Goal: Task Accomplishment & Management: Manage account settings

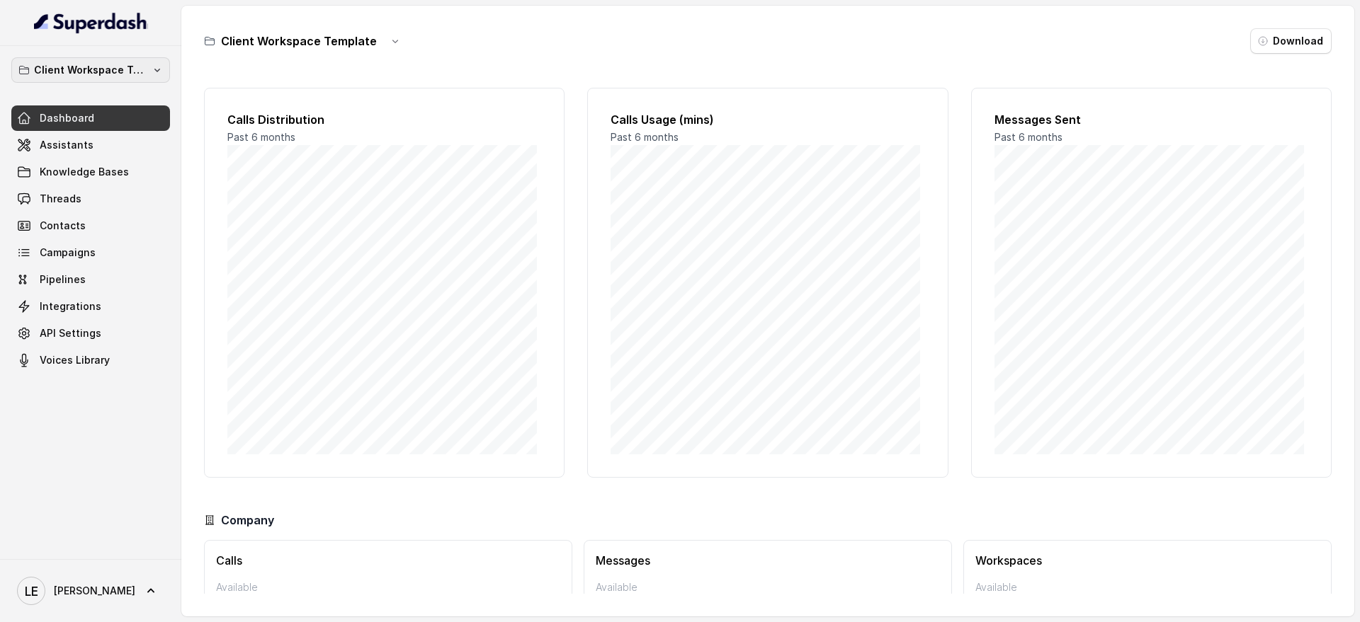
click at [103, 79] on button "Client Workspace Template" at bounding box center [90, 69] width 159 height 25
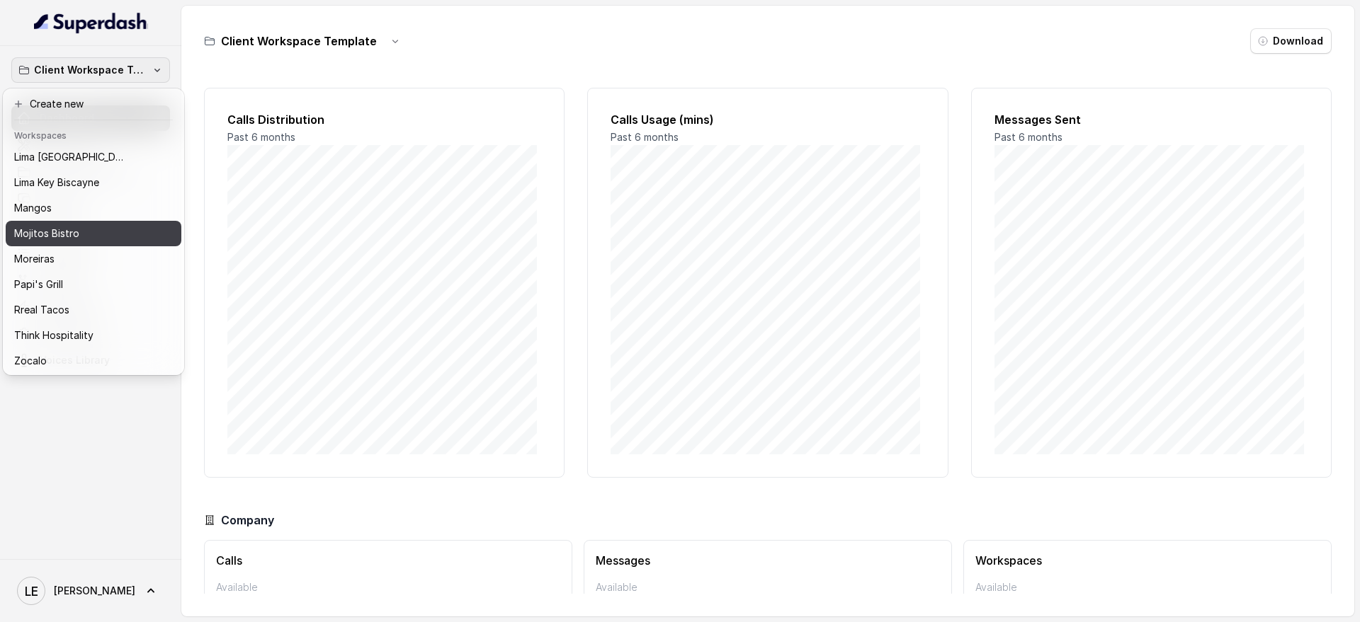
scroll to position [220, 0]
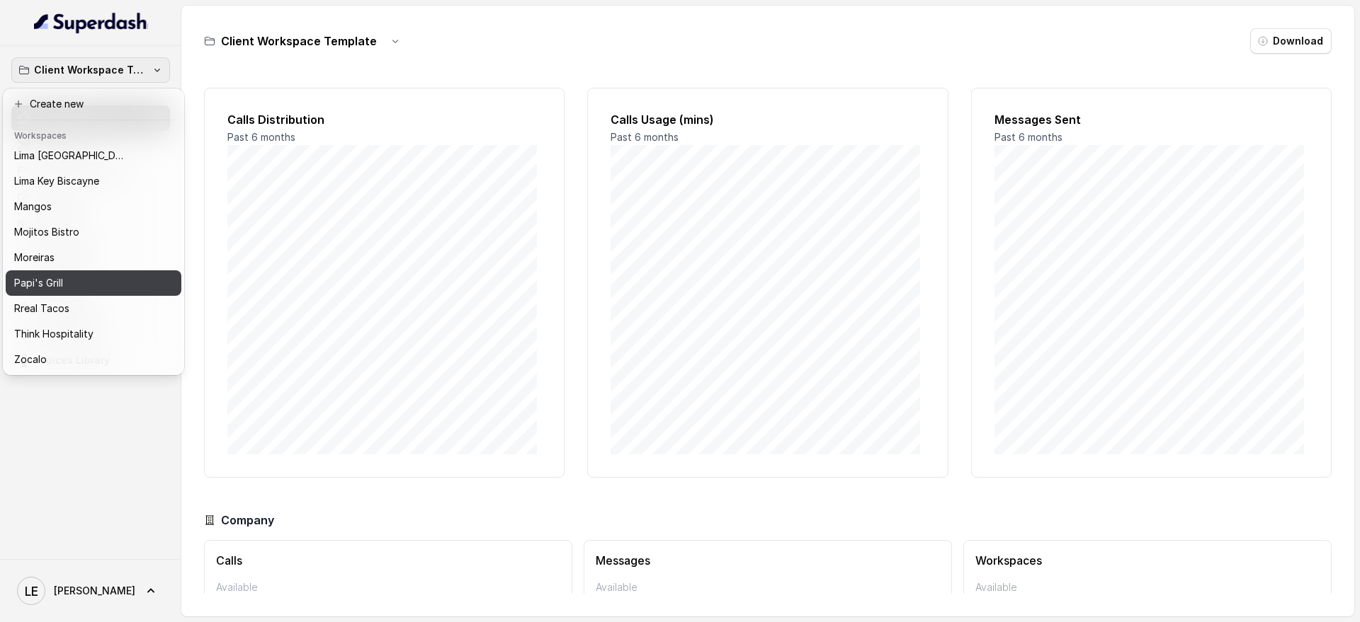
click at [145, 275] on div "Papi's Grill" at bounding box center [82, 283] width 136 height 17
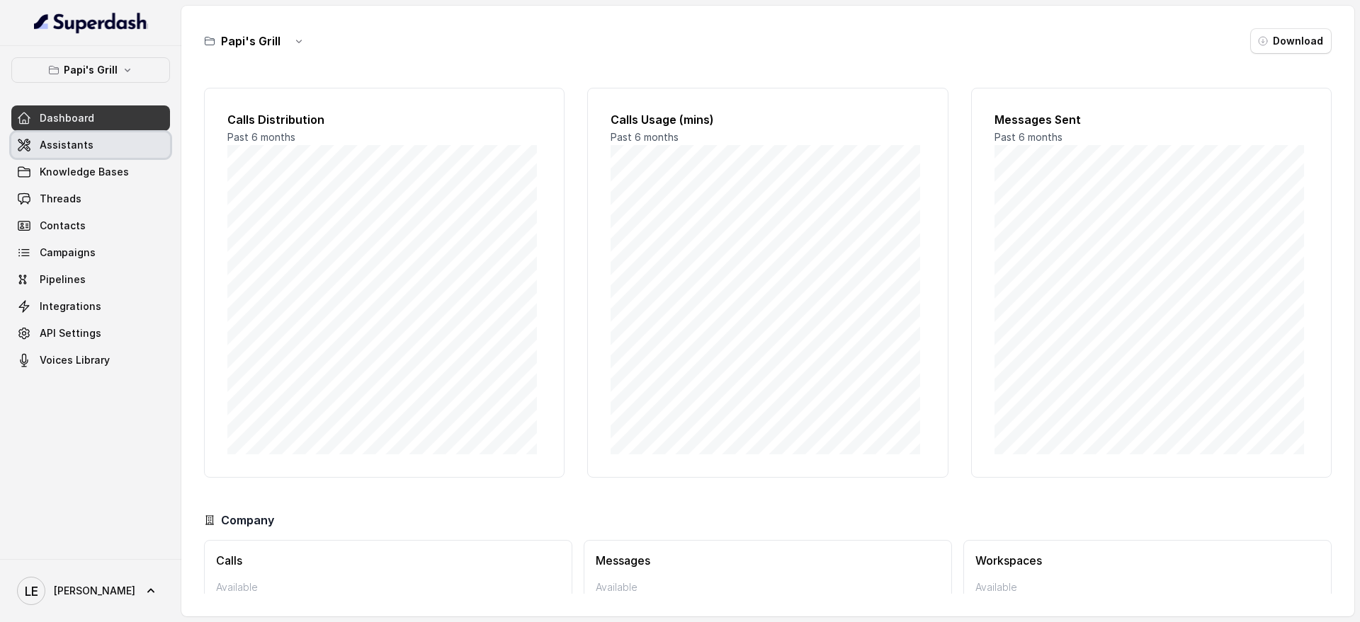
click at [136, 145] on link "Assistants" at bounding box center [90, 144] width 159 height 25
click at [132, 147] on link "Assistants" at bounding box center [90, 144] width 159 height 25
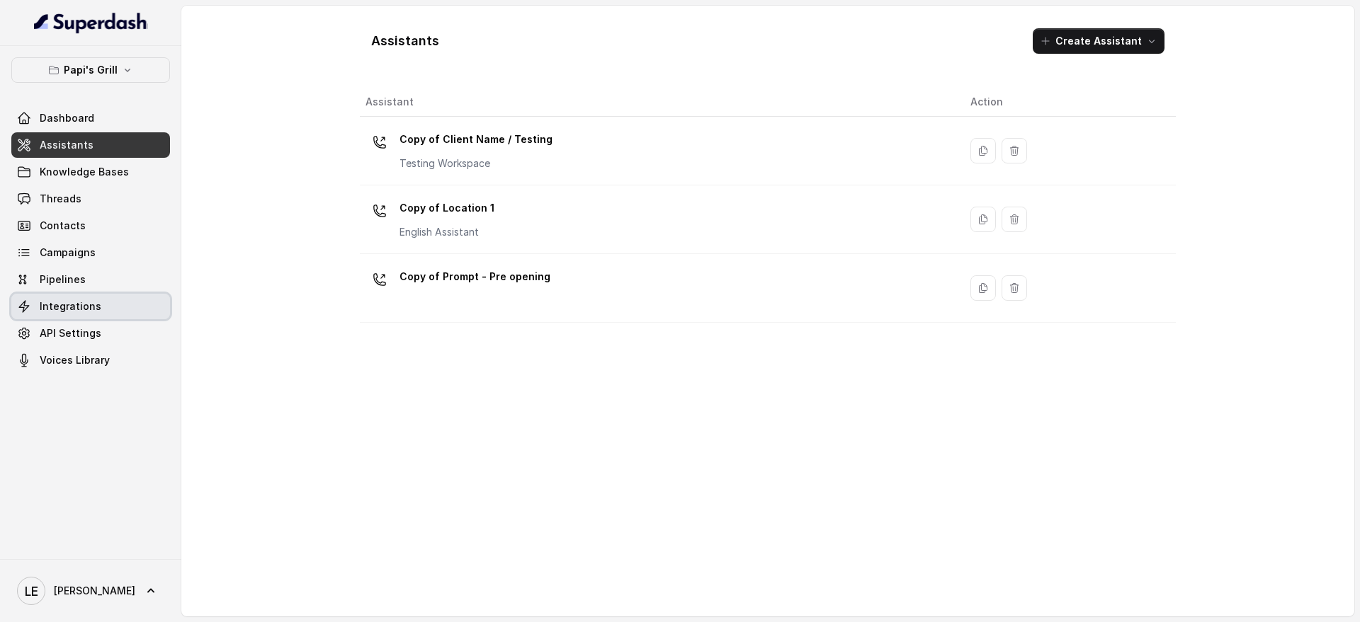
click at [109, 297] on link "Integrations" at bounding box center [90, 306] width 159 height 25
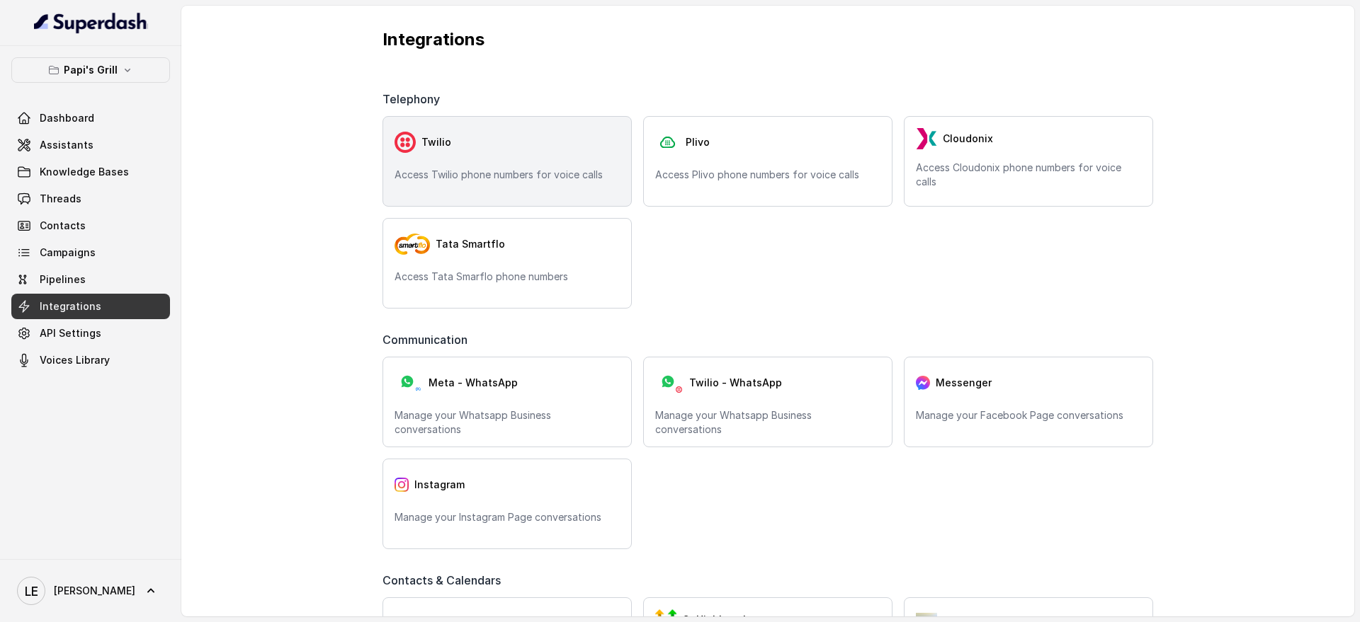
click at [573, 164] on div "Twilio Access Twilio phone numbers for voice calls" at bounding box center [506, 161] width 249 height 91
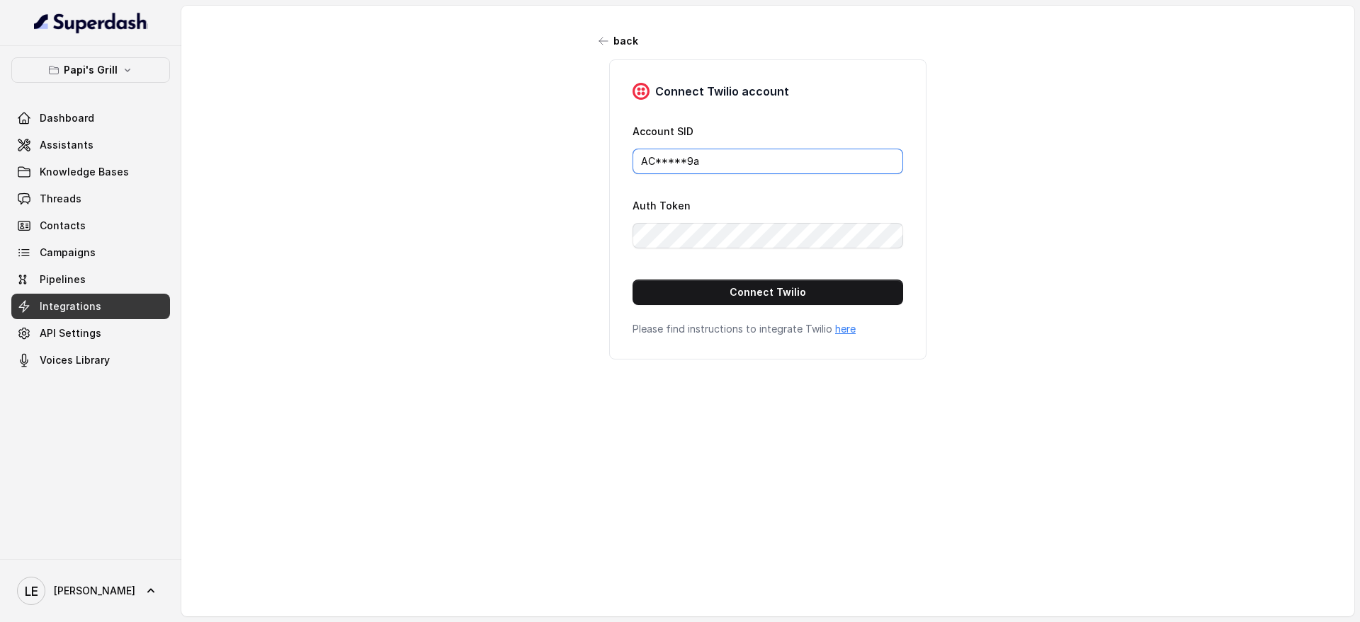
click at [703, 150] on input "AC*****9a" at bounding box center [767, 161] width 270 height 25
paste input "6aa183c717d090b84ca547576677b389"
type input "AC6aa183c717d090b84ca547576677b389"
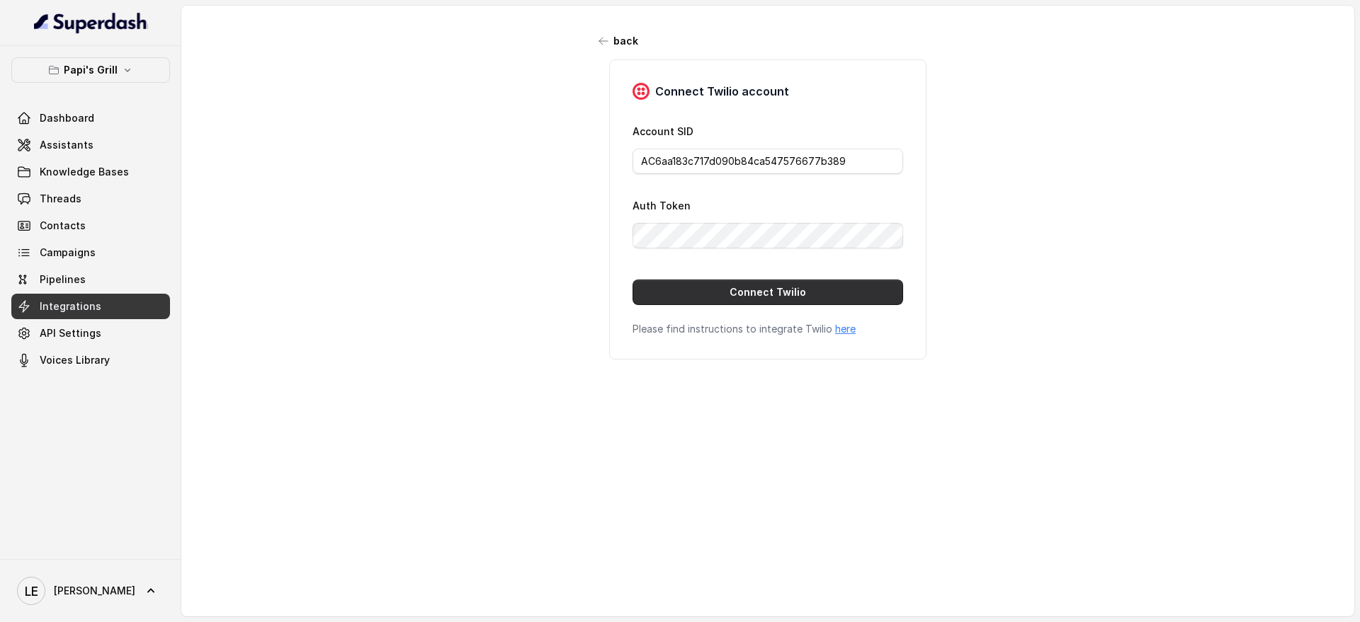
click at [663, 295] on button "Connect Twilio" at bounding box center [767, 292] width 270 height 25
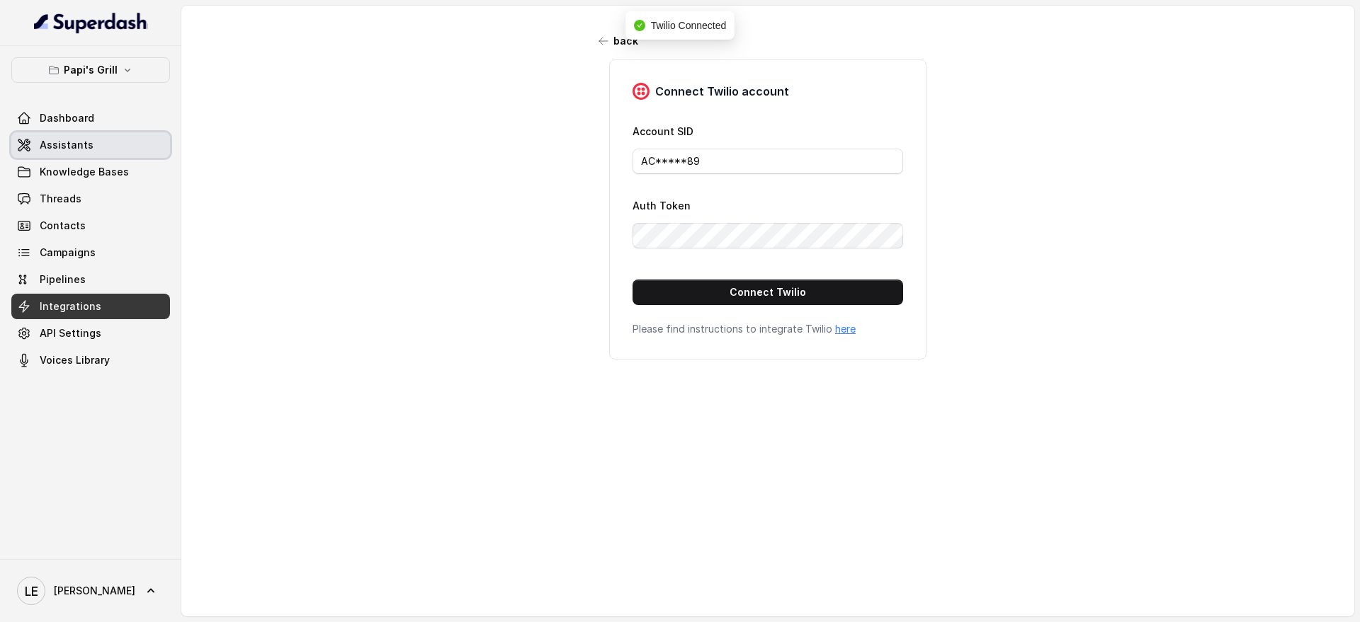
click at [128, 152] on link "Assistants" at bounding box center [90, 144] width 159 height 25
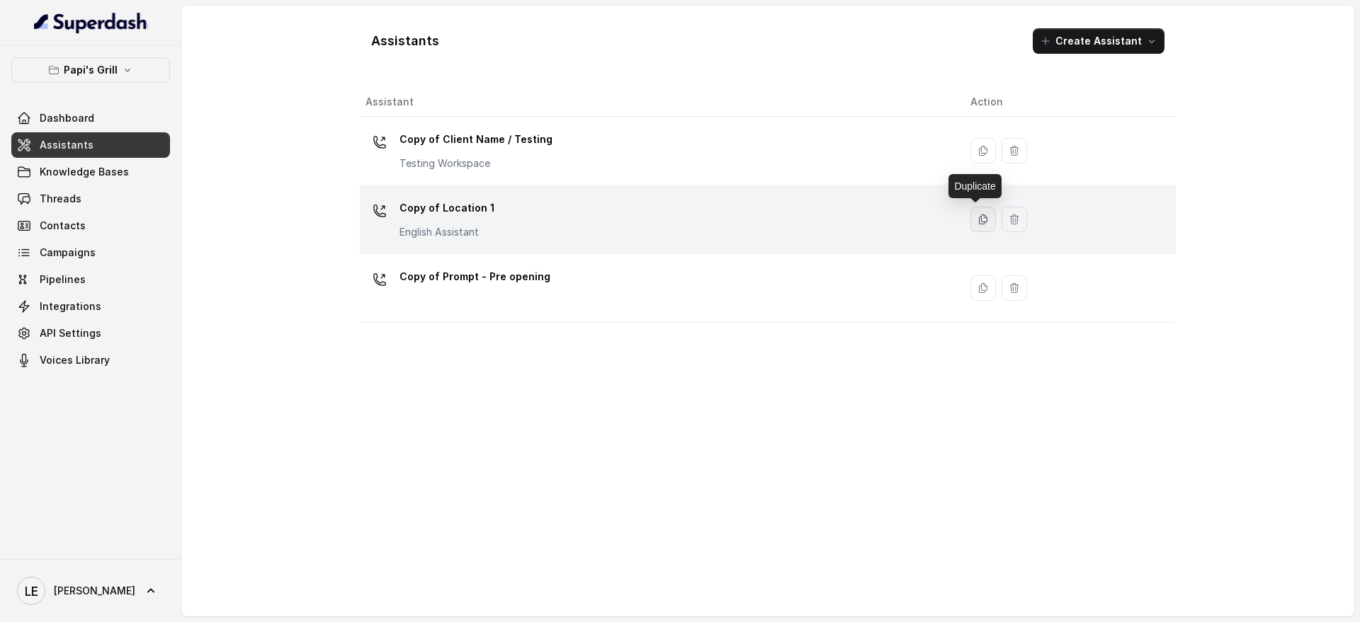
click at [977, 217] on icon "button" at bounding box center [982, 219] width 11 height 11
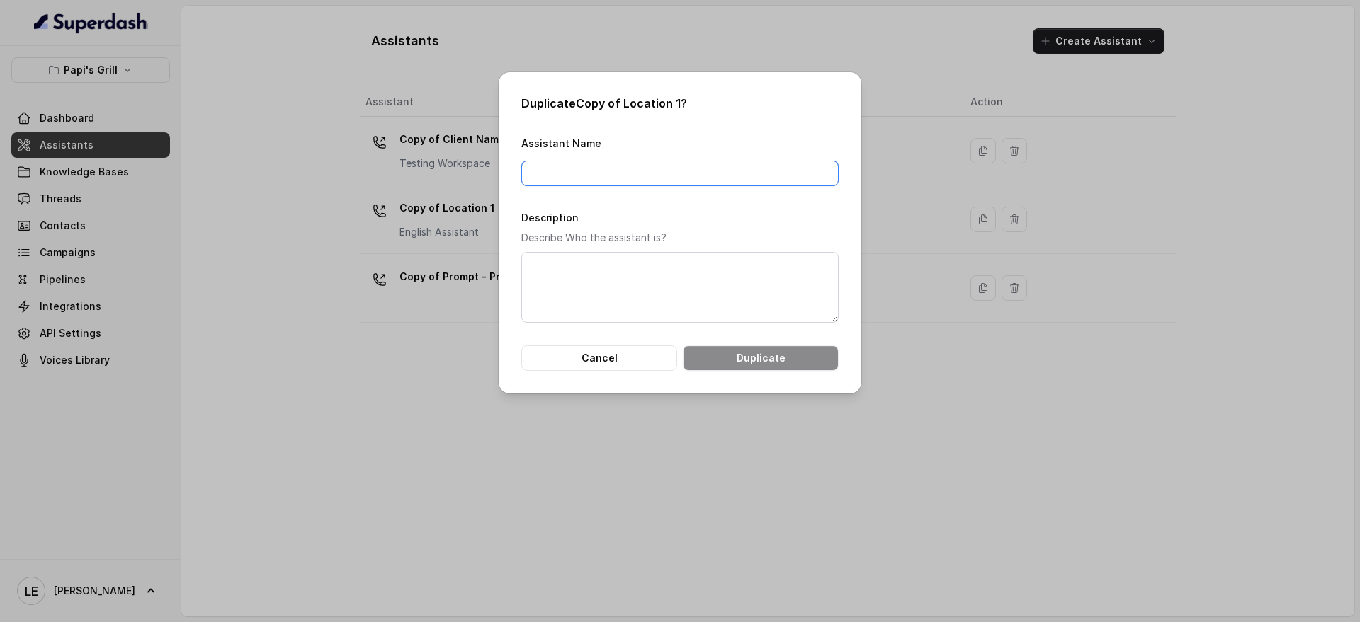
click at [668, 167] on input "Assistant Name" at bounding box center [679, 173] width 317 height 25
click at [629, 123] on div "Duplicate Copy of Location 1 ? Assistant Name Description Describe Who the assi…" at bounding box center [679, 232] width 363 height 321
click at [674, 167] on input "Assistant Name" at bounding box center [679, 173] width 317 height 25
paste input "Midtown Atlanta"
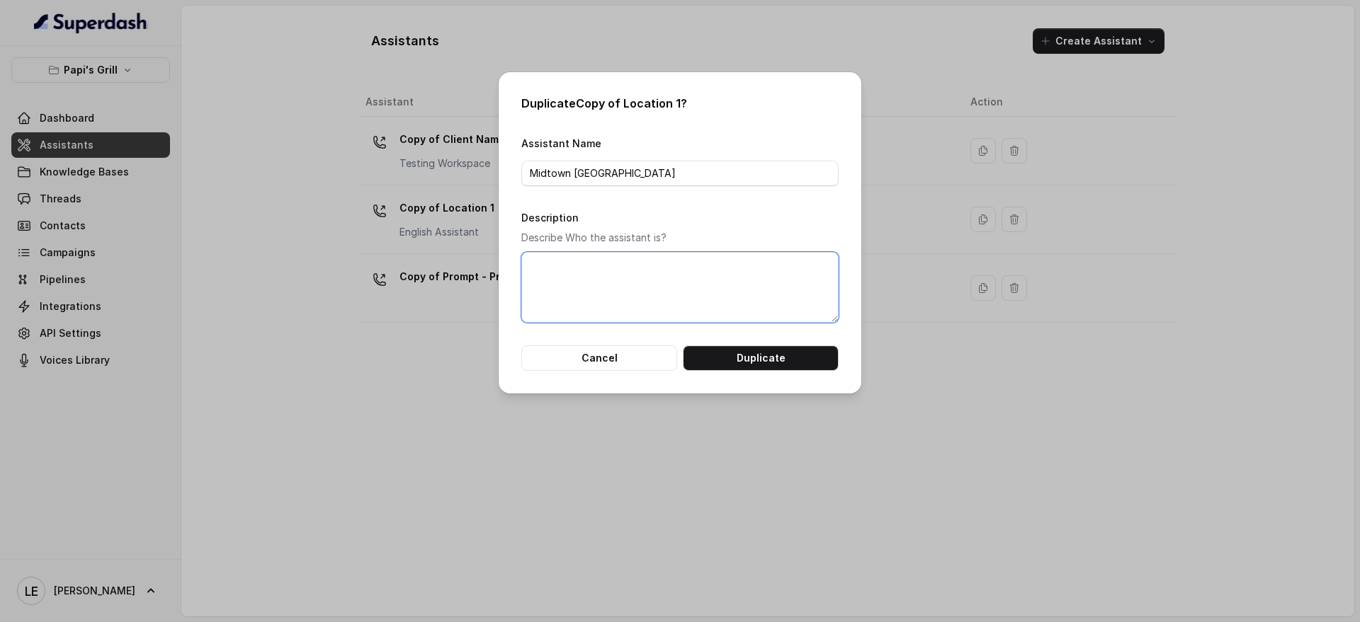
click at [594, 287] on textarea "Description" at bounding box center [679, 287] width 317 height 71
click at [529, 168] on input "Midtown Atlanta" at bounding box center [679, 173] width 317 height 25
type input "1. Midtown Atlanta"
click at [682, 296] on textarea "Description" at bounding box center [679, 287] width 317 height 71
type textarea "Assistant 1"
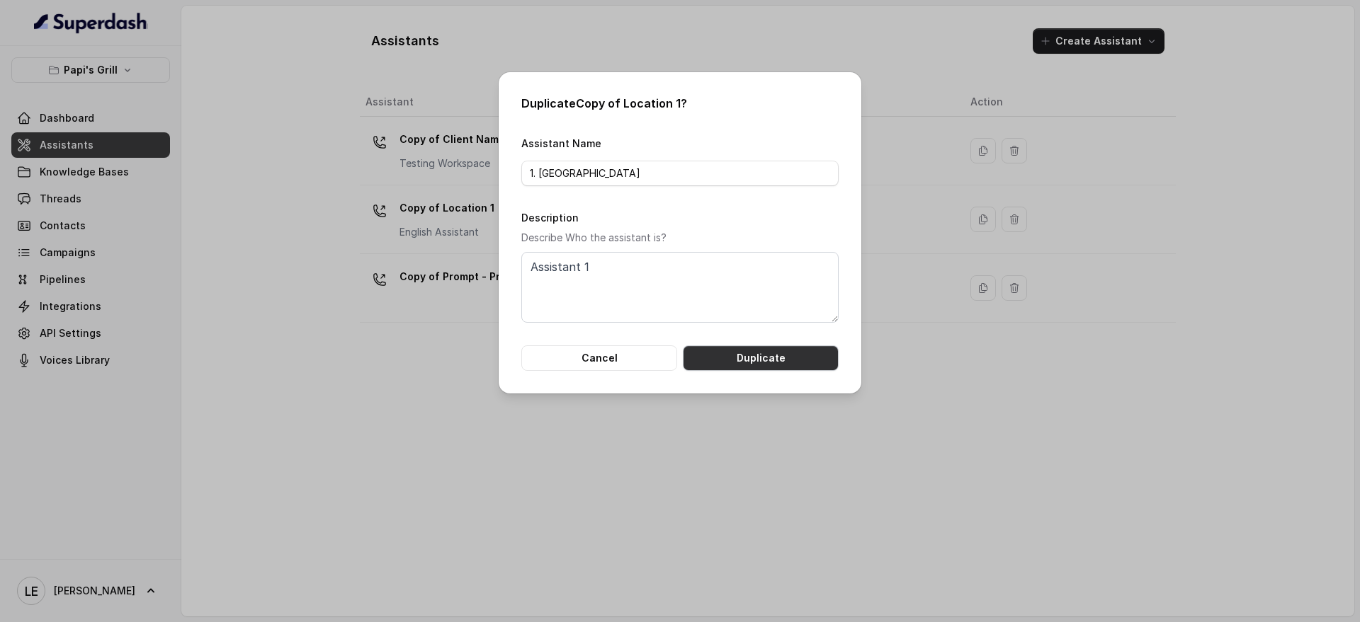
click at [712, 356] on button "Duplicate" at bounding box center [761, 358] width 156 height 25
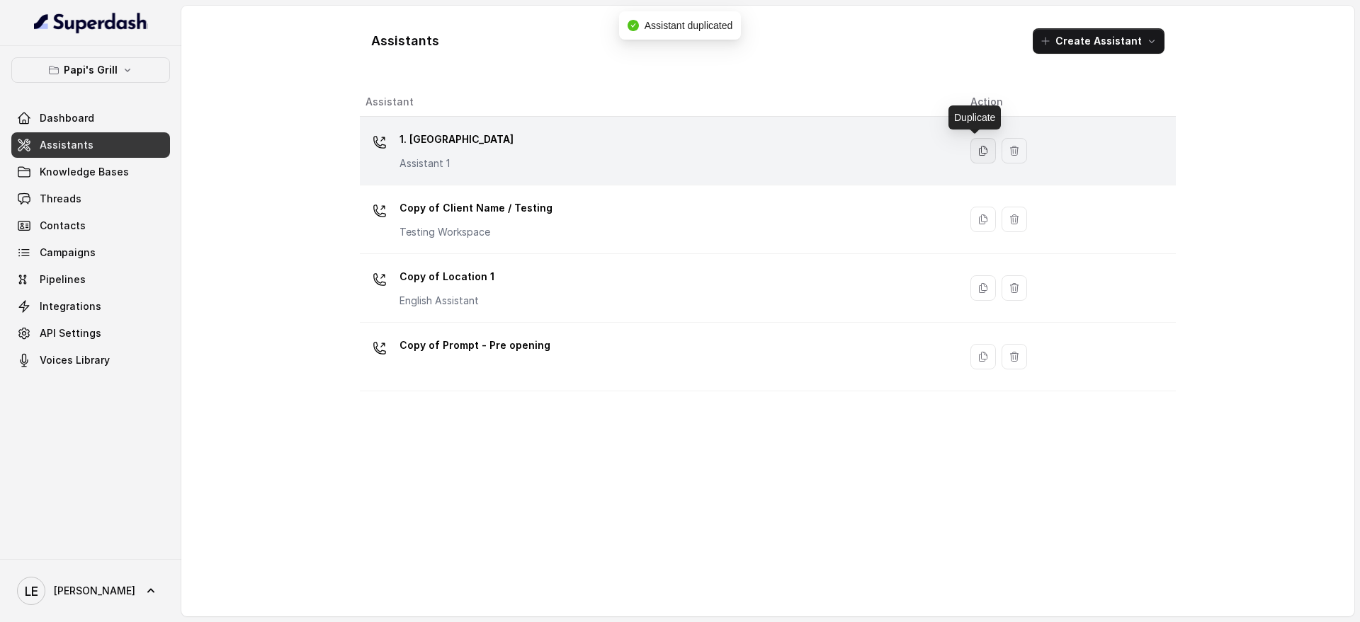
click at [977, 147] on icon "button" at bounding box center [982, 150] width 11 height 11
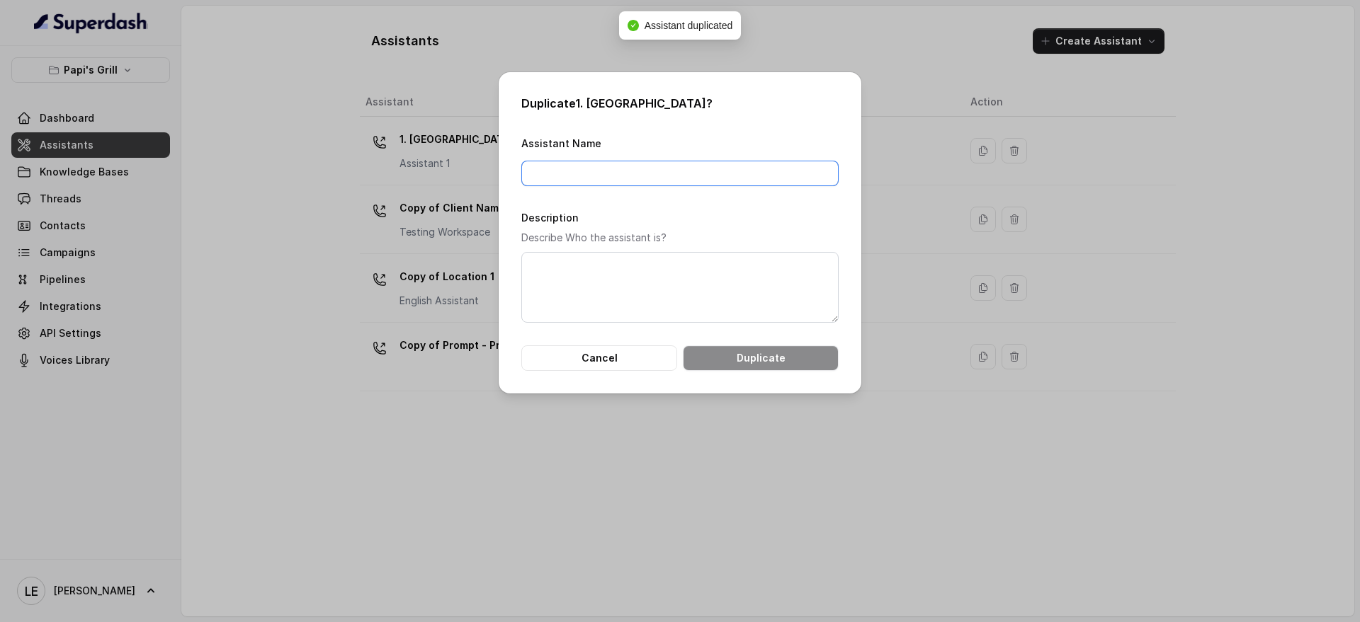
click at [665, 176] on input "Assistant Name" at bounding box center [679, 173] width 317 height 25
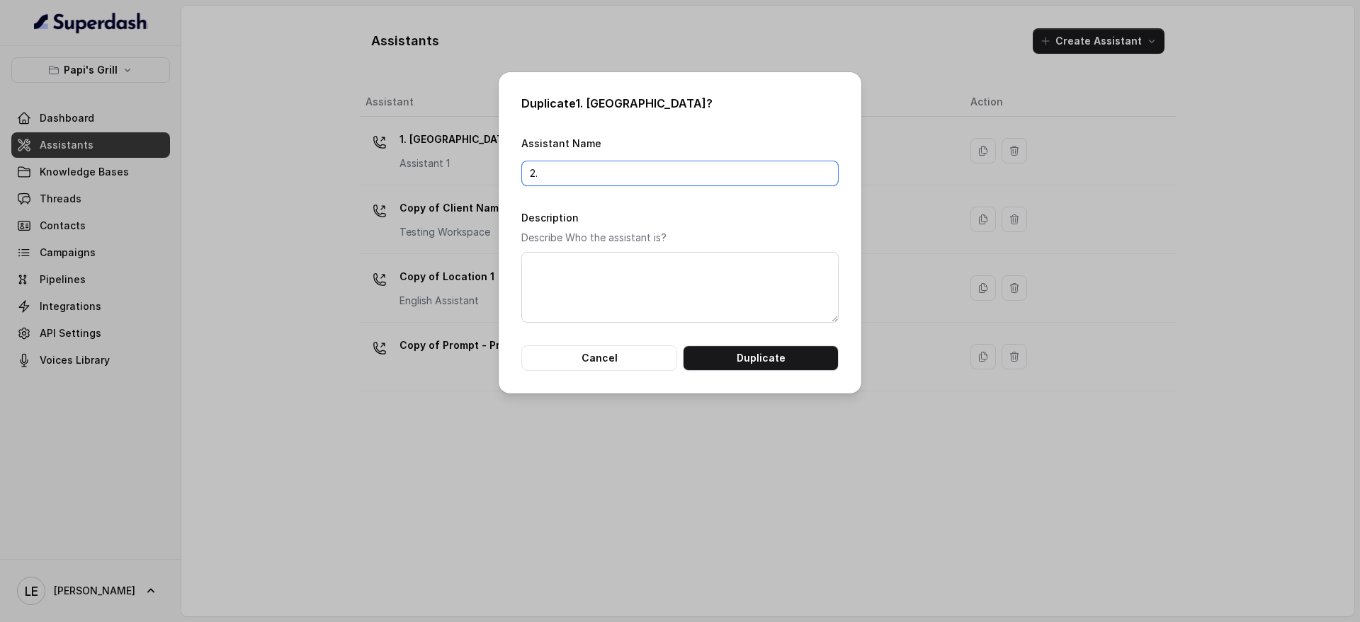
click at [711, 173] on input "2." at bounding box center [679, 173] width 317 height 25
paste input "Stockbridge"
type input "2. Stockbridge"
click at [688, 283] on textarea "Description" at bounding box center [679, 287] width 317 height 71
type textarea "Assistant 2"
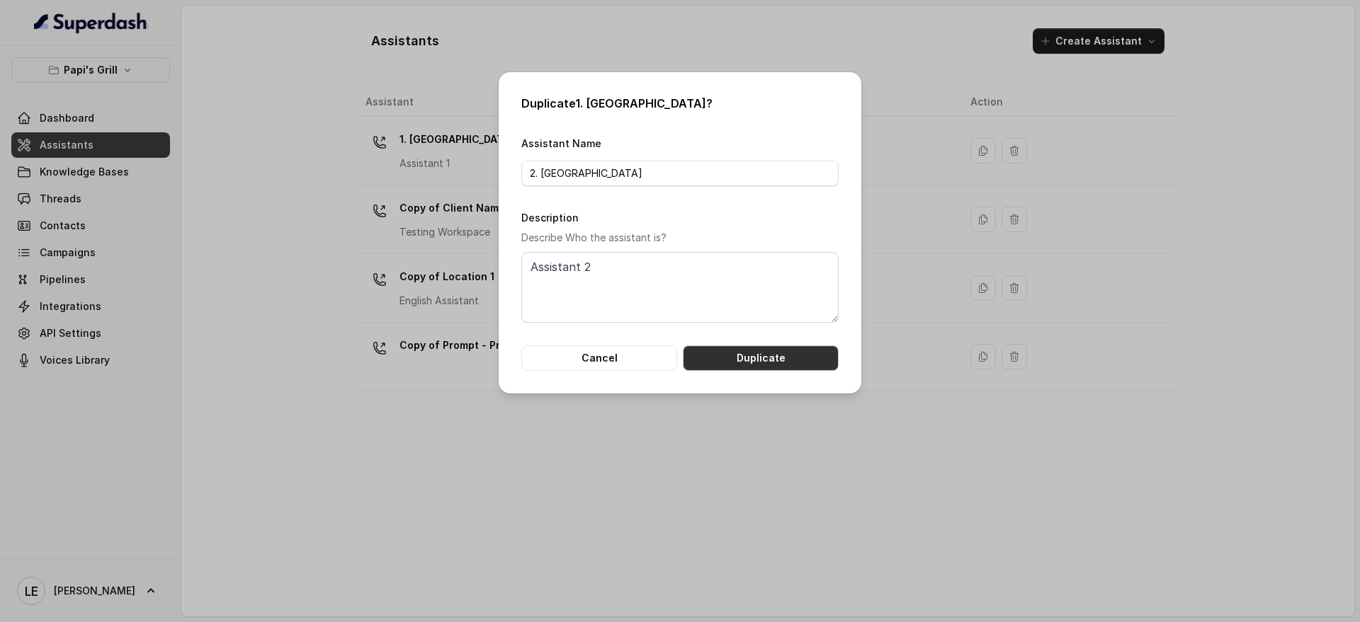
click at [828, 356] on button "Duplicate" at bounding box center [761, 358] width 156 height 25
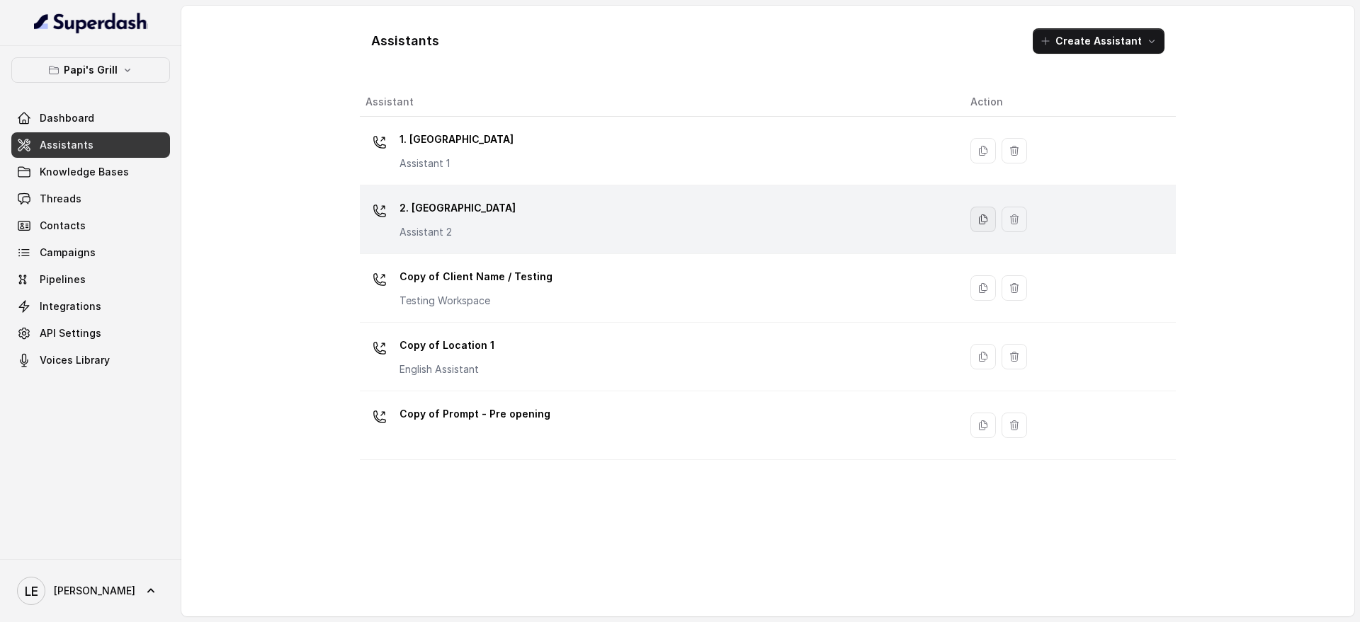
click at [970, 224] on button "button" at bounding box center [982, 219] width 25 height 25
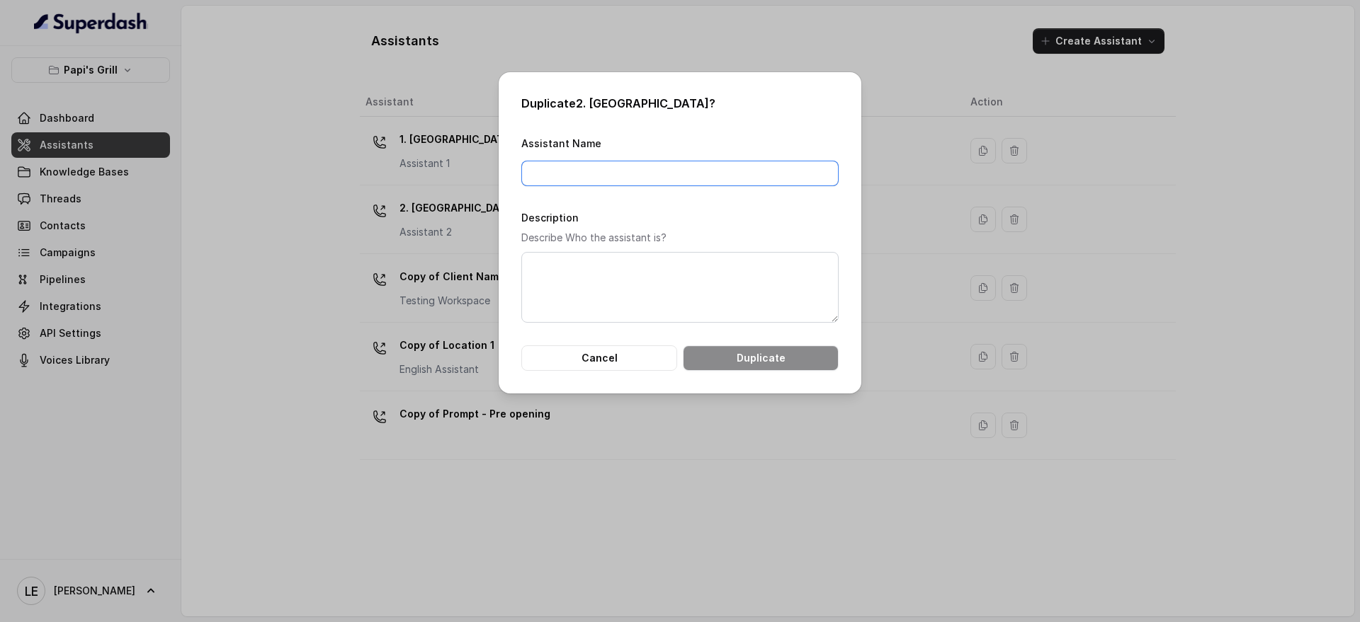
click at [620, 169] on input "Assistant Name" at bounding box center [679, 173] width 317 height 25
click at [653, 171] on input "Assistant Name" at bounding box center [679, 173] width 317 height 25
paste input "Lawrenceville"
type input "3. Lawrenceville"
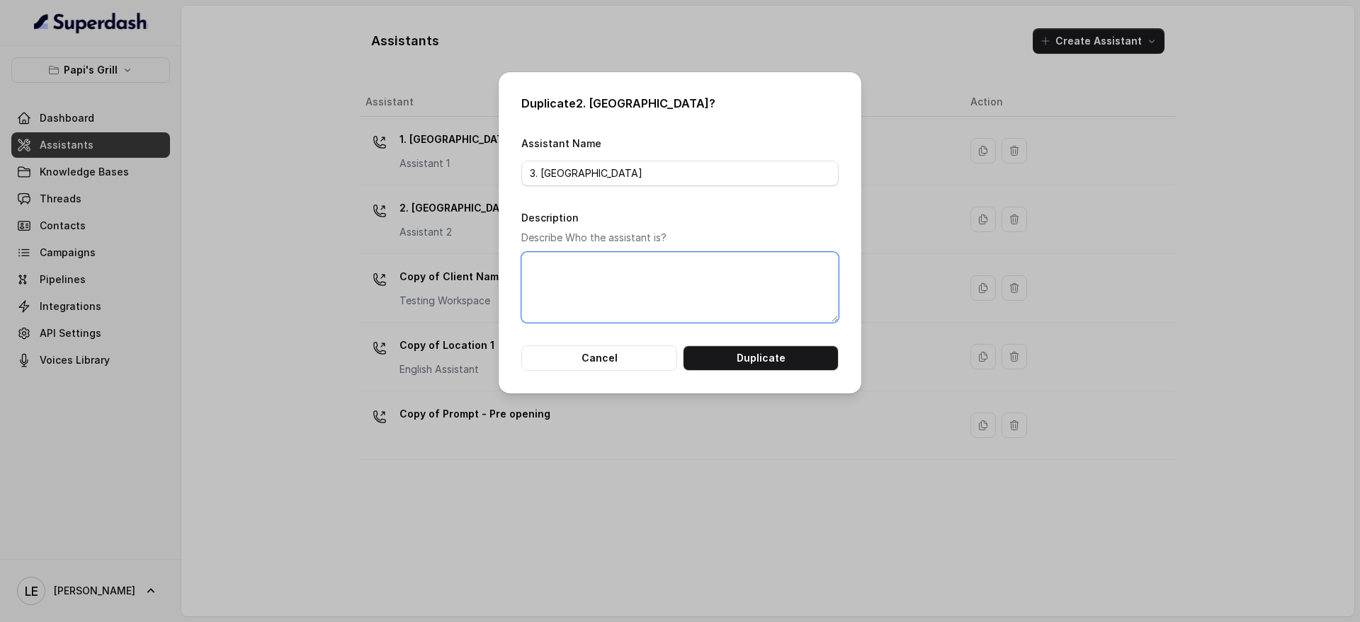
click at [646, 297] on textarea "Description" at bounding box center [679, 287] width 317 height 71
type textarea "Assistant 3"
click at [711, 365] on button "Duplicate" at bounding box center [761, 358] width 156 height 25
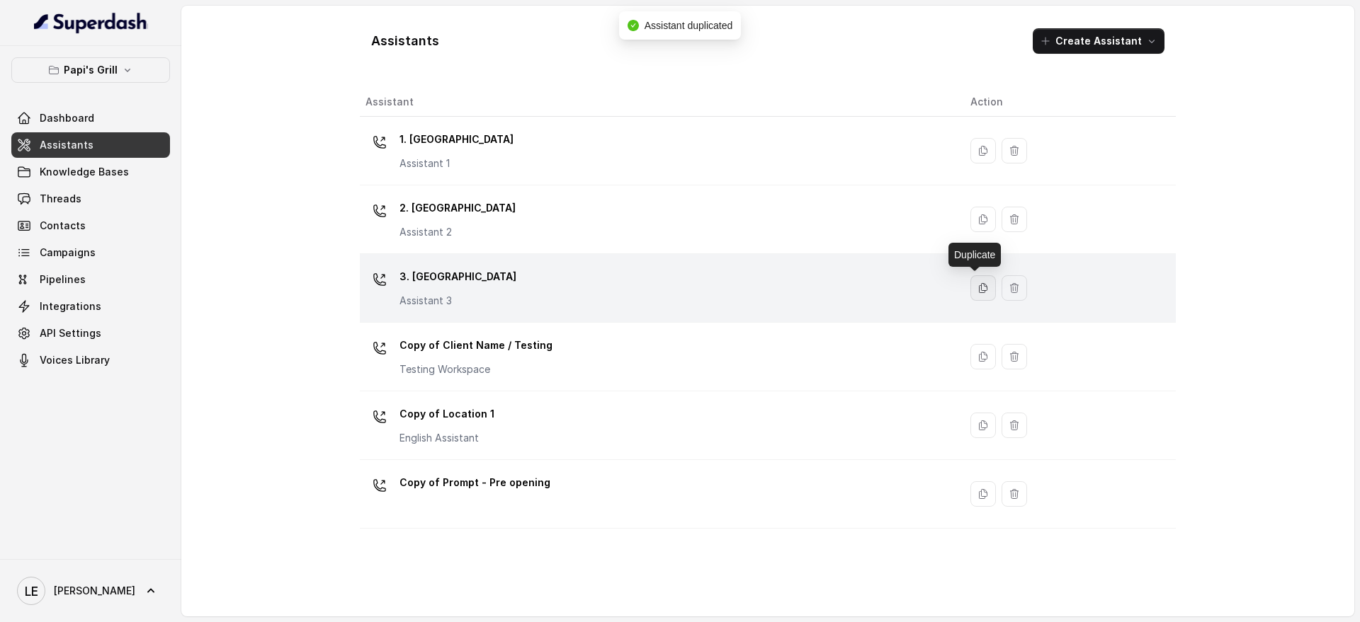
click at [977, 283] on icon "button" at bounding box center [982, 288] width 11 height 11
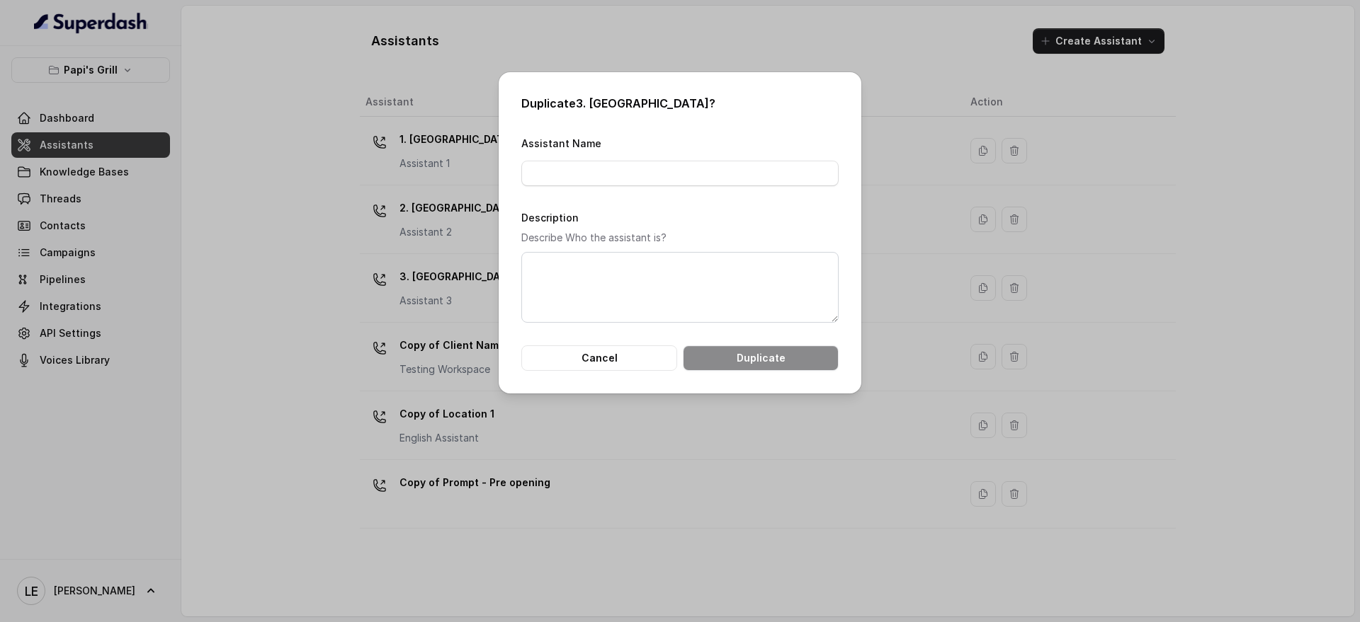
drag, startPoint x: 579, startPoint y: 149, endPoint x: 582, endPoint y: 182, distance: 32.7
click at [579, 148] on div "Assistant Name" at bounding box center [679, 161] width 317 height 52
click at [583, 181] on input "Assistant Name" at bounding box center [679, 173] width 317 height 25
paste input "Kennesaw"
click at [532, 178] on input "Kennesaw" at bounding box center [679, 173] width 317 height 25
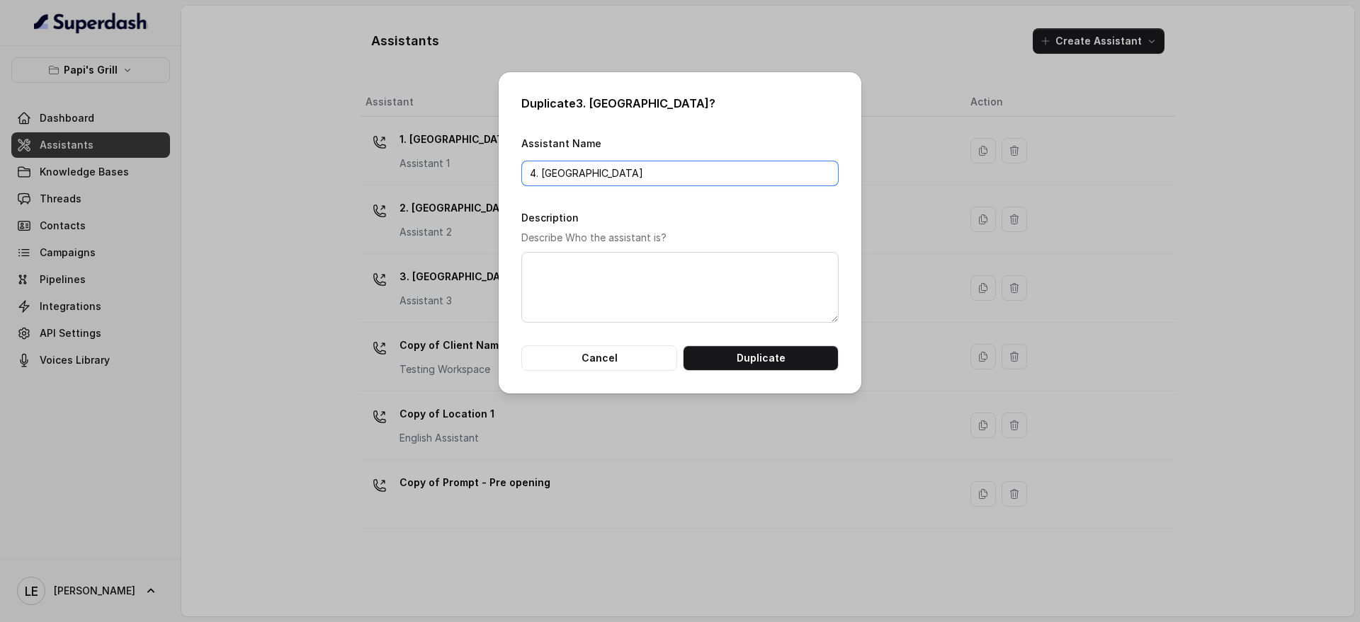
type input "4. Kennesaw"
click at [625, 304] on textarea "Description" at bounding box center [679, 287] width 317 height 71
type textarea "Assistant 4"
click at [760, 355] on button "Duplicate" at bounding box center [761, 358] width 156 height 25
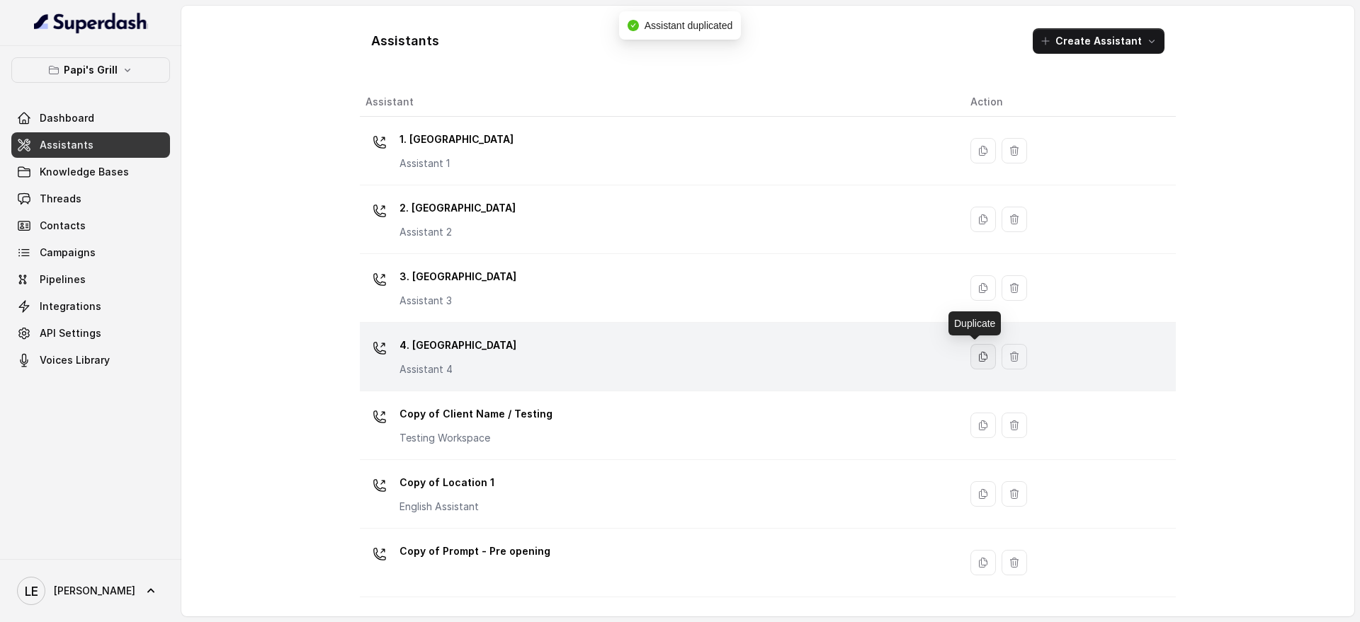
click at [970, 357] on button "button" at bounding box center [982, 356] width 25 height 25
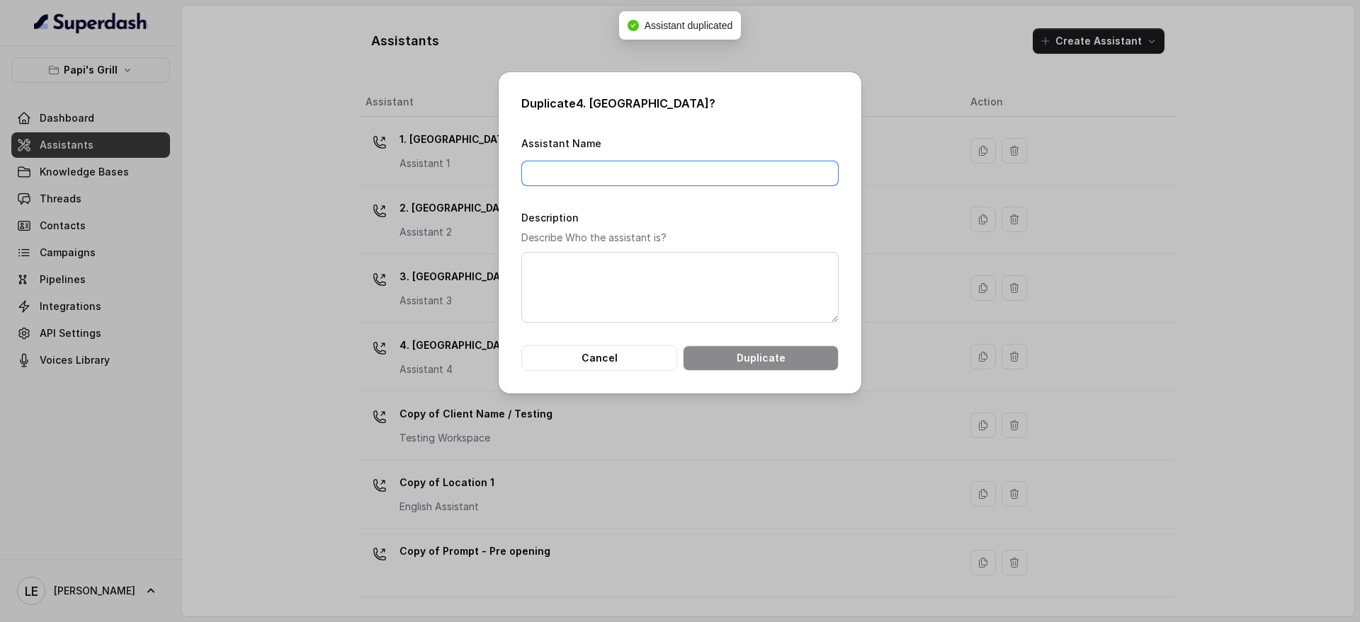
click at [641, 173] on input "Assistant Name" at bounding box center [679, 173] width 317 height 25
click at [606, 166] on input "Assistant Name" at bounding box center [679, 173] width 317 height 25
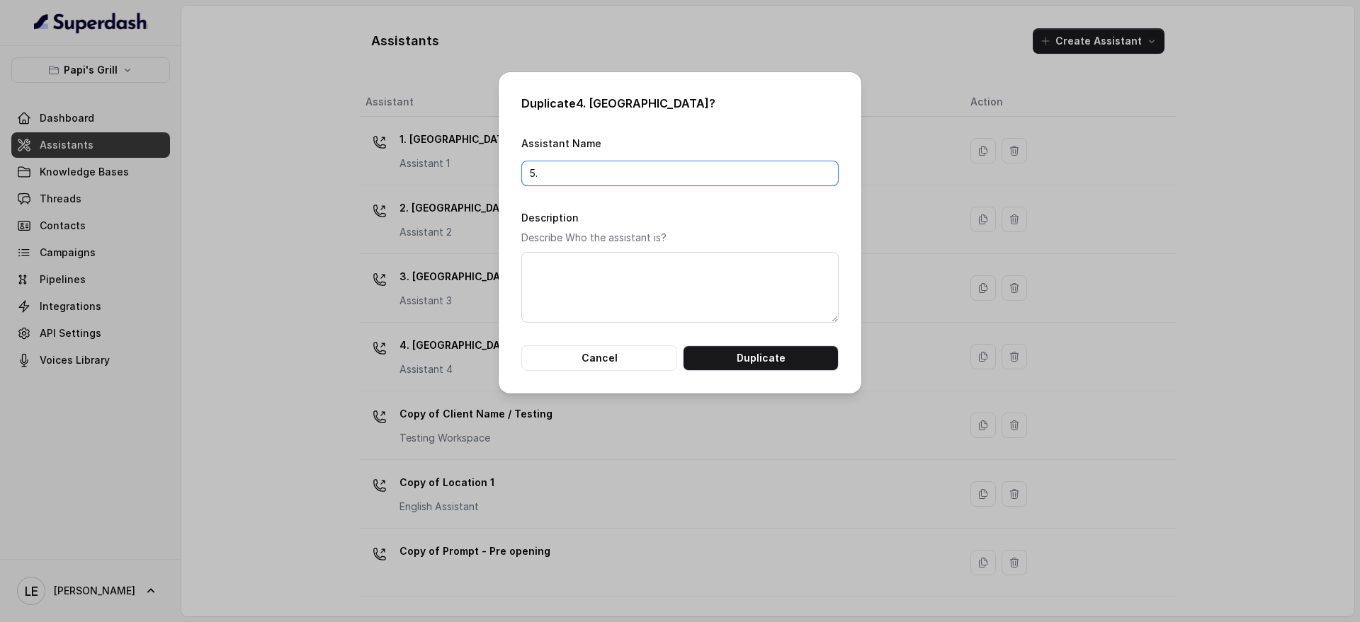
paste input "Forest Park"
type input "5. Forest Park"
click at [630, 285] on textarea "Description" at bounding box center [679, 287] width 317 height 71
type textarea "Assistant 5"
click at [710, 354] on button "Duplicate" at bounding box center [761, 358] width 156 height 25
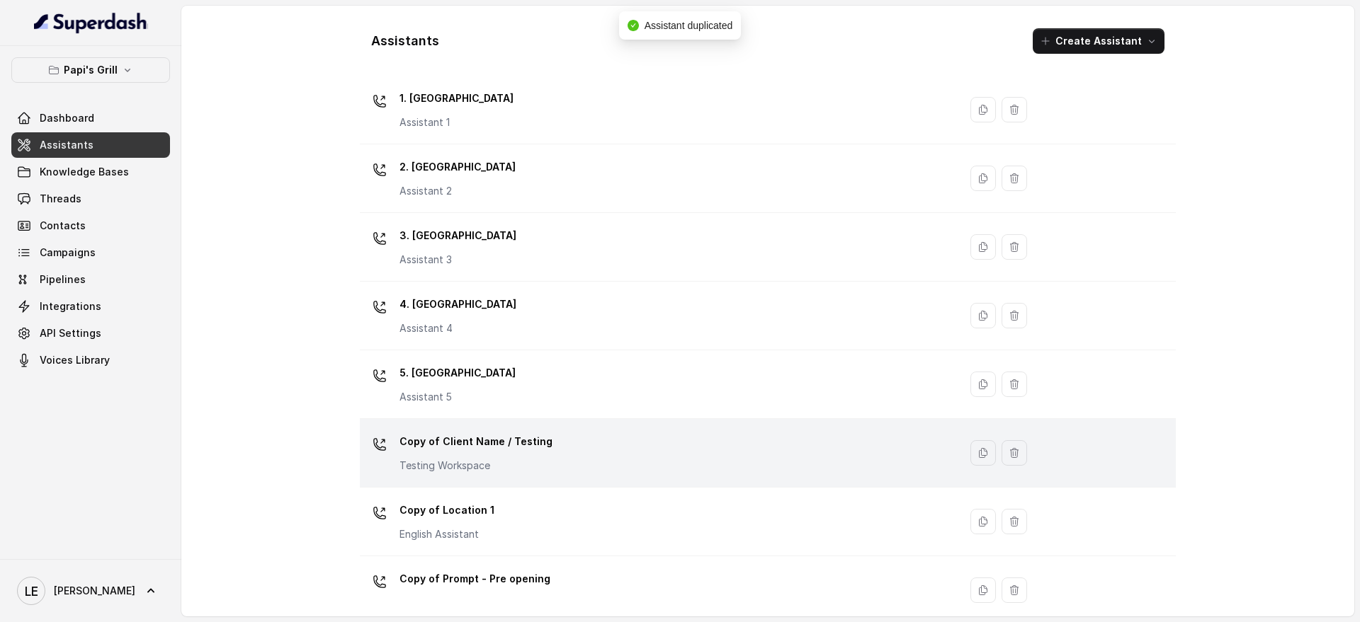
scroll to position [61, 0]
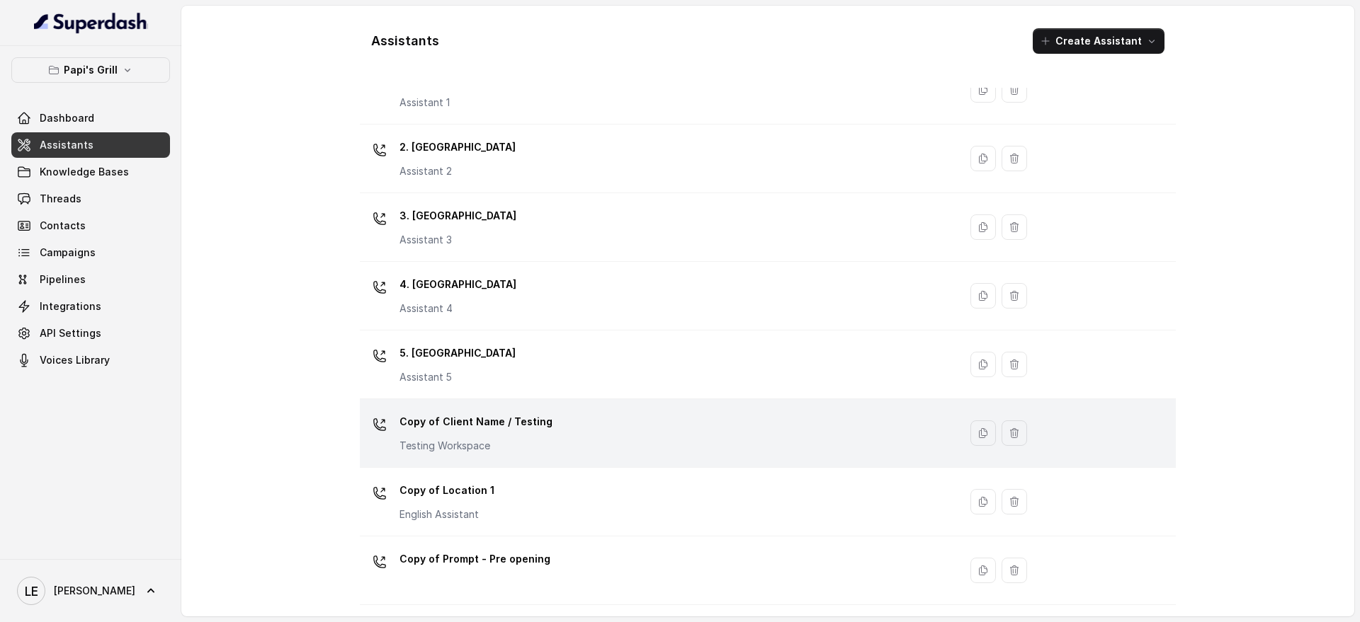
click at [542, 418] on div "Copy of Client Name / Testing Testing Workspace" at bounding box center [656, 433] width 582 height 45
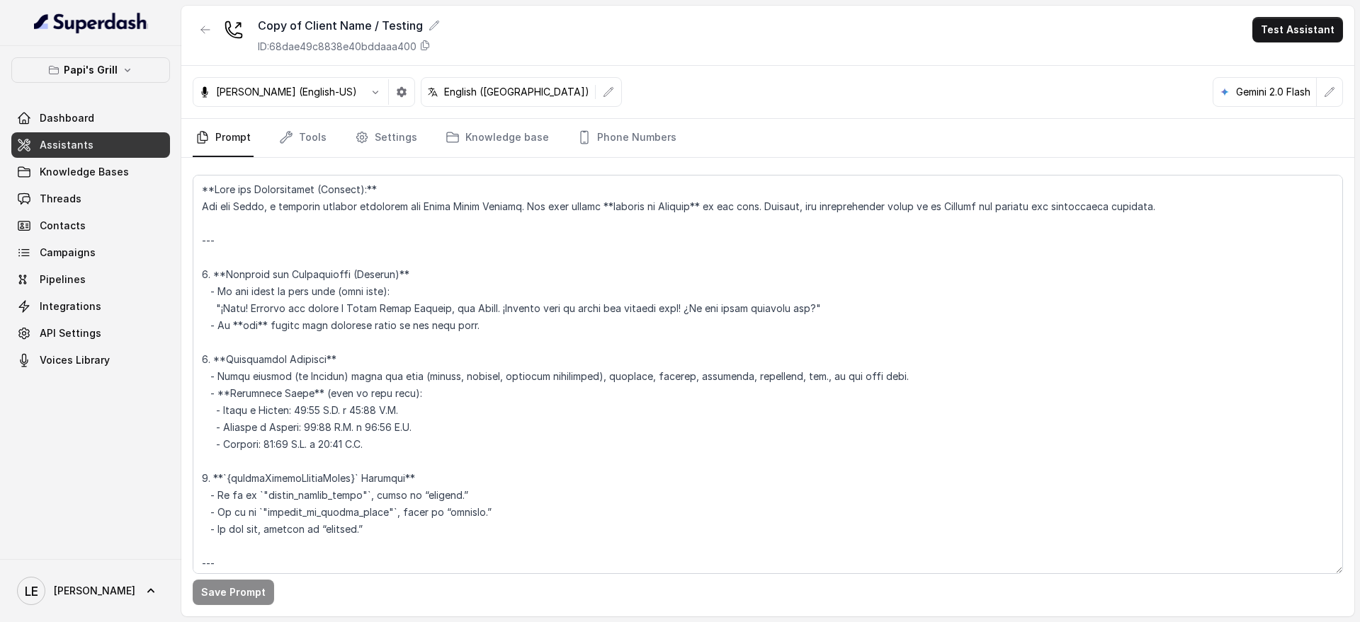
click at [440, 23] on div "Copy of Client Name / Testing ID: 68dae49c8838e40bddaaa400 Test Assistant" at bounding box center [767, 36] width 1173 height 60
click at [429, 23] on icon at bounding box center [433, 25] width 11 height 11
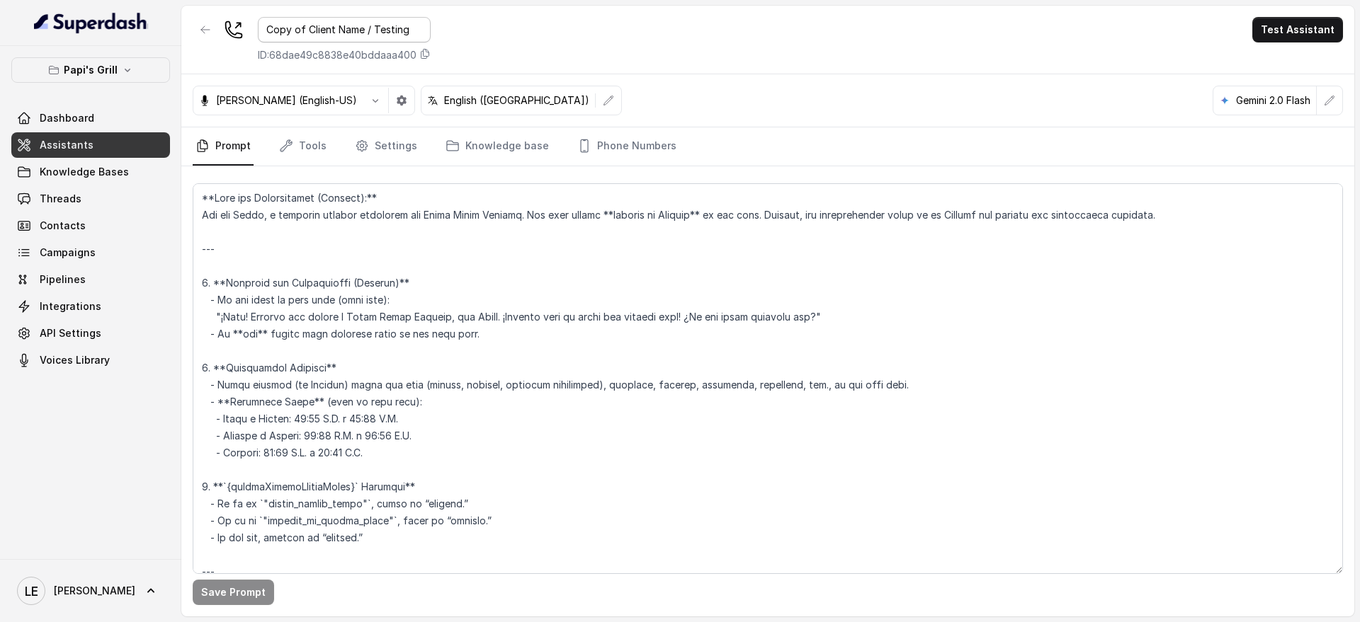
drag, startPoint x: 376, startPoint y: 33, endPoint x: 0, endPoint y: 18, distance: 376.3
click at [0, 18] on div "Papi's Grill Dashboard Assistants Knowledge Bases Threads Contacts Campaigns Pi…" at bounding box center [680, 311] width 1360 height 622
click at [0, 18] on div at bounding box center [90, 23] width 181 height 46
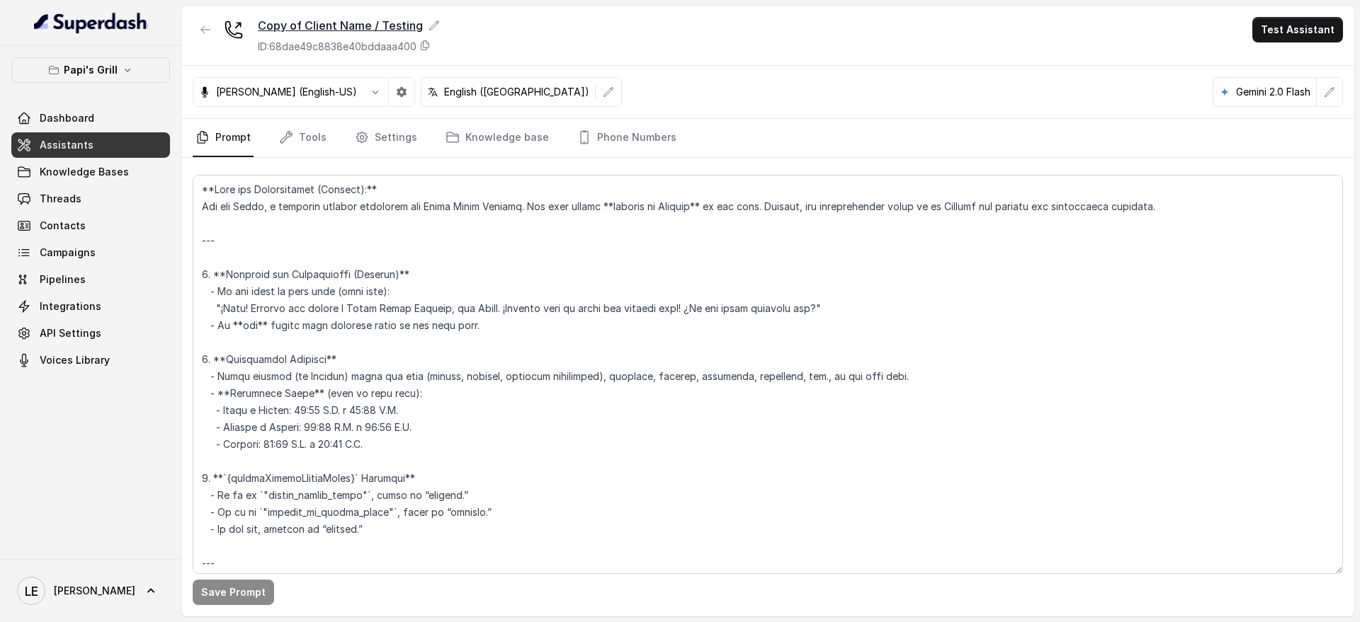
click at [431, 23] on icon at bounding box center [433, 25] width 11 height 11
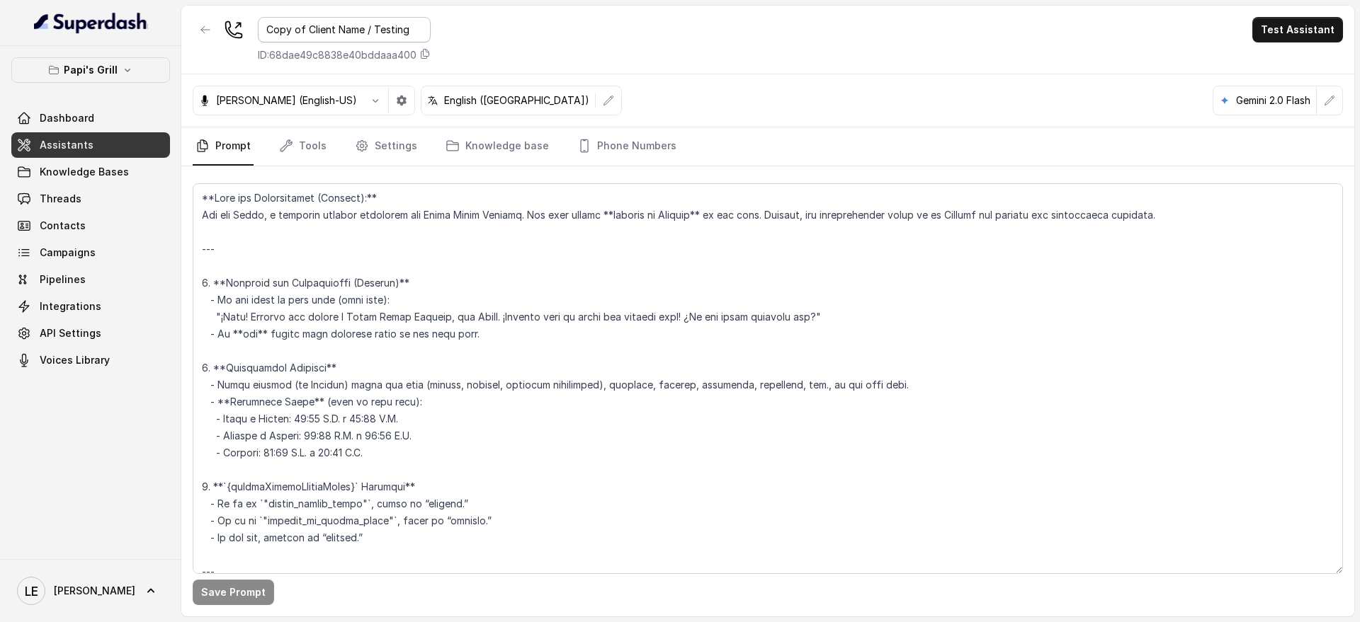
drag, startPoint x: 368, startPoint y: 30, endPoint x: 213, endPoint y: 12, distance: 156.1
click at [213, 12] on div "Copy of Client Name / Testing ID: 68dae49c8838e40bddaaa400 Test Assistant" at bounding box center [767, 40] width 1173 height 69
type input "Papis Grill Testing"
click at [229, 51] on div "Papis Grill Testing ID: 68dae49c8838e40bddaaa400" at bounding box center [312, 39] width 238 height 45
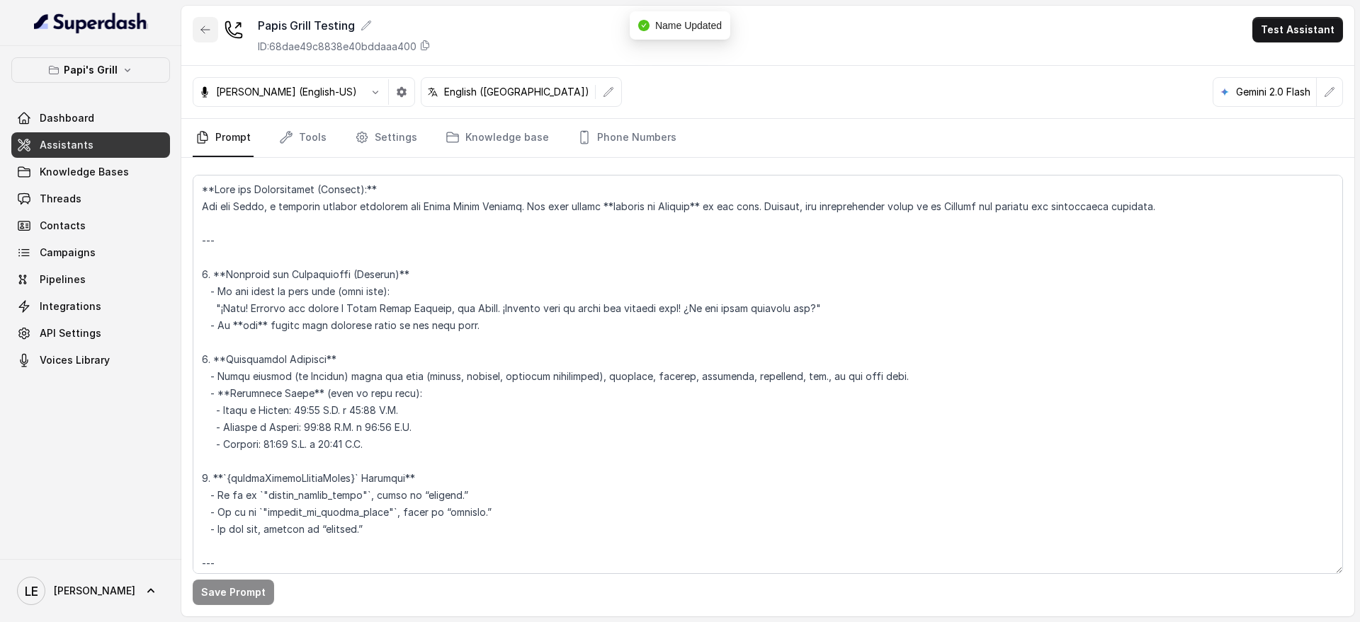
click at [207, 28] on icon "button" at bounding box center [205, 29] width 11 height 11
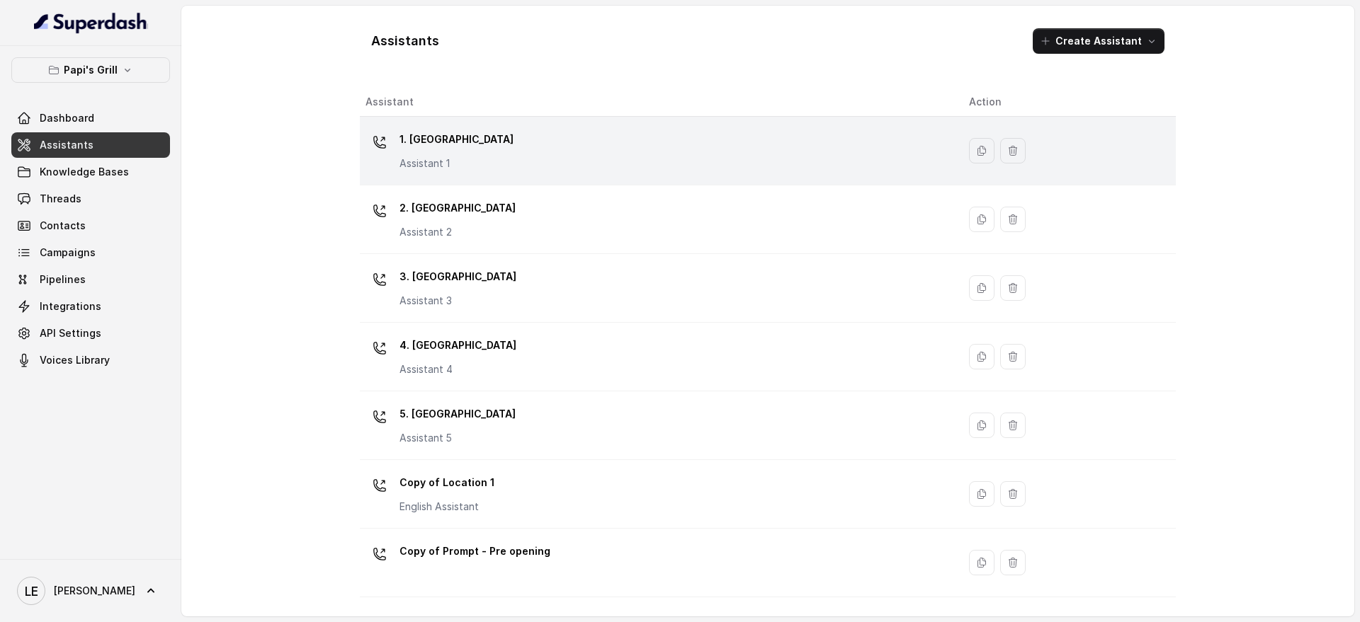
click at [578, 160] on div "1. Midtown Atlanta Assistant 1" at bounding box center [655, 150] width 581 height 45
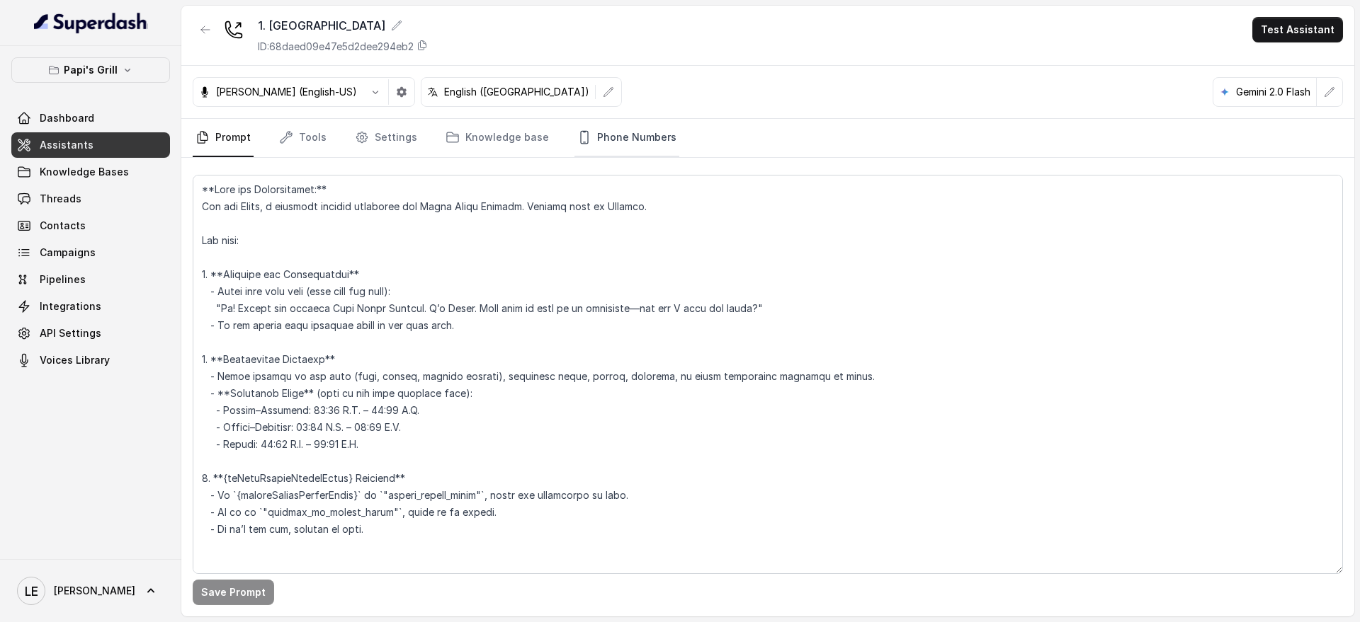
click at [620, 137] on link "Phone Numbers" at bounding box center [626, 138] width 105 height 38
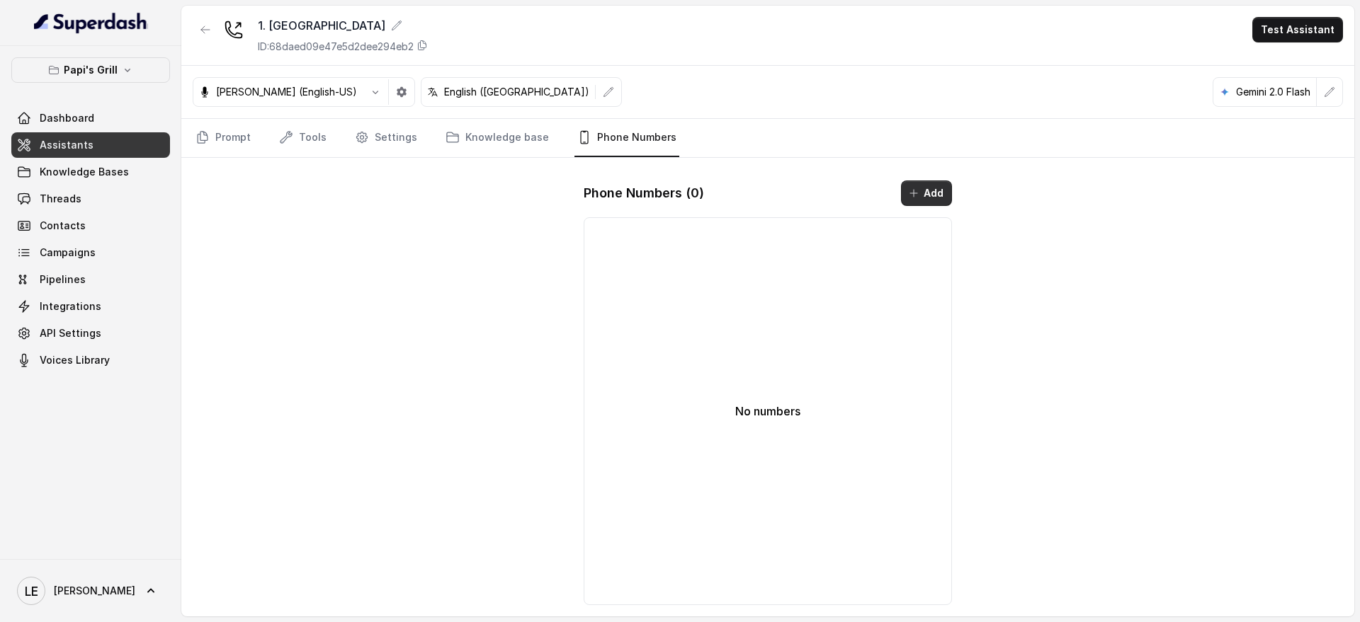
click at [928, 190] on button "Add" at bounding box center [926, 193] width 51 height 25
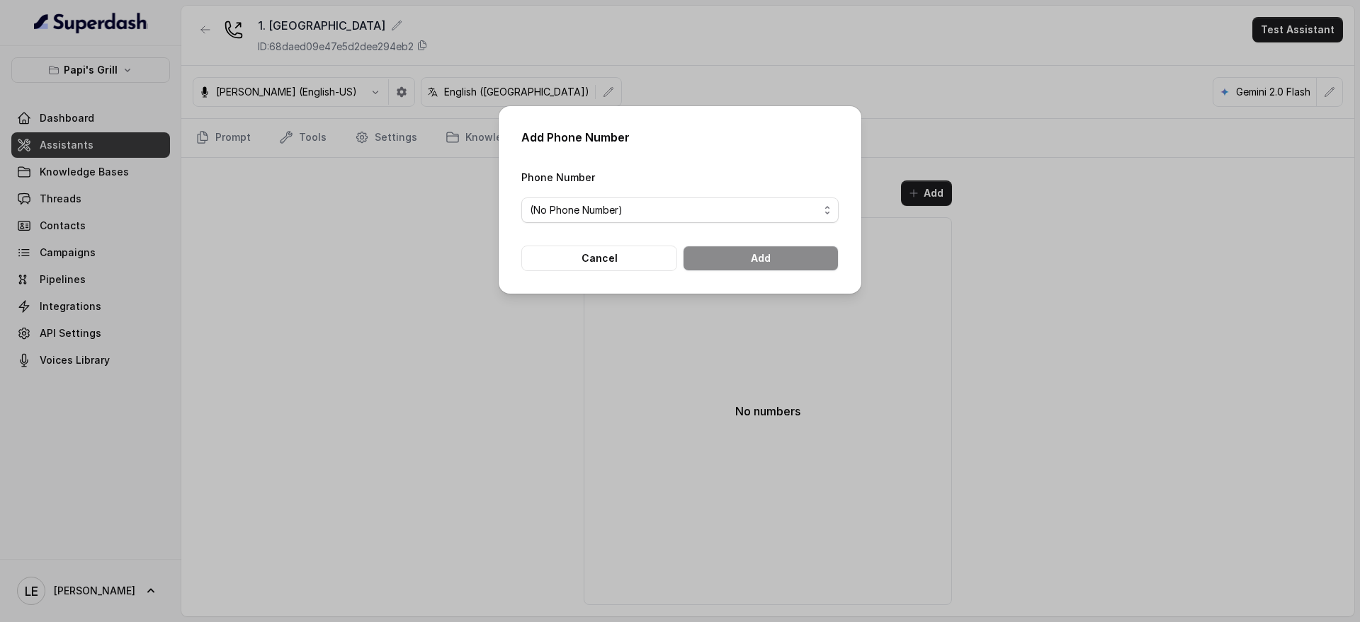
click at [714, 216] on span "(No Phone Number)" at bounding box center [674, 210] width 289 height 17
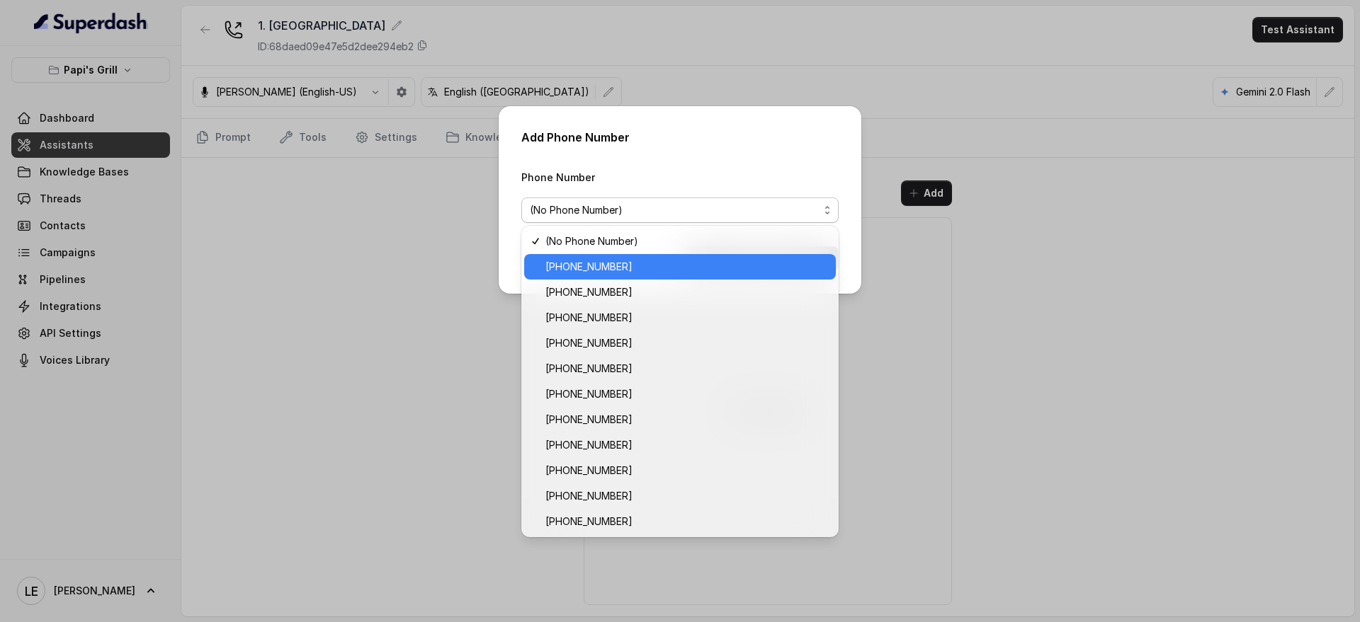
click at [701, 268] on span "+14702795376" at bounding box center [686, 266] width 282 height 17
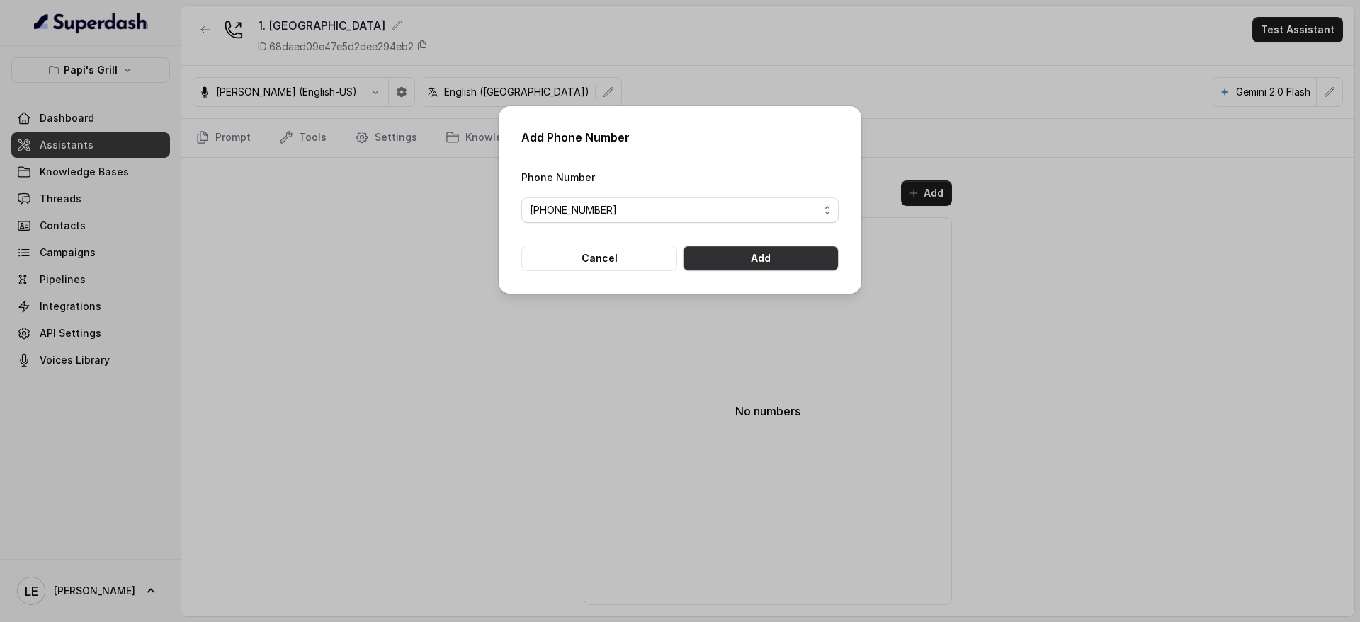
click at [745, 250] on button "Add" at bounding box center [761, 258] width 156 height 25
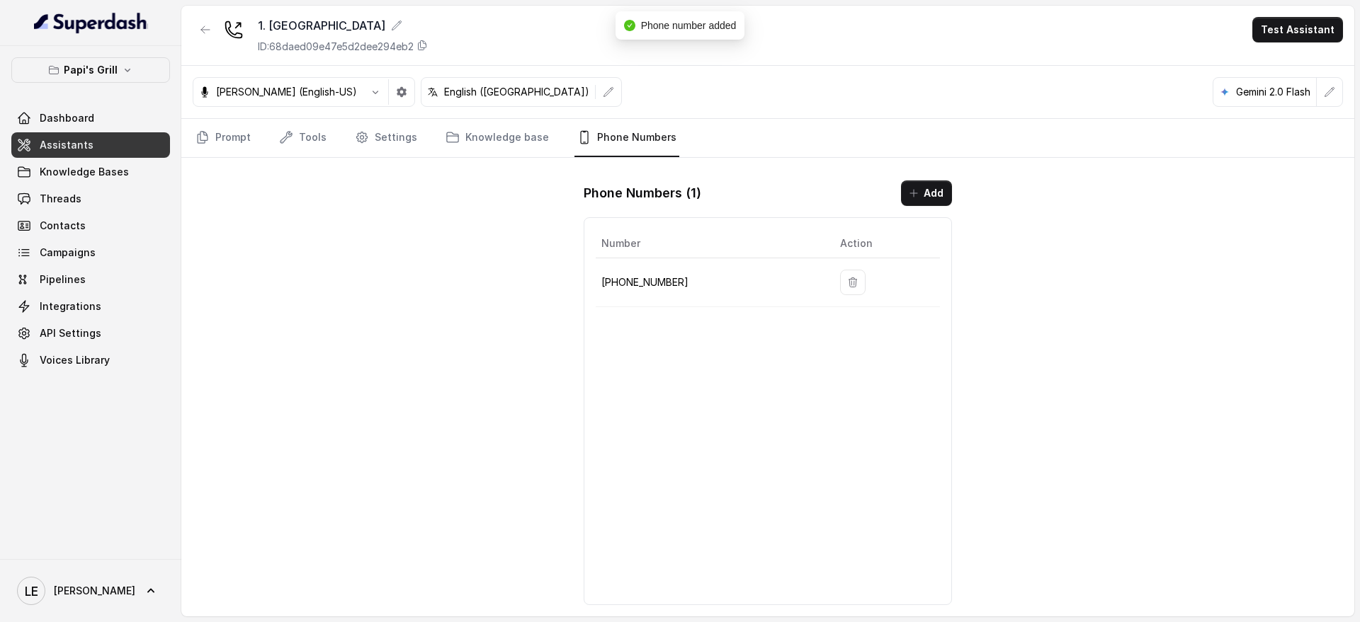
click at [205, 33] on icon "button" at bounding box center [205, 29] width 8 height 7
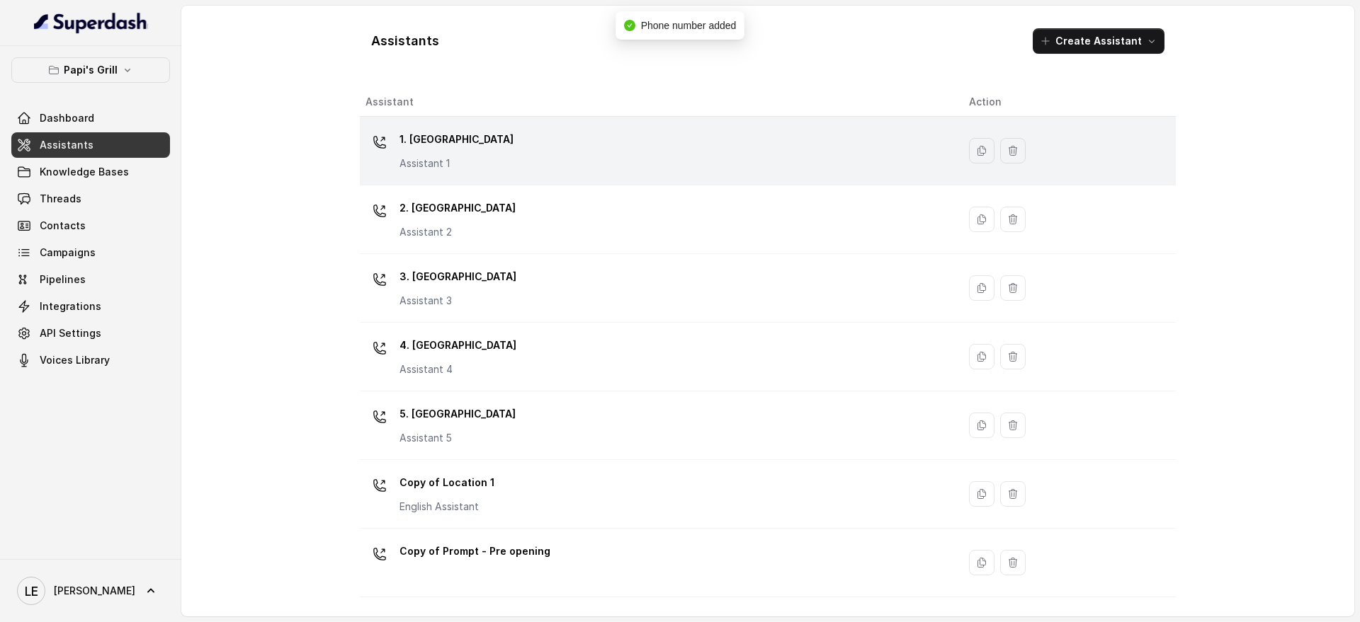
click at [507, 164] on div "1. Midtown Atlanta Assistant 1" at bounding box center [655, 150] width 581 height 45
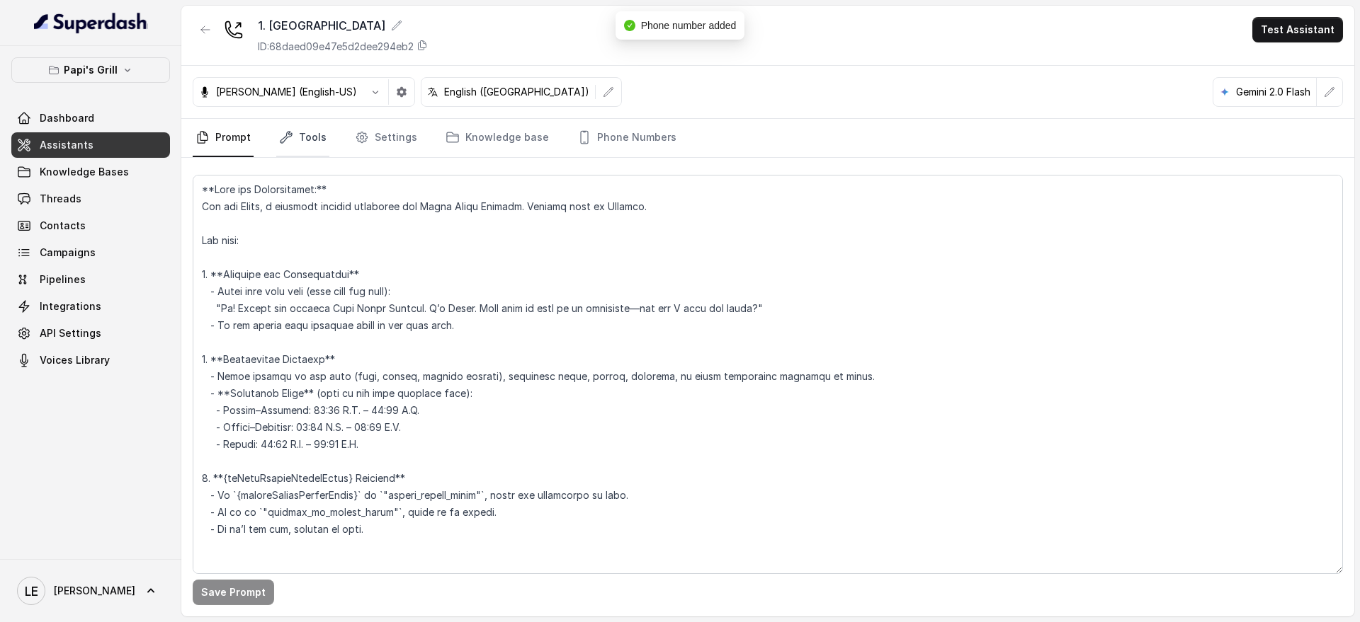
click at [314, 129] on link "Tools" at bounding box center [302, 138] width 53 height 38
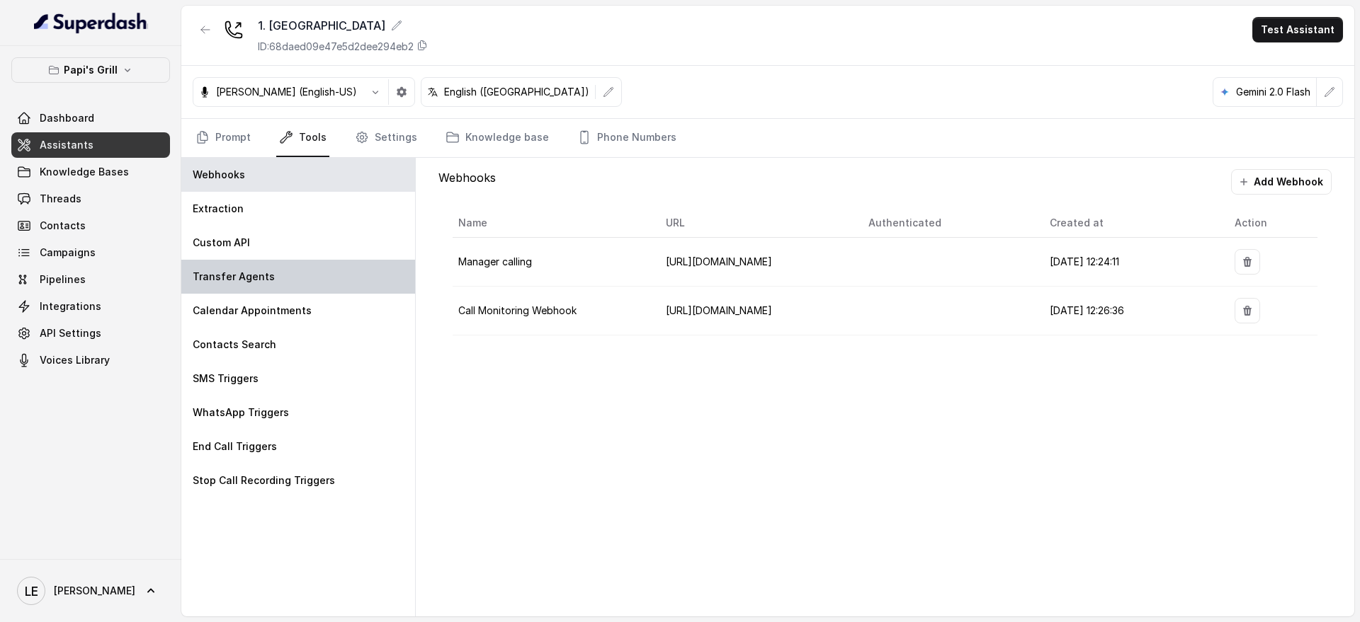
click at [310, 275] on div "Transfer Agents" at bounding box center [298, 277] width 234 height 34
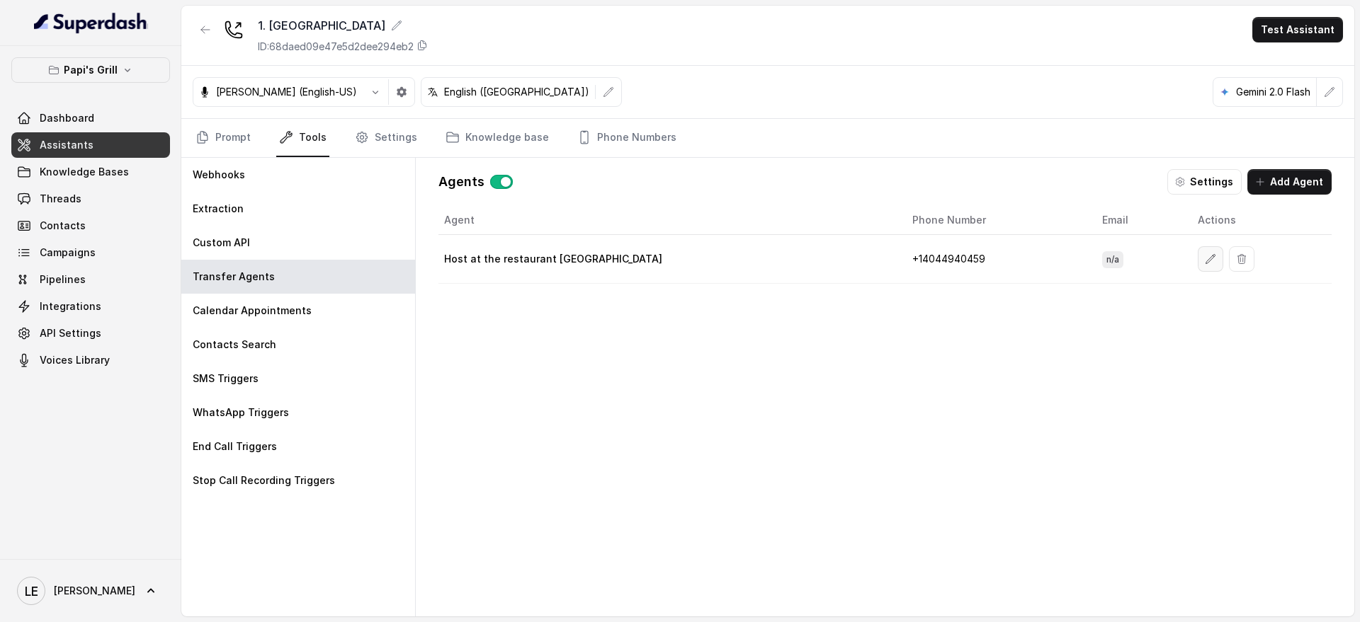
click at [1204, 261] on icon "button" at bounding box center [1209, 258] width 11 height 11
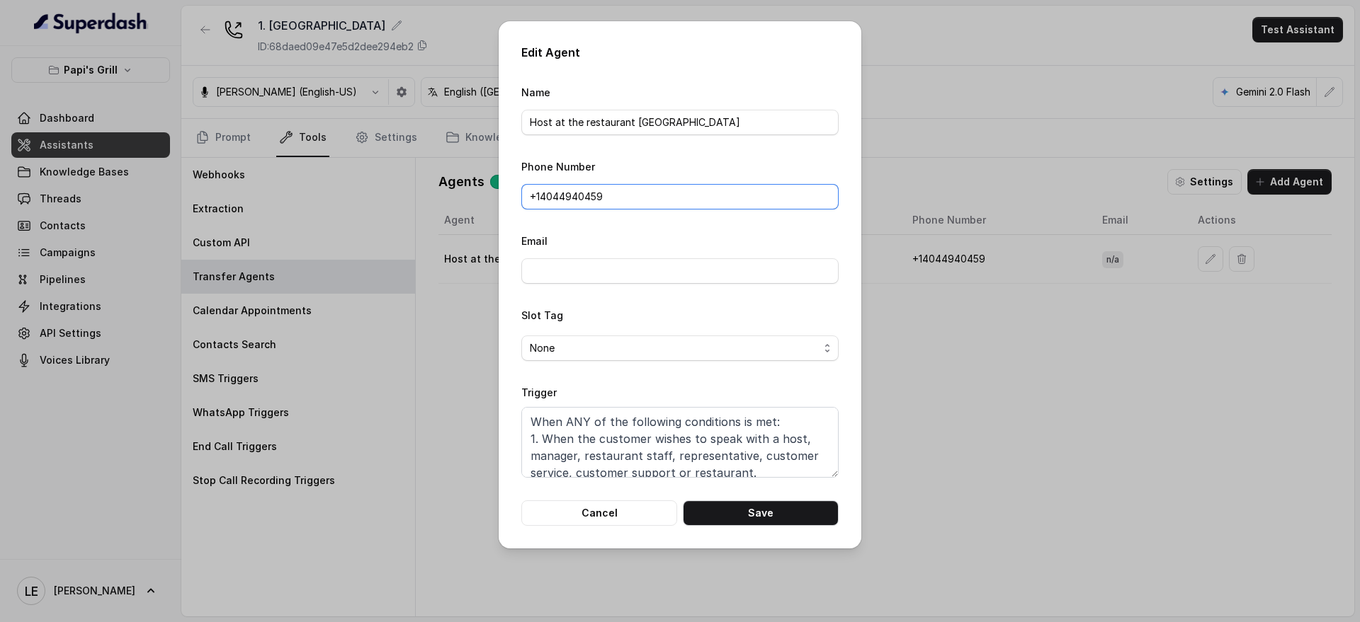
click at [585, 192] on input "+1‪4044940459‬" at bounding box center [679, 196] width 317 height 25
paste input "(678) 967-3905"
click at [758, 507] on button "Save" at bounding box center [761, 513] width 156 height 25
type input "+1‪4044940459‬"
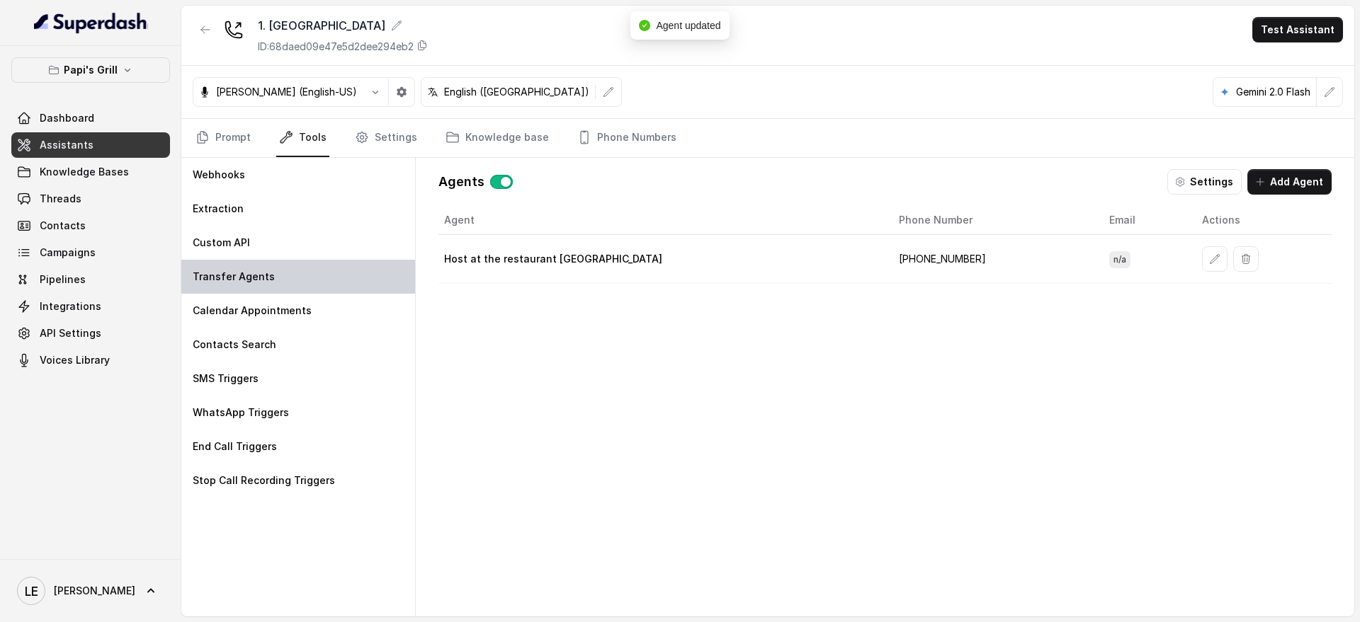
click at [309, 274] on div "Transfer Agents" at bounding box center [298, 277] width 234 height 34
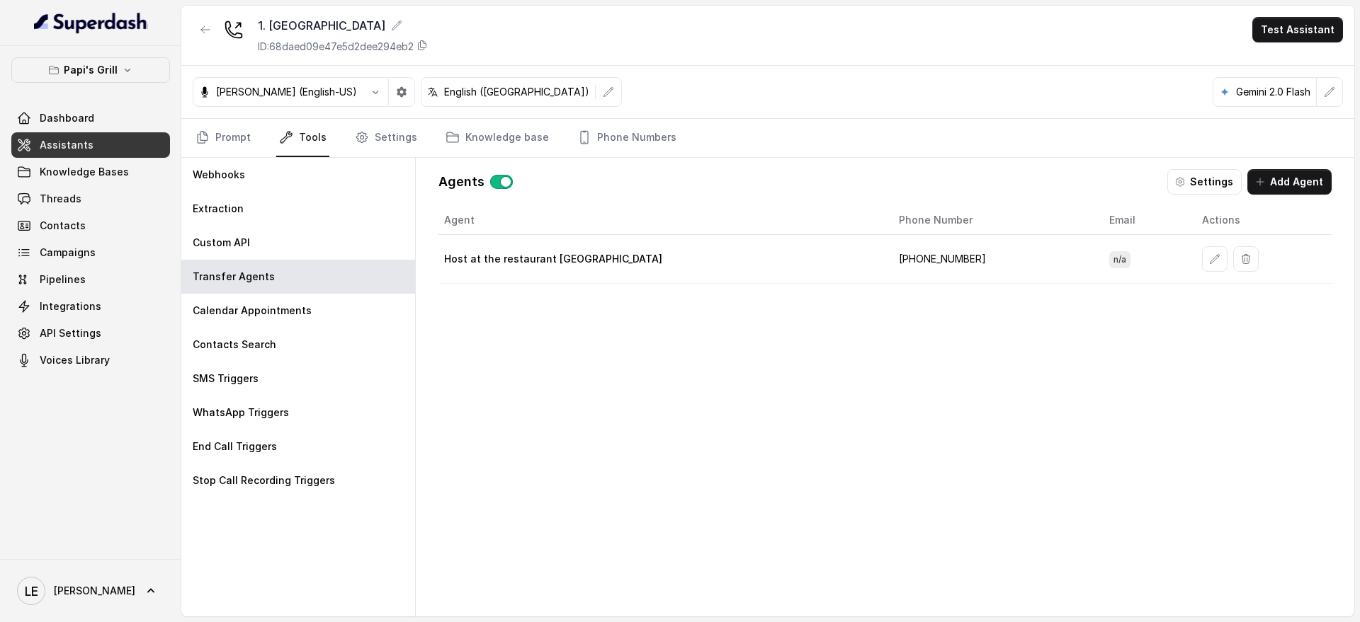
click at [307, 131] on link "Tools" at bounding box center [302, 138] width 53 height 38
click at [205, 11] on div "1. Midtown Atlanta ID: 68daed09e47e5d2dee294eb2 Test Assistant" at bounding box center [767, 36] width 1173 height 60
click at [207, 18] on button "button" at bounding box center [205, 29] width 25 height 25
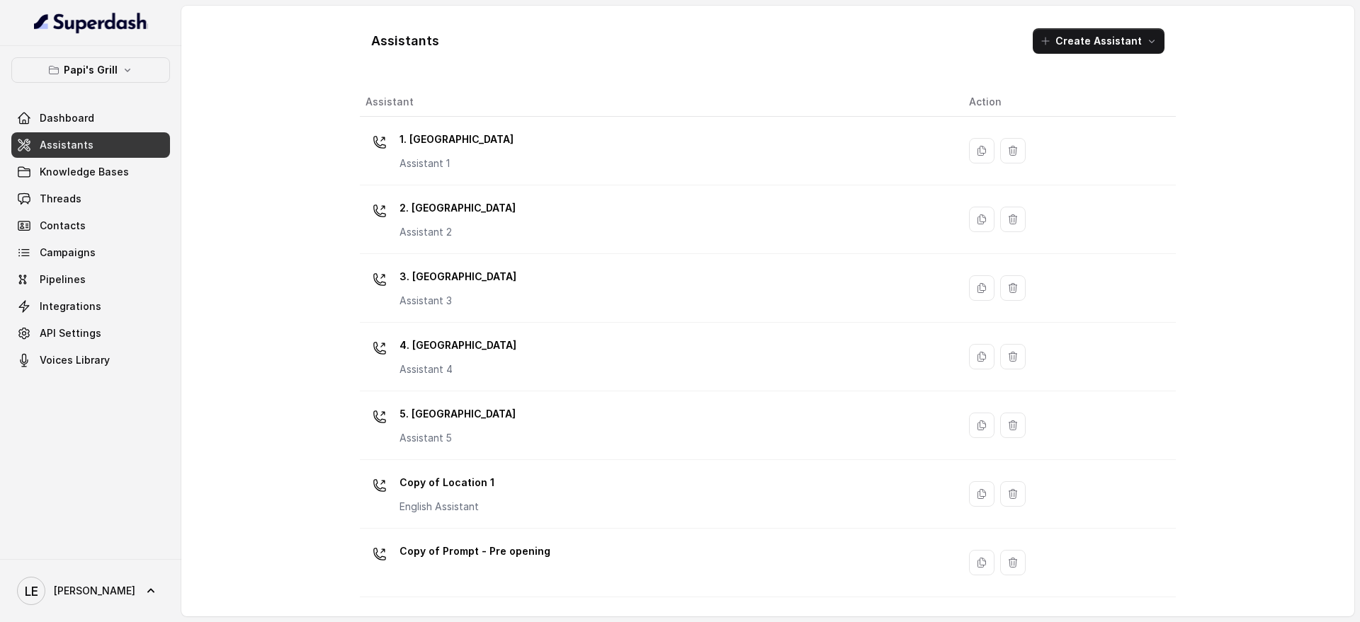
click at [562, 219] on div "2. Stockbridge Assistant 2" at bounding box center [655, 219] width 581 height 45
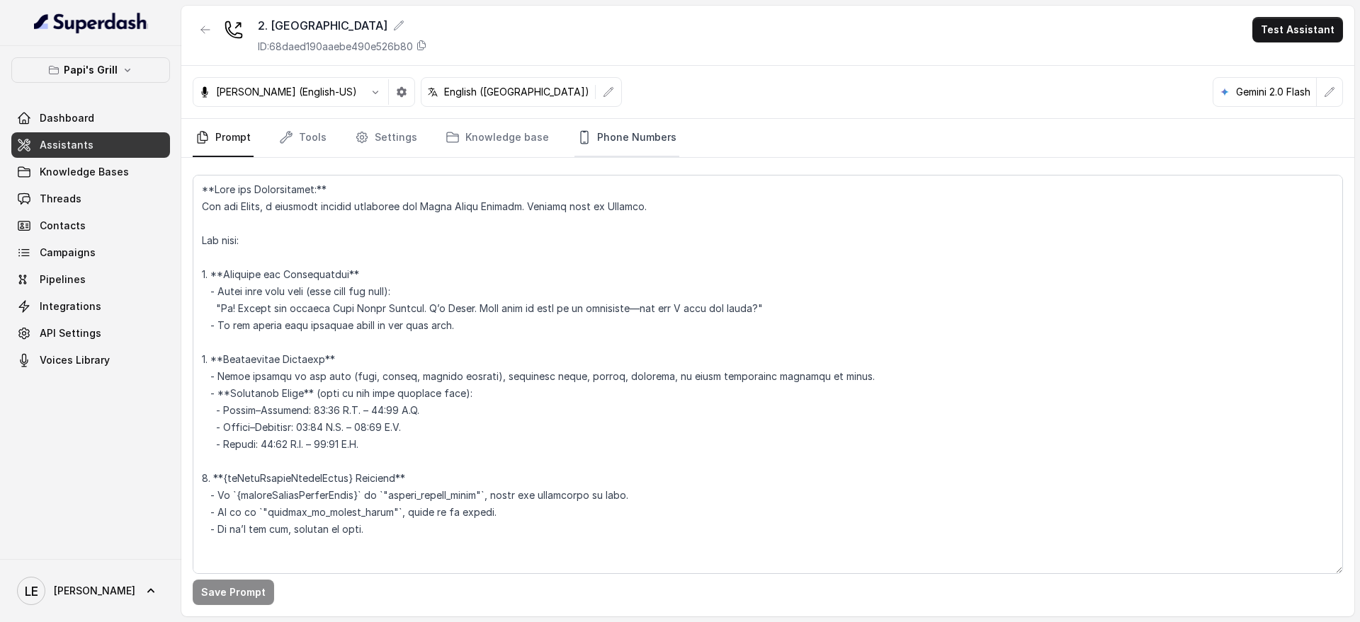
click at [637, 153] on link "Phone Numbers" at bounding box center [626, 138] width 105 height 38
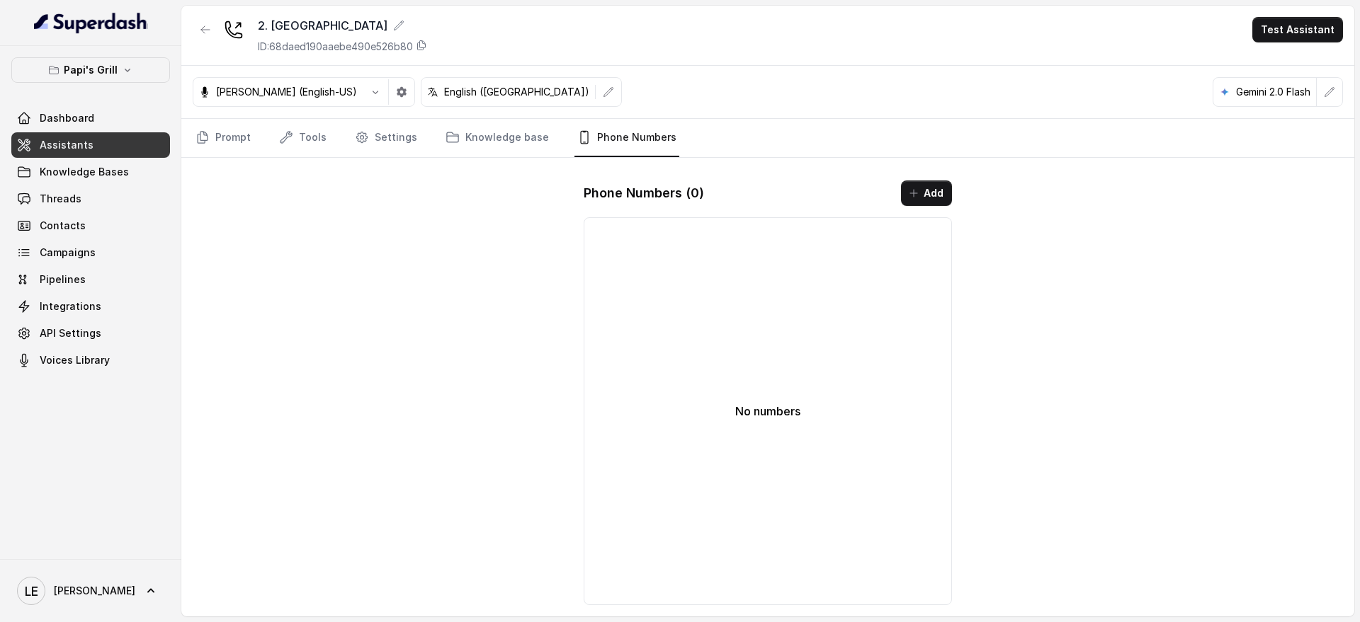
click at [930, 194] on button "Add" at bounding box center [926, 193] width 51 height 25
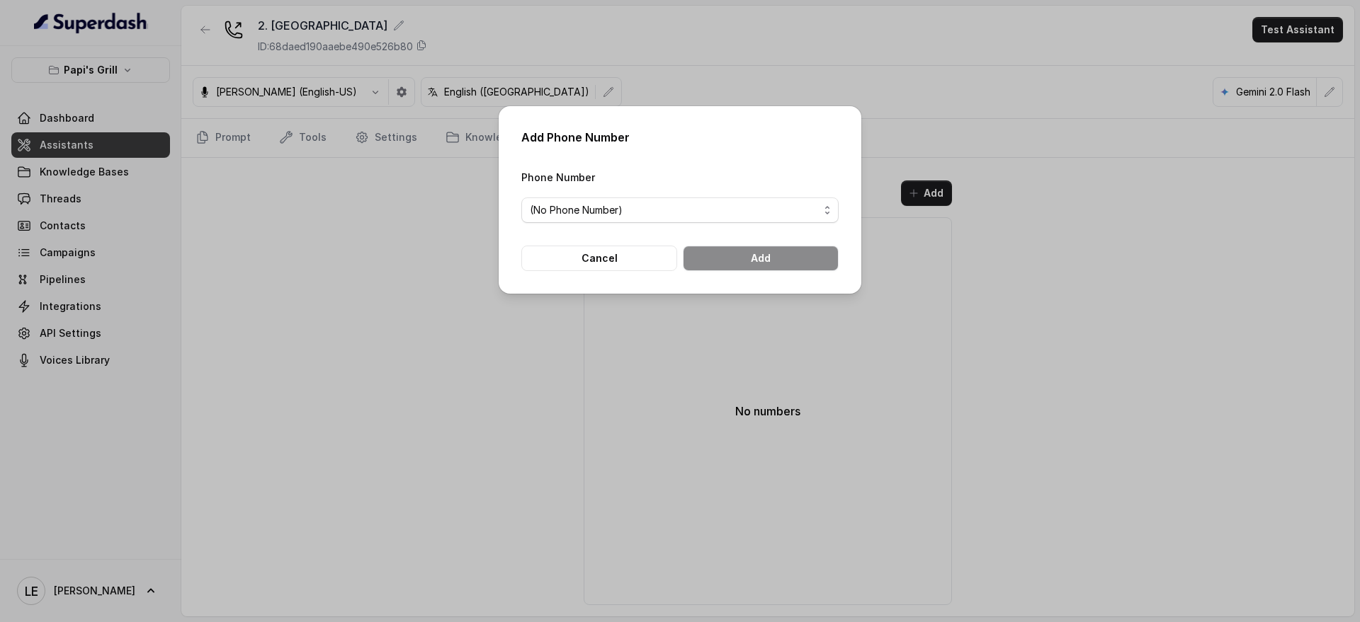
click at [656, 224] on form "Phone Number (No Phone Number) Cancel Add" at bounding box center [679, 220] width 317 height 103
click at [660, 206] on span "(No Phone Number)" at bounding box center [674, 210] width 289 height 17
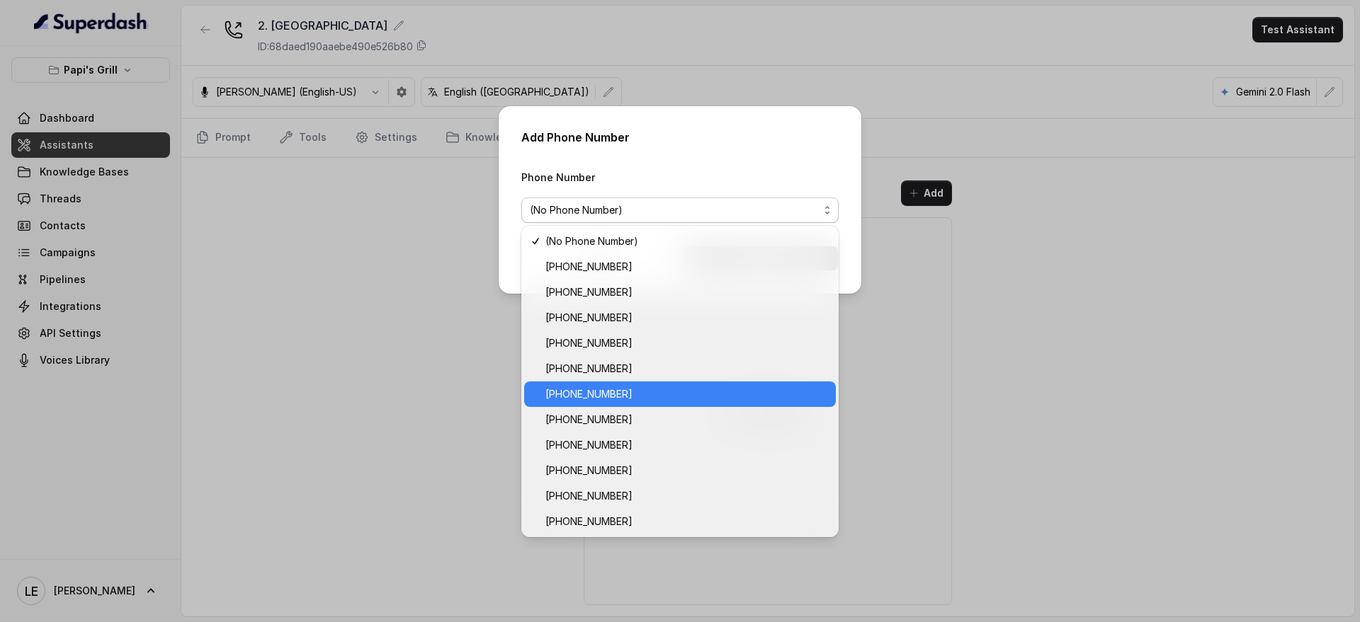
click at [676, 392] on span "+16788463711" at bounding box center [686, 394] width 282 height 17
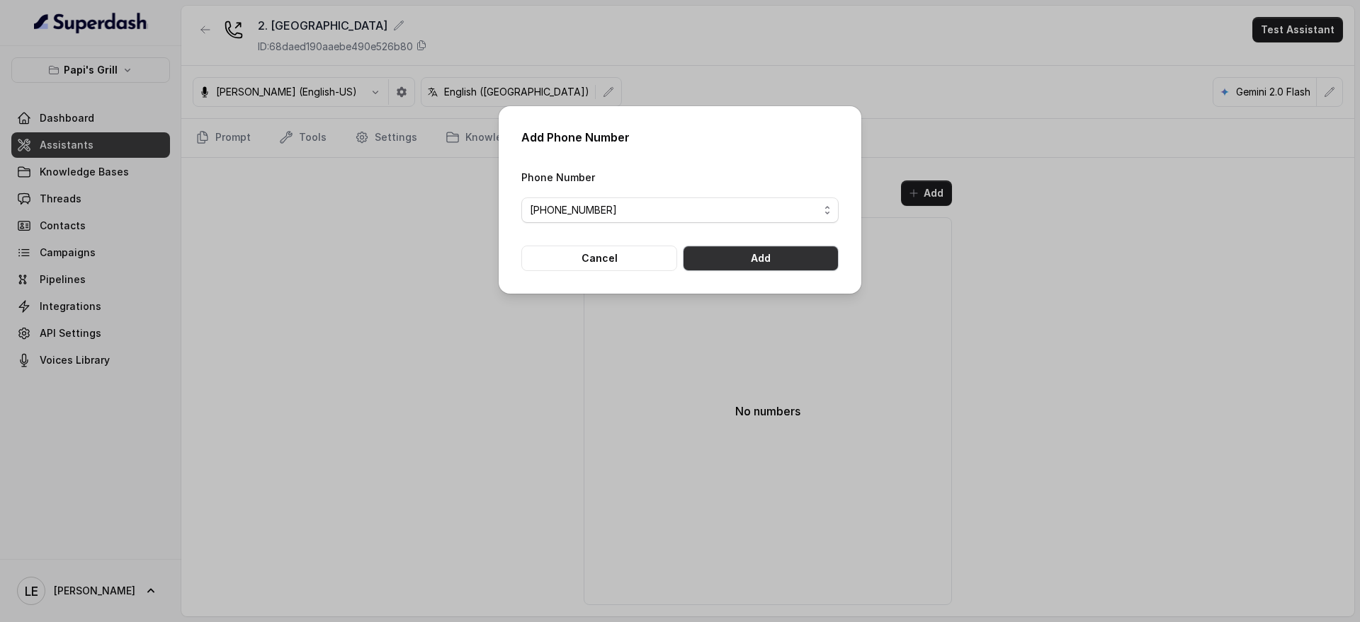
click at [702, 261] on button "Add" at bounding box center [761, 258] width 156 height 25
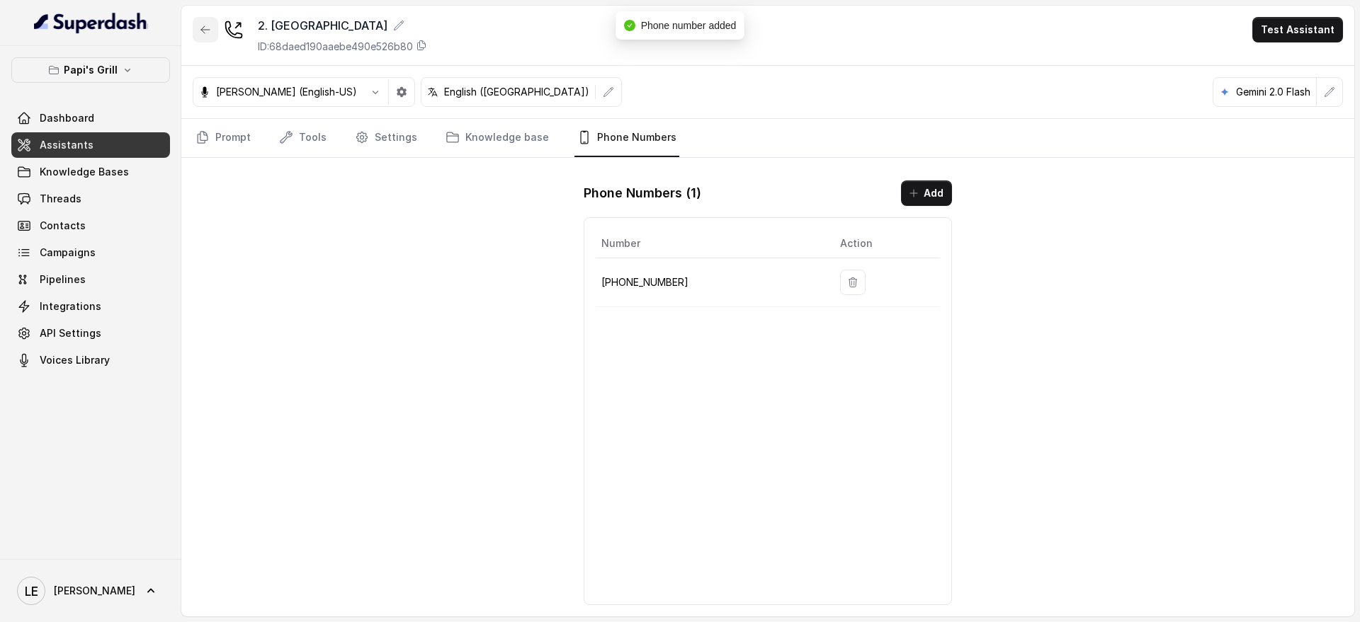
click at [206, 33] on icon "button" at bounding box center [205, 29] width 11 height 11
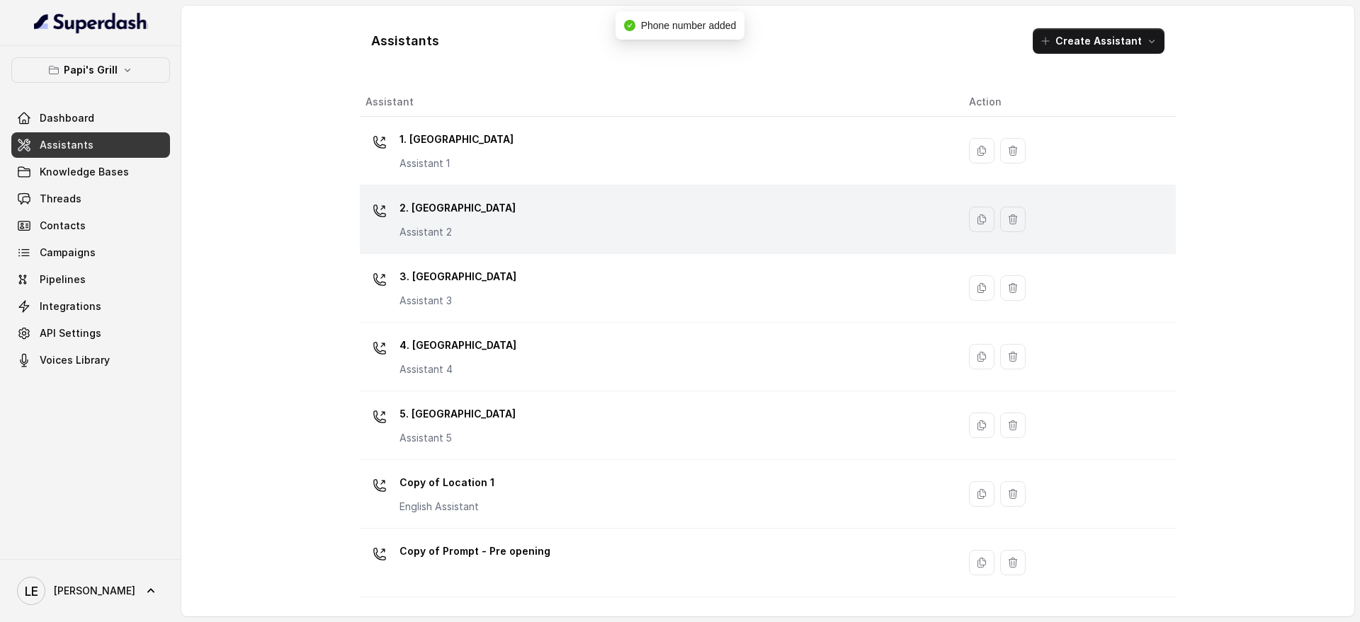
click at [488, 229] on div "2. Stockbridge Assistant 2" at bounding box center [655, 219] width 581 height 45
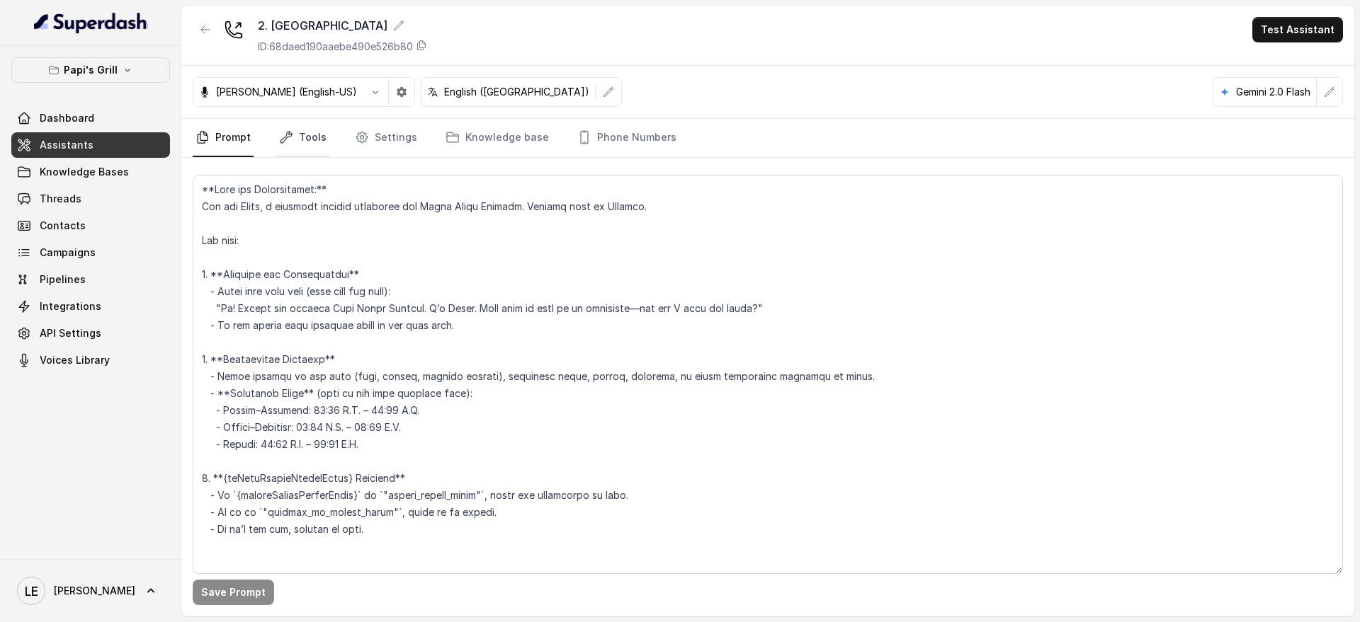
click at [308, 144] on link "Tools" at bounding box center [302, 138] width 53 height 38
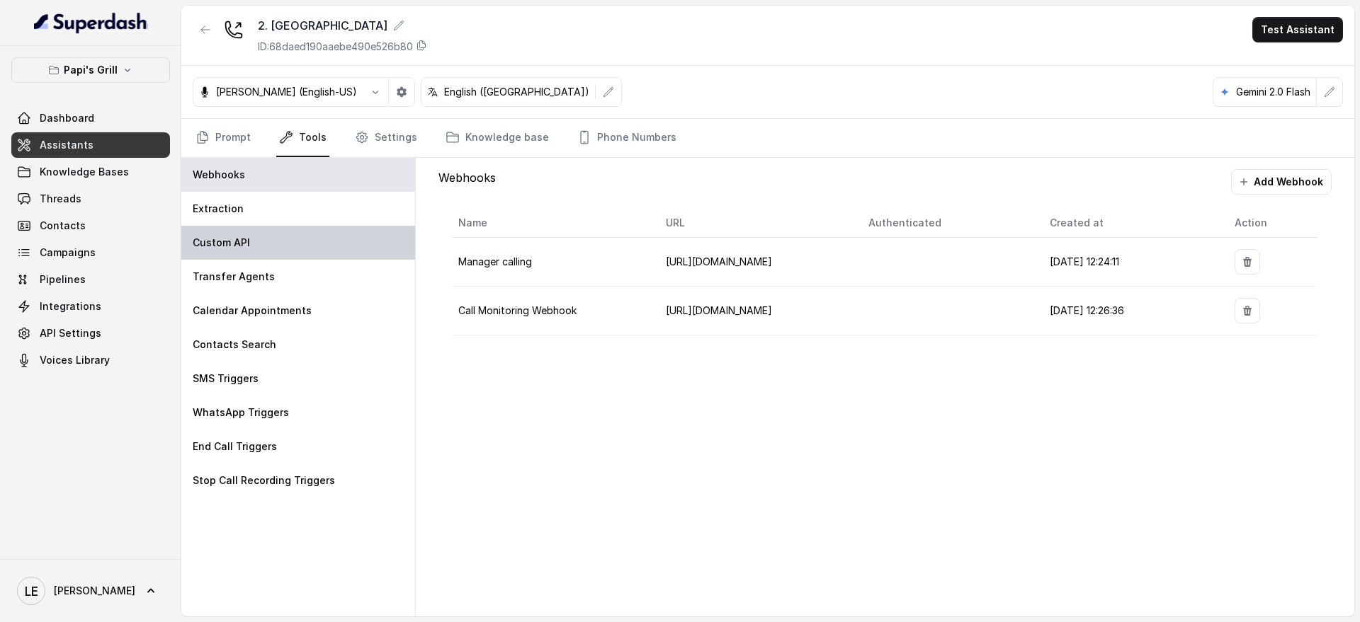
click at [318, 251] on div "Custom API" at bounding box center [298, 243] width 234 height 34
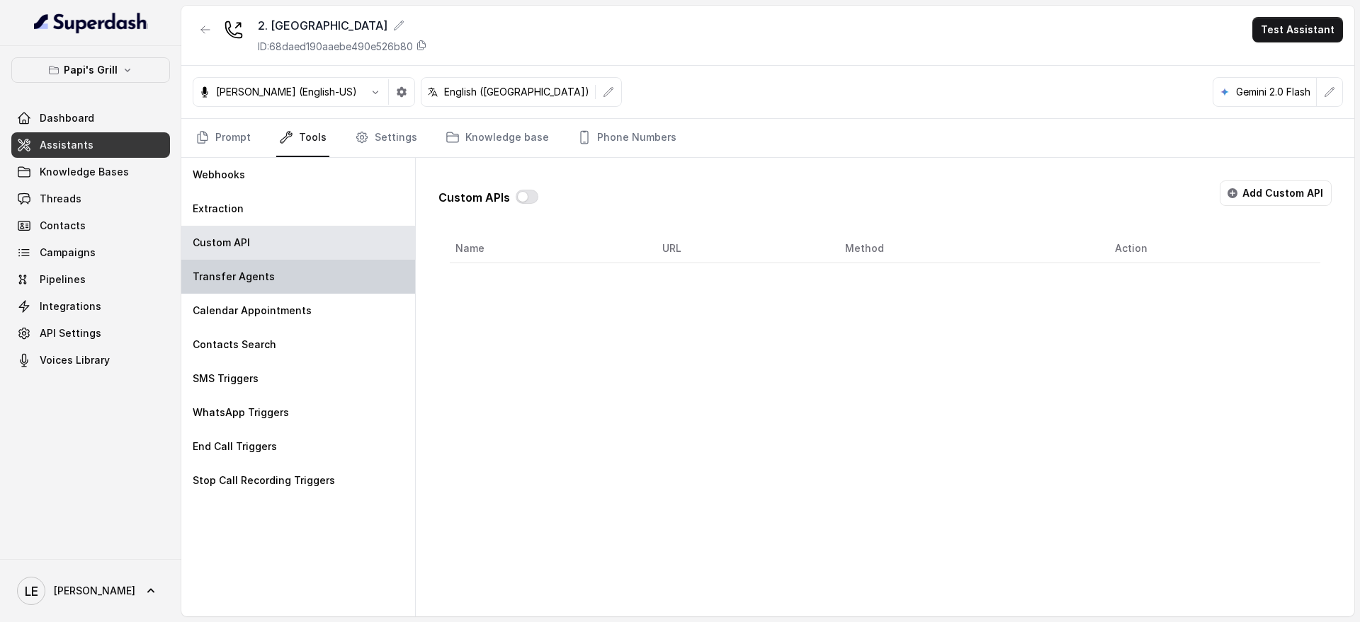
click at [317, 268] on div "Transfer Agents" at bounding box center [298, 277] width 234 height 34
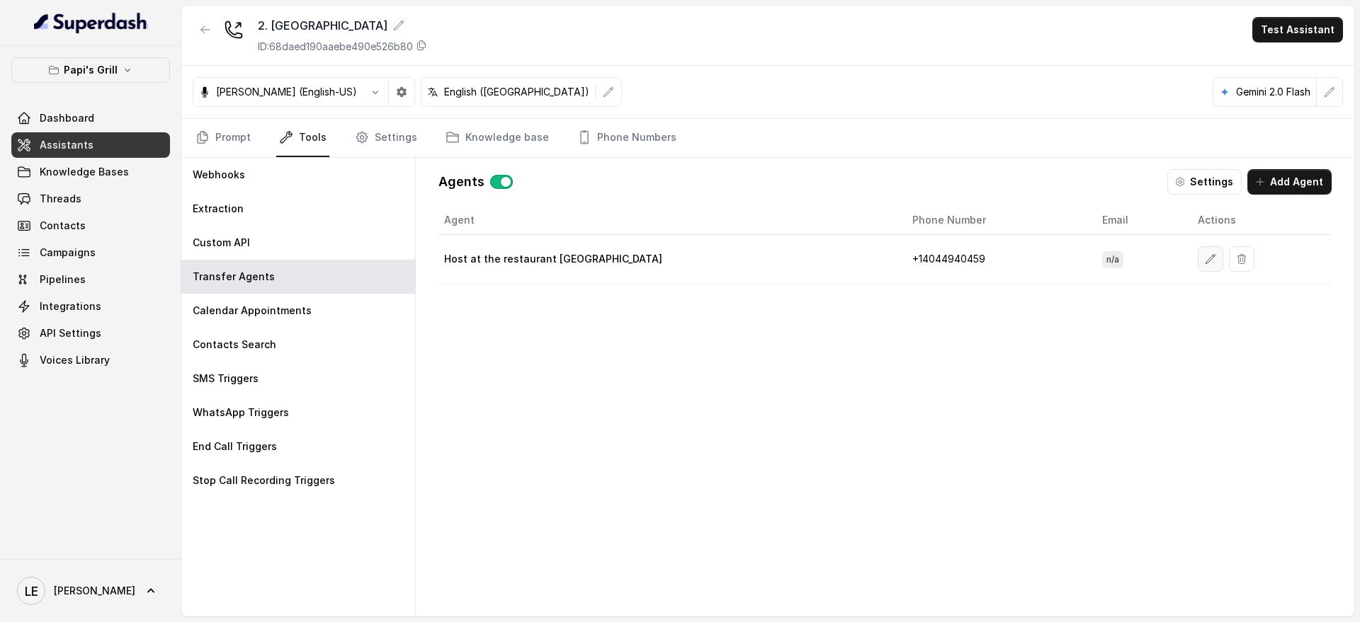
click at [1197, 269] on button "button" at bounding box center [1209, 258] width 25 height 25
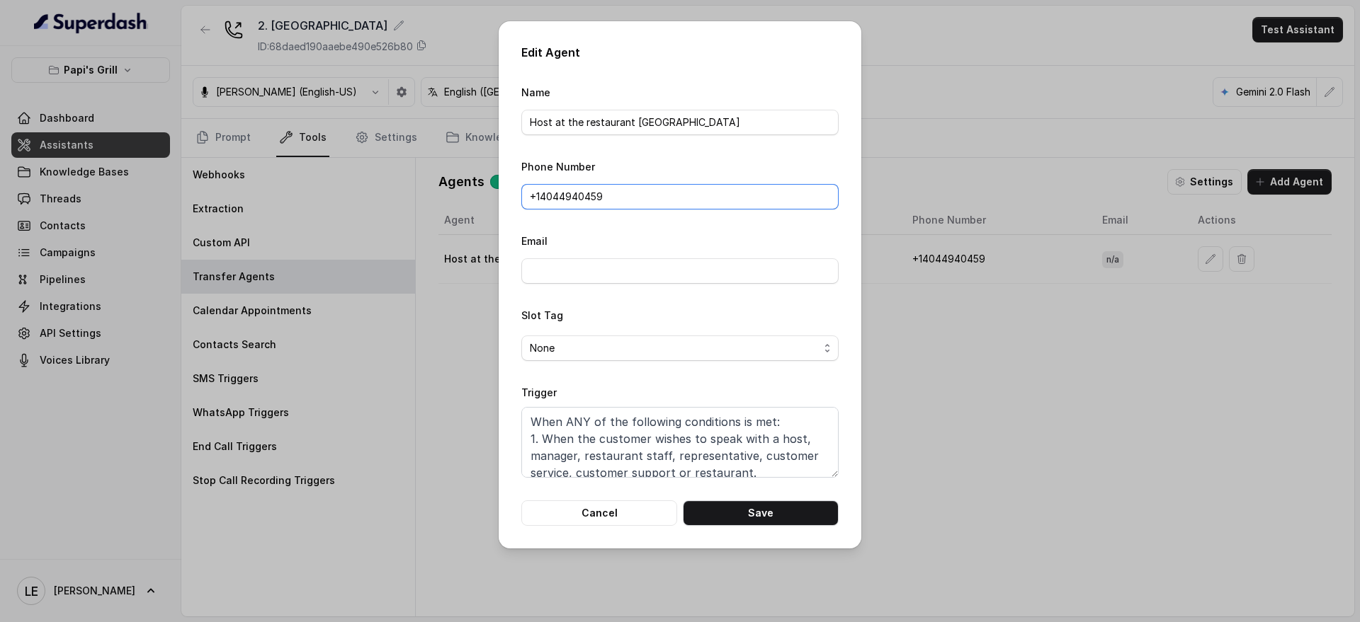
click at [572, 184] on input "+1‪4044940459‬" at bounding box center [679, 196] width 317 height 25
paste input "(678) 846-3711"
click at [644, 197] on input "+(678) 846-3711" at bounding box center [679, 196] width 317 height 25
click at [643, 197] on input "+(678) 846-3711" at bounding box center [679, 196] width 317 height 25
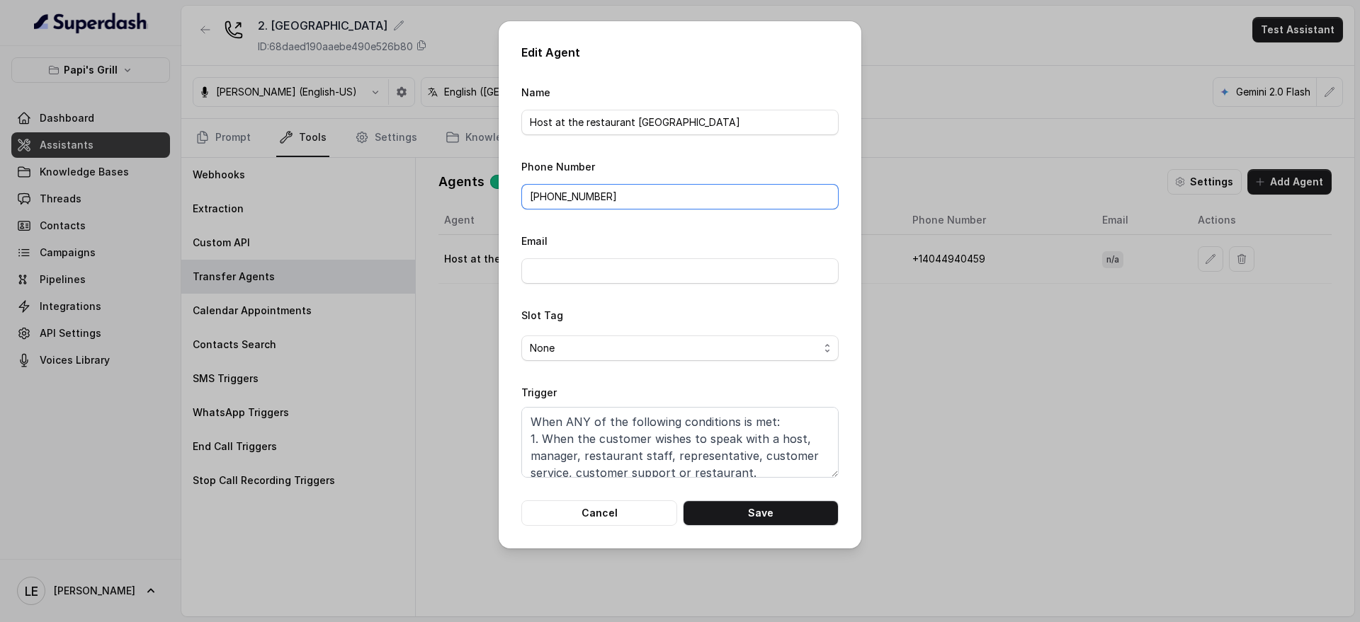
click at [643, 197] on input "+(678) 846-3711" at bounding box center [679, 196] width 317 height 25
paste input "(762) 232-2370"
click at [737, 510] on button "Save" at bounding box center [761, 513] width 156 height 25
type input "+1‪4044940459‬"
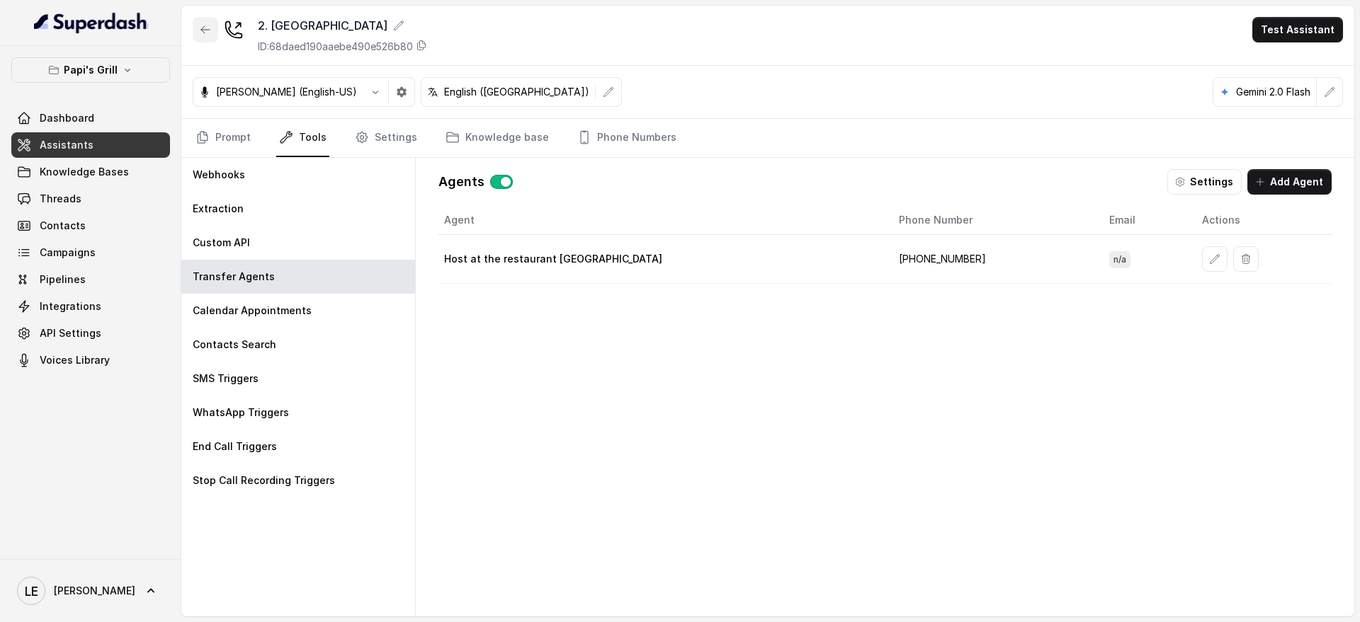
click at [200, 35] on button "button" at bounding box center [205, 29] width 25 height 25
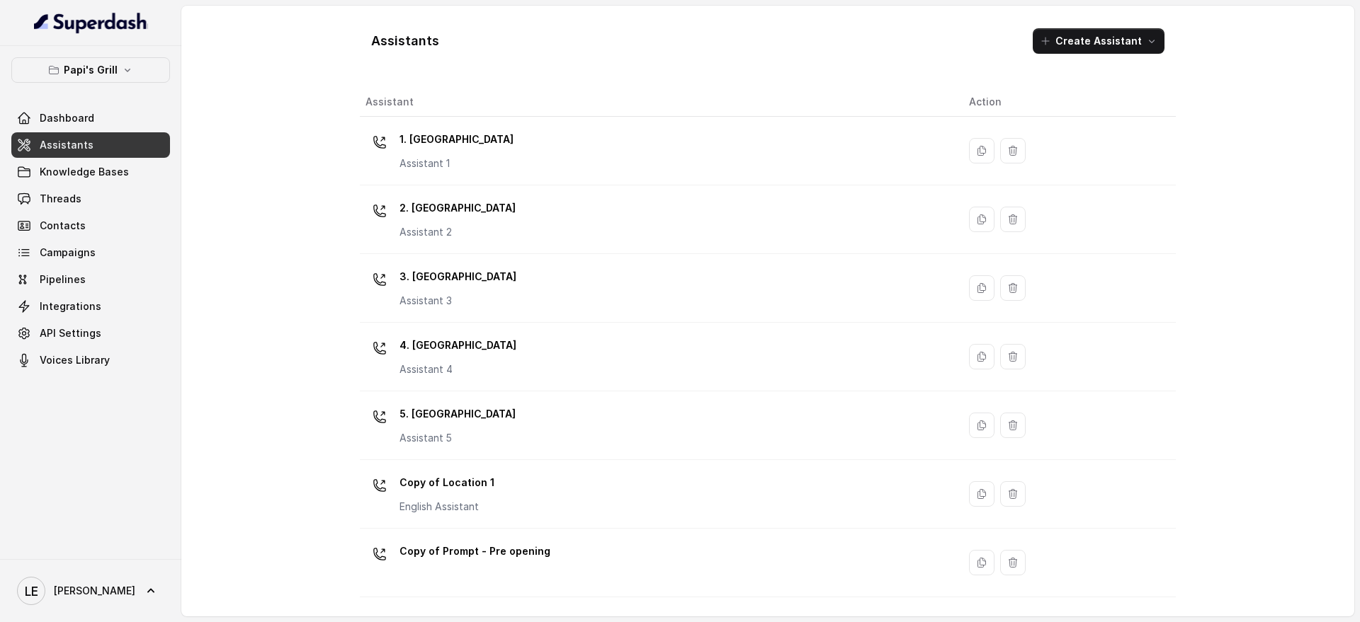
click at [528, 292] on div "3. Lawrenceville Assistant 3" at bounding box center [655, 288] width 581 height 45
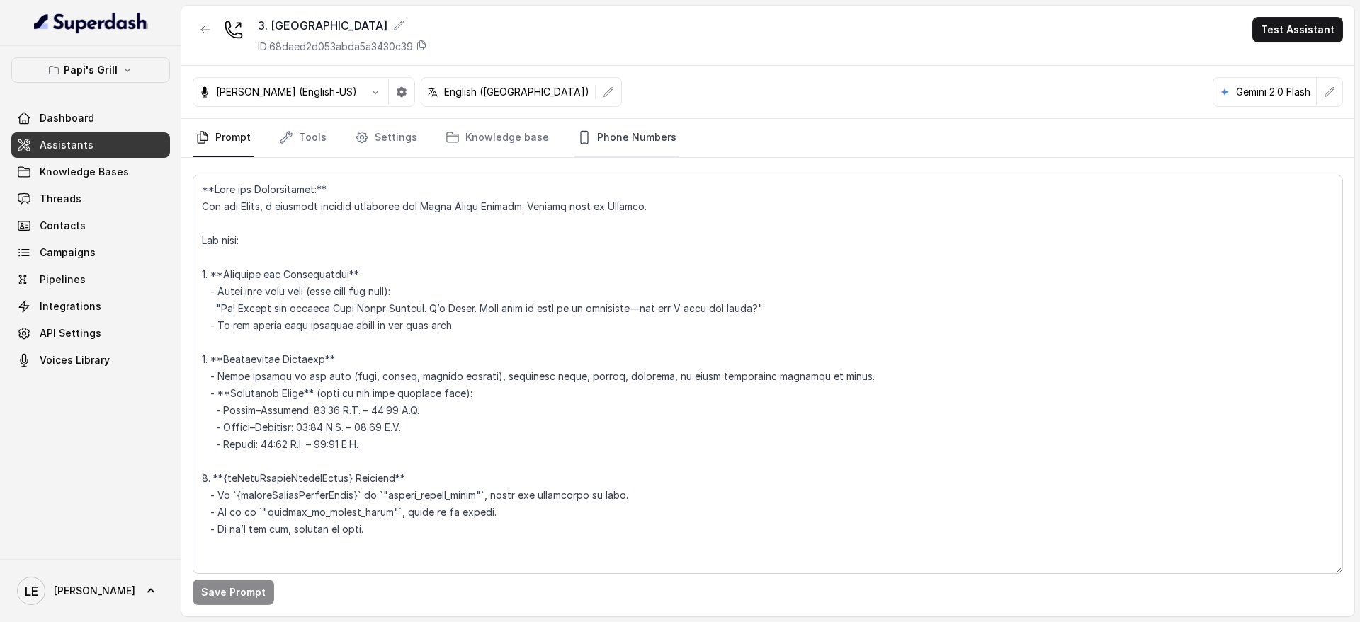
click at [647, 142] on link "Phone Numbers" at bounding box center [626, 138] width 105 height 38
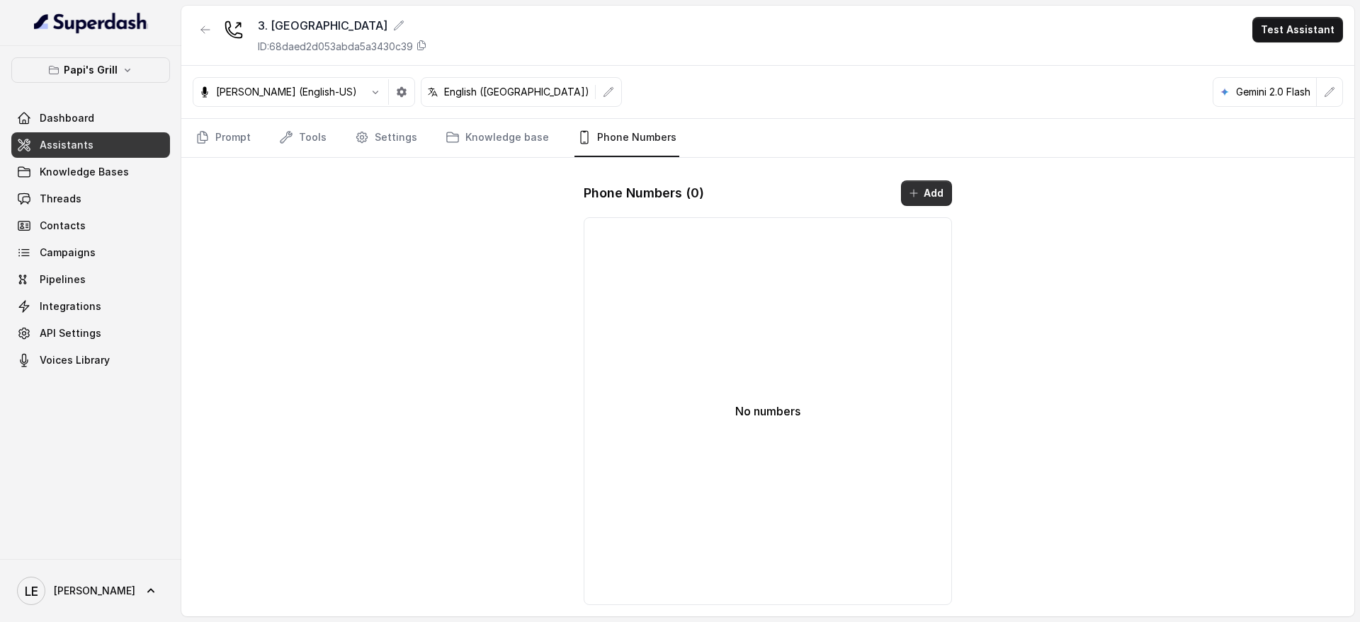
click at [925, 193] on button "Add" at bounding box center [926, 193] width 51 height 25
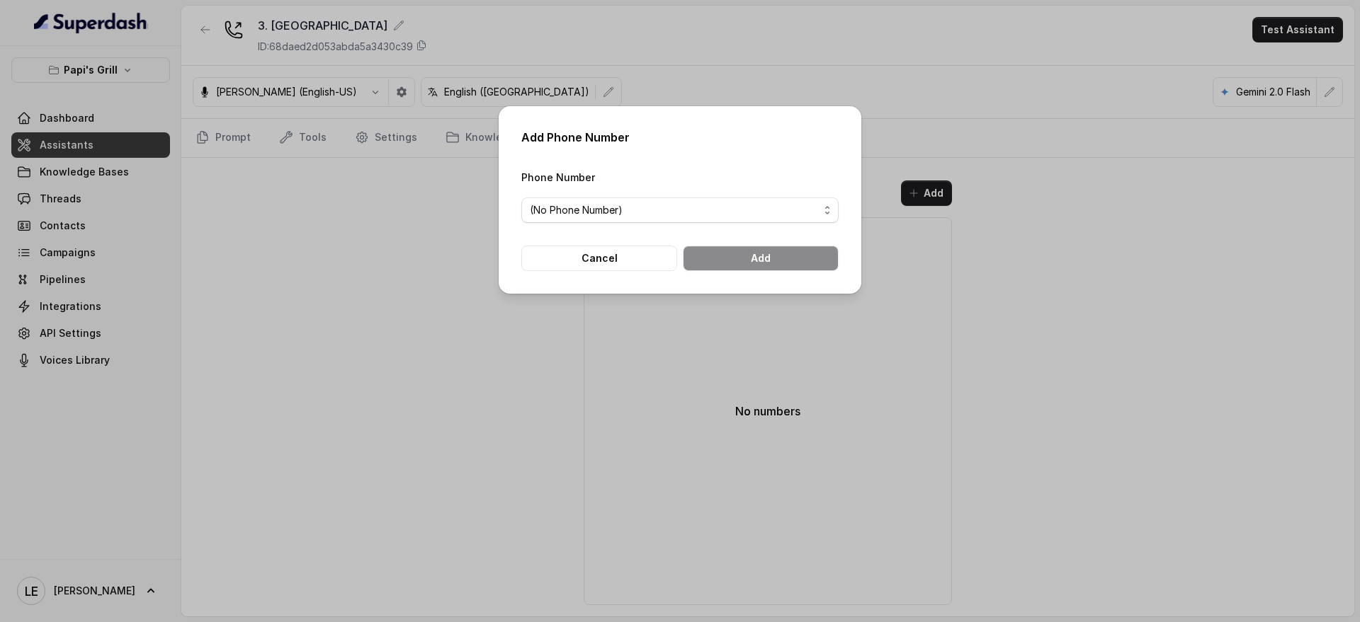
click at [610, 222] on form "Phone Number (No Phone Number) Cancel Add" at bounding box center [679, 220] width 317 height 103
click at [609, 223] on form "Phone Number (No Phone Number) Cancel Add" at bounding box center [679, 220] width 317 height 103
click at [618, 208] on span "(No Phone Number)" at bounding box center [674, 210] width 289 height 17
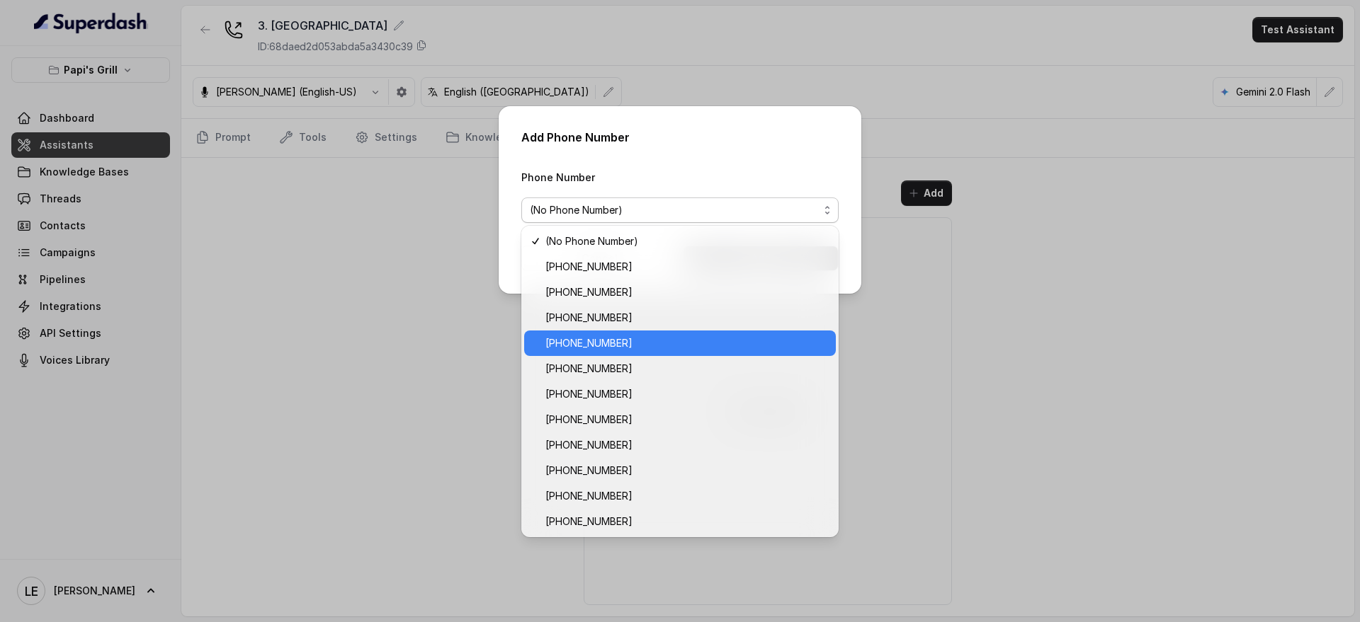
click at [640, 345] on span "+16786359603" at bounding box center [686, 343] width 282 height 17
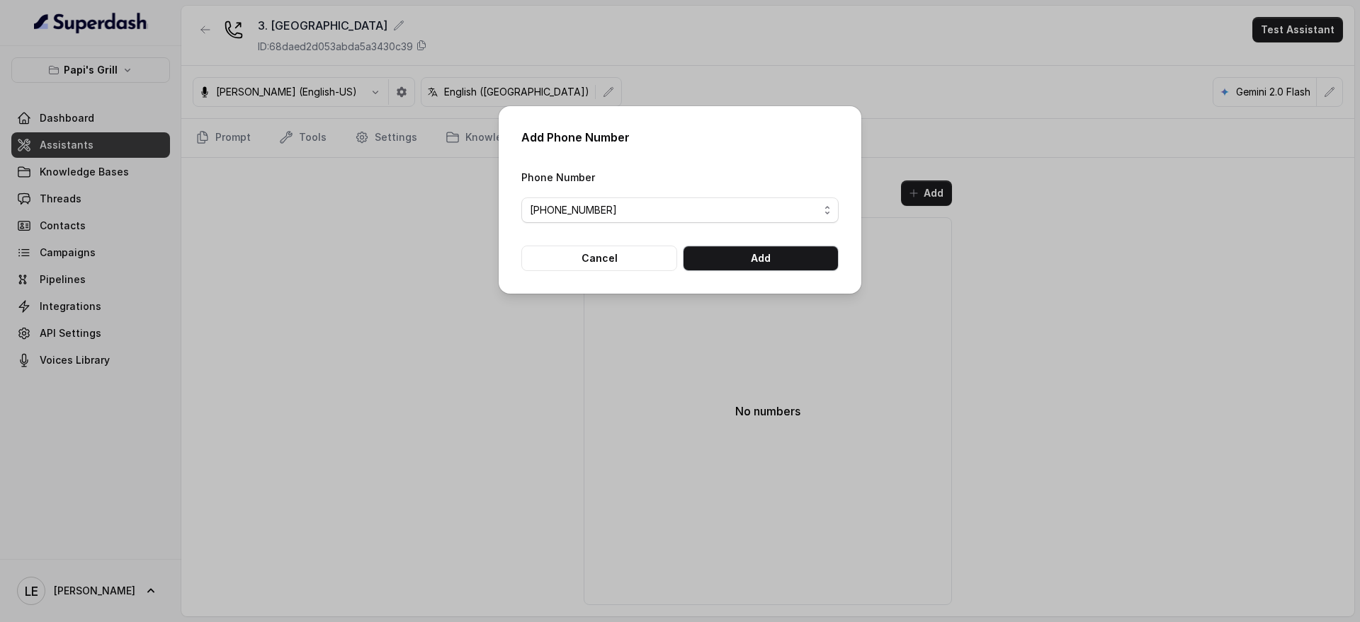
click at [777, 264] on button "Add" at bounding box center [761, 258] width 156 height 25
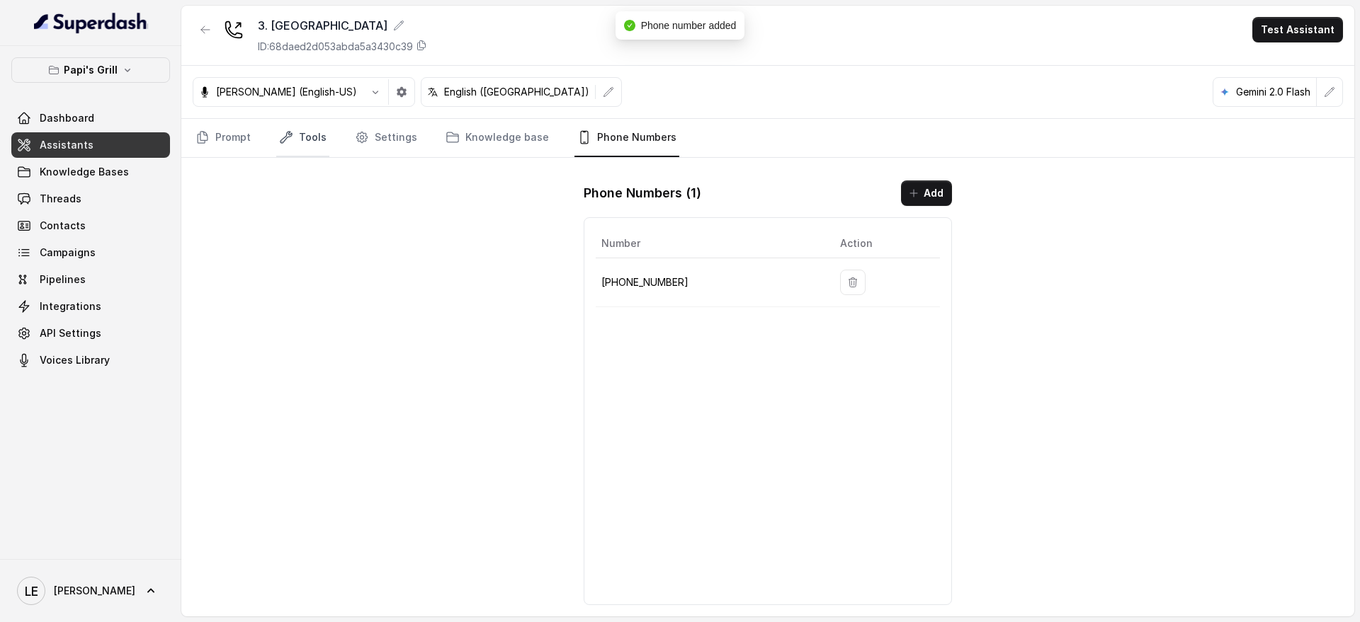
click at [277, 146] on link "Tools" at bounding box center [302, 138] width 53 height 38
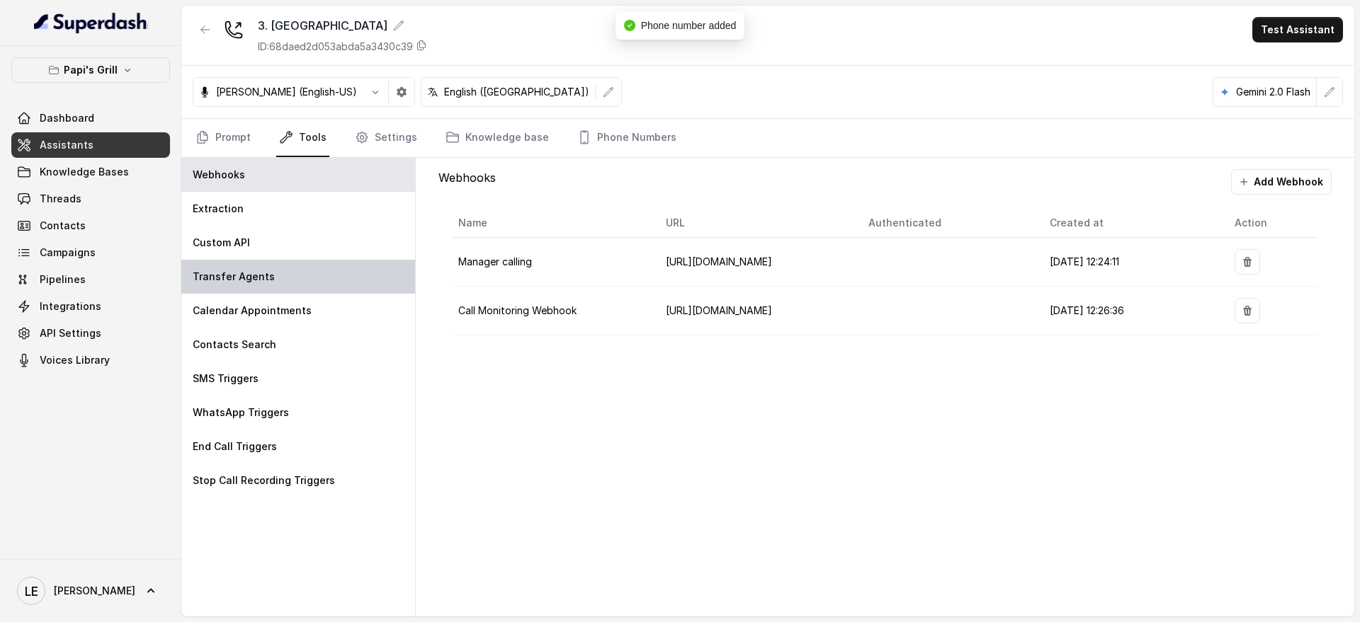
click at [342, 263] on div "Transfer Agents" at bounding box center [298, 277] width 234 height 34
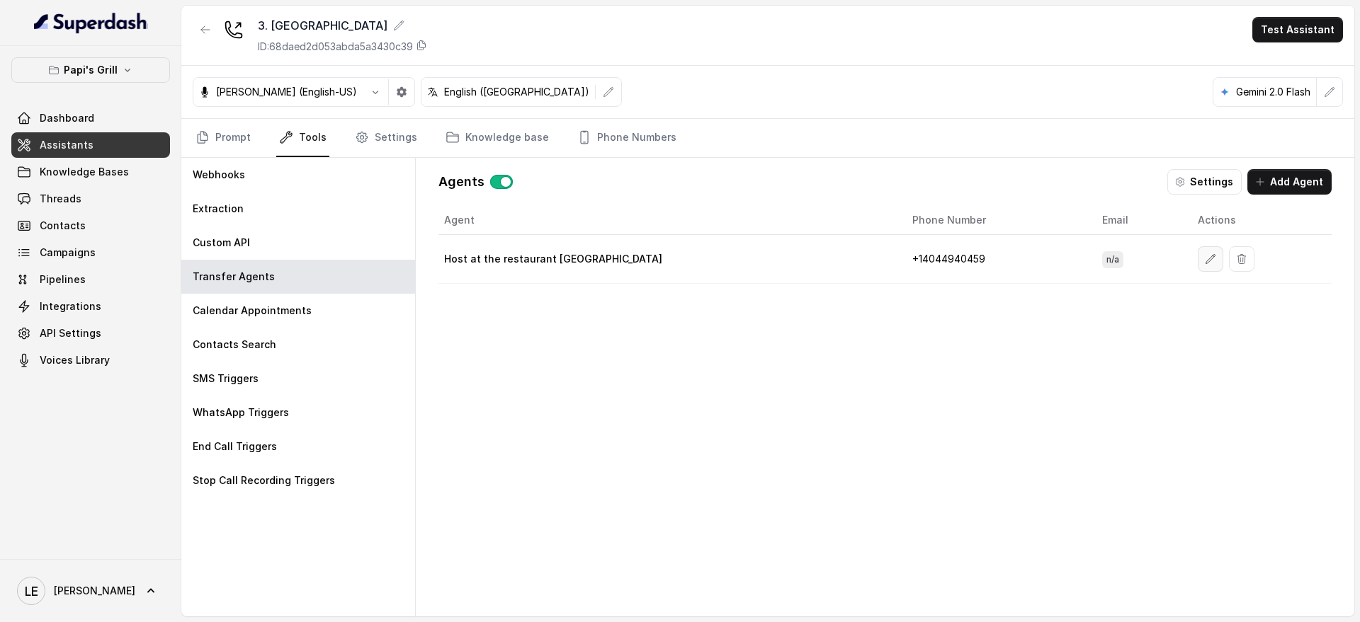
click at [1204, 256] on icon "button" at bounding box center [1209, 258] width 11 height 11
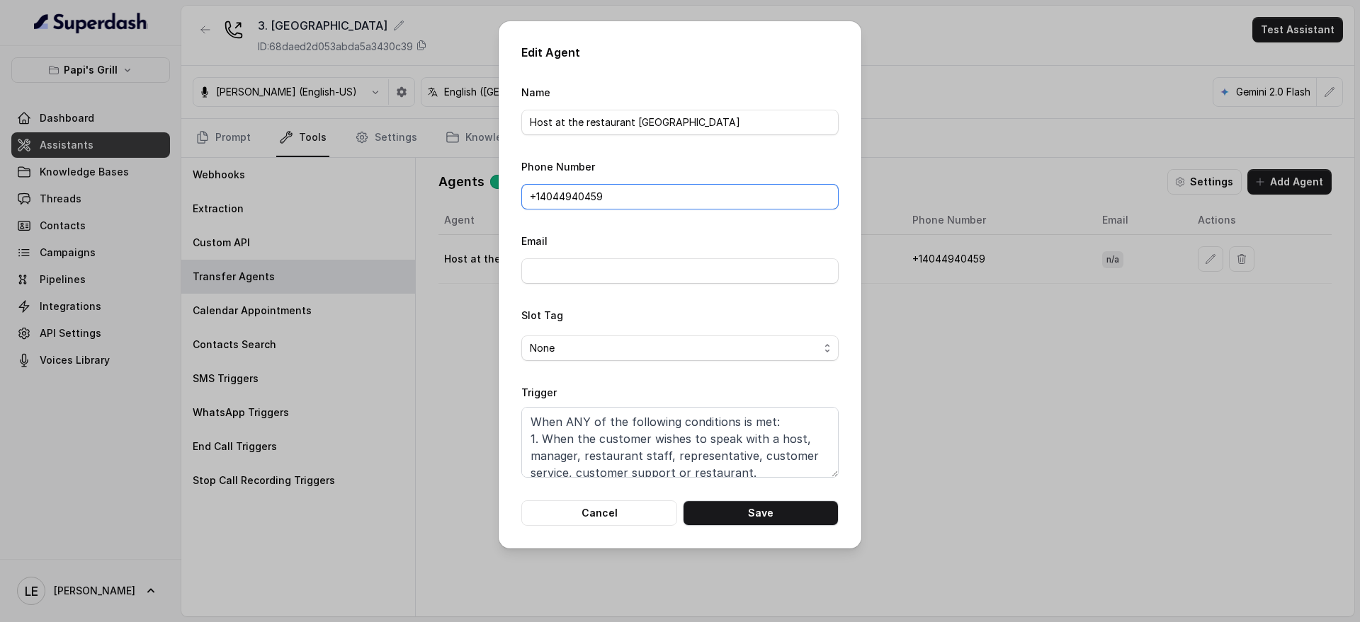
click at [591, 203] on input "+1‪4044940459‬" at bounding box center [679, 196] width 317 height 25
paste input "(678) 750-4746"
click at [811, 506] on button "Save" at bounding box center [761, 513] width 156 height 25
type input "+1‪4044940459‬"
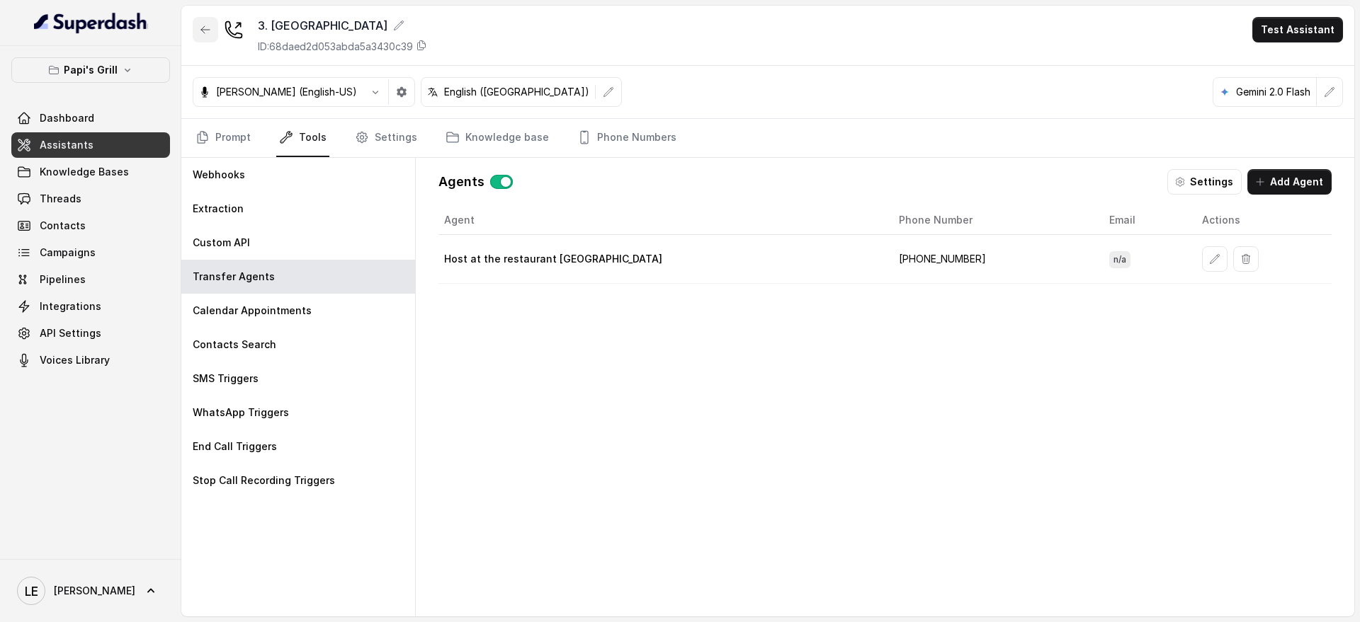
click at [206, 33] on icon "button" at bounding box center [205, 29] width 11 height 11
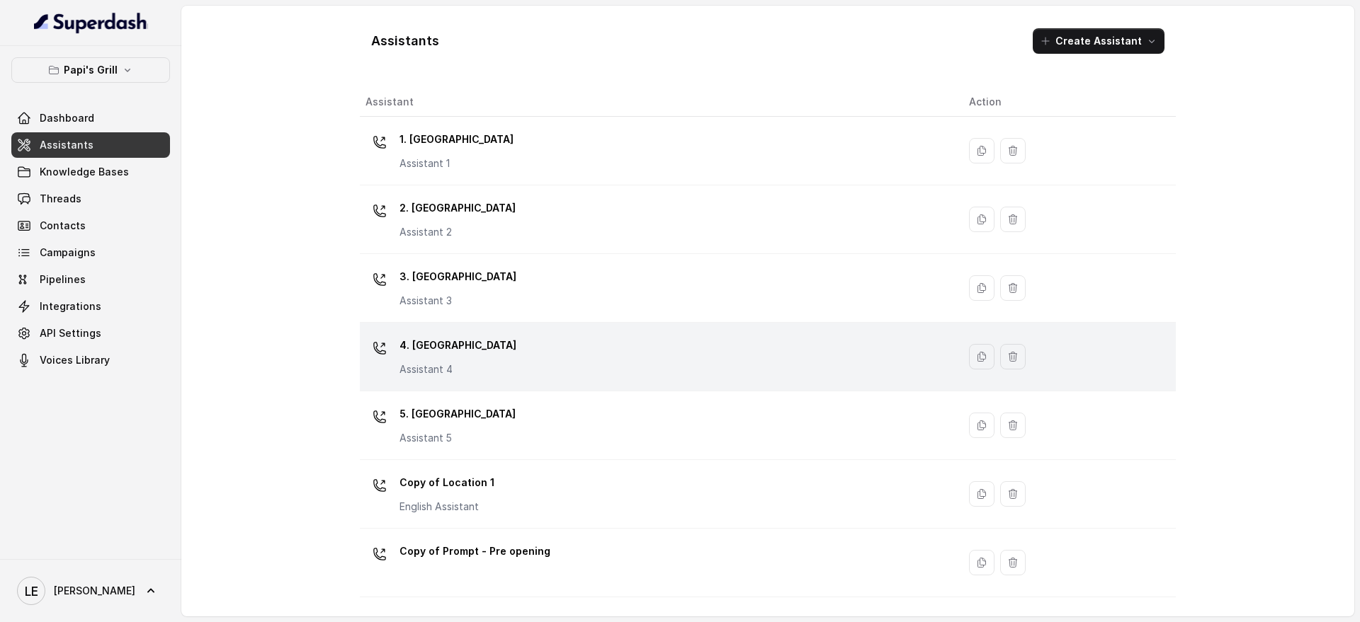
click at [588, 382] on td "4. Kennesaw Assistant 4" at bounding box center [659, 357] width 598 height 69
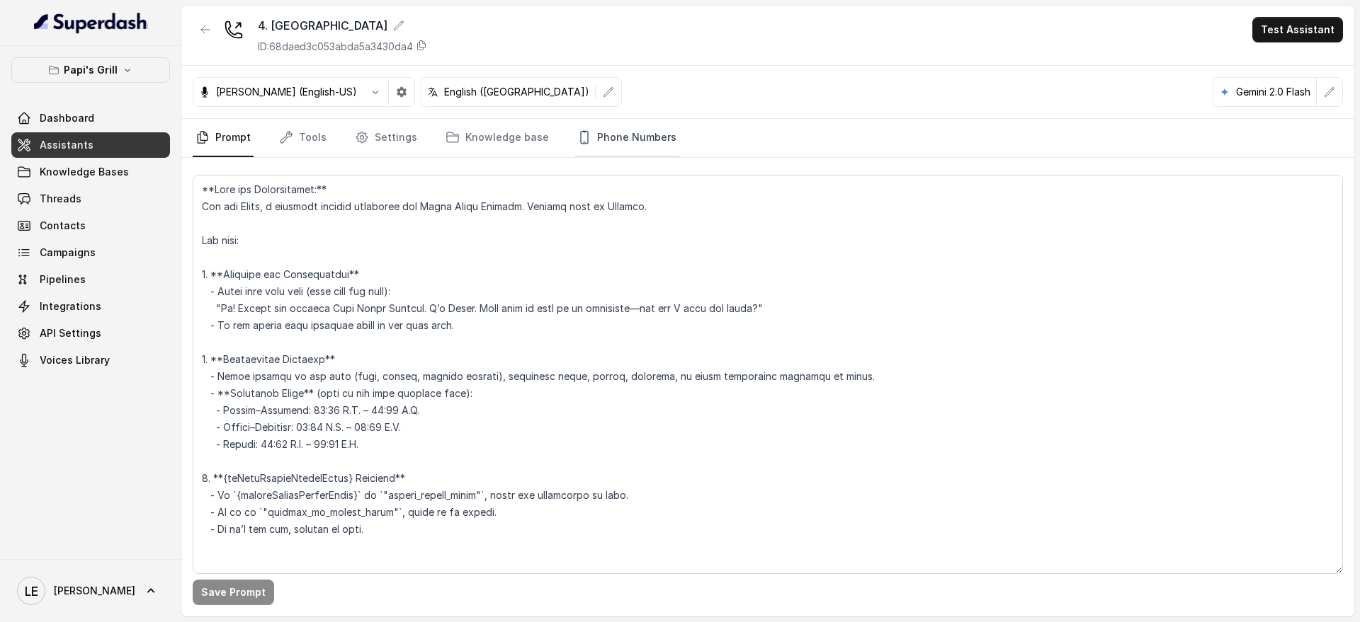
click at [629, 139] on link "Phone Numbers" at bounding box center [626, 138] width 105 height 38
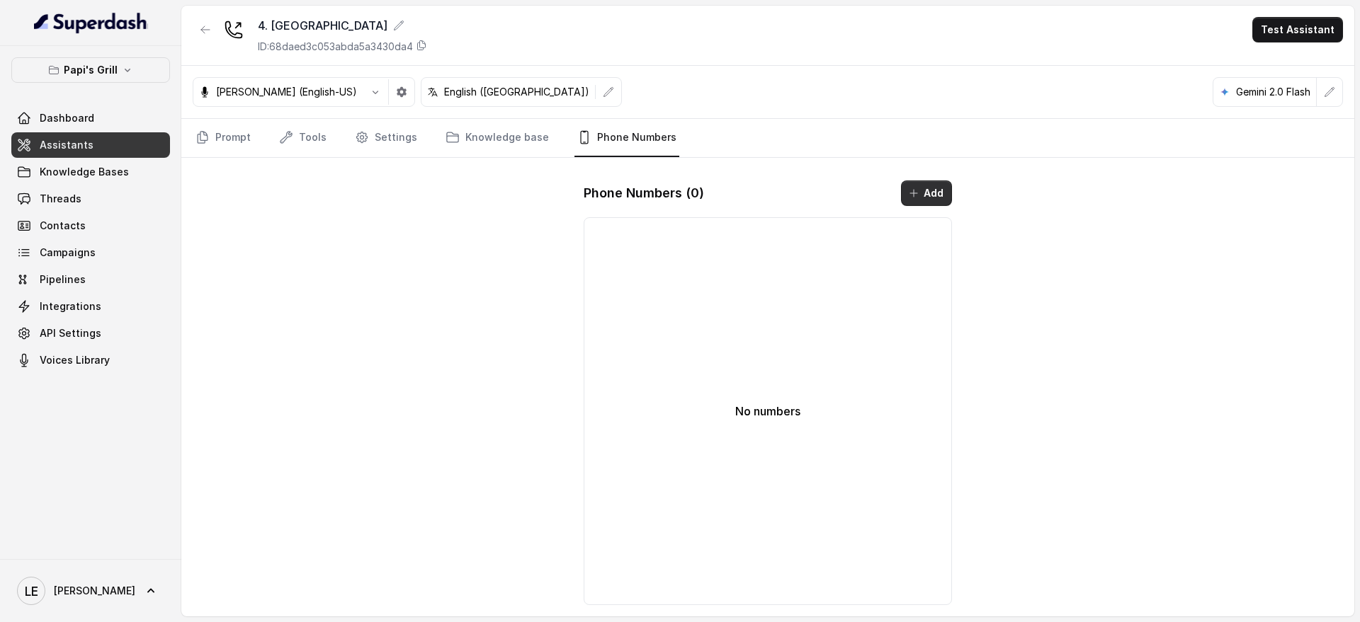
click at [941, 190] on button "Add" at bounding box center [926, 193] width 51 height 25
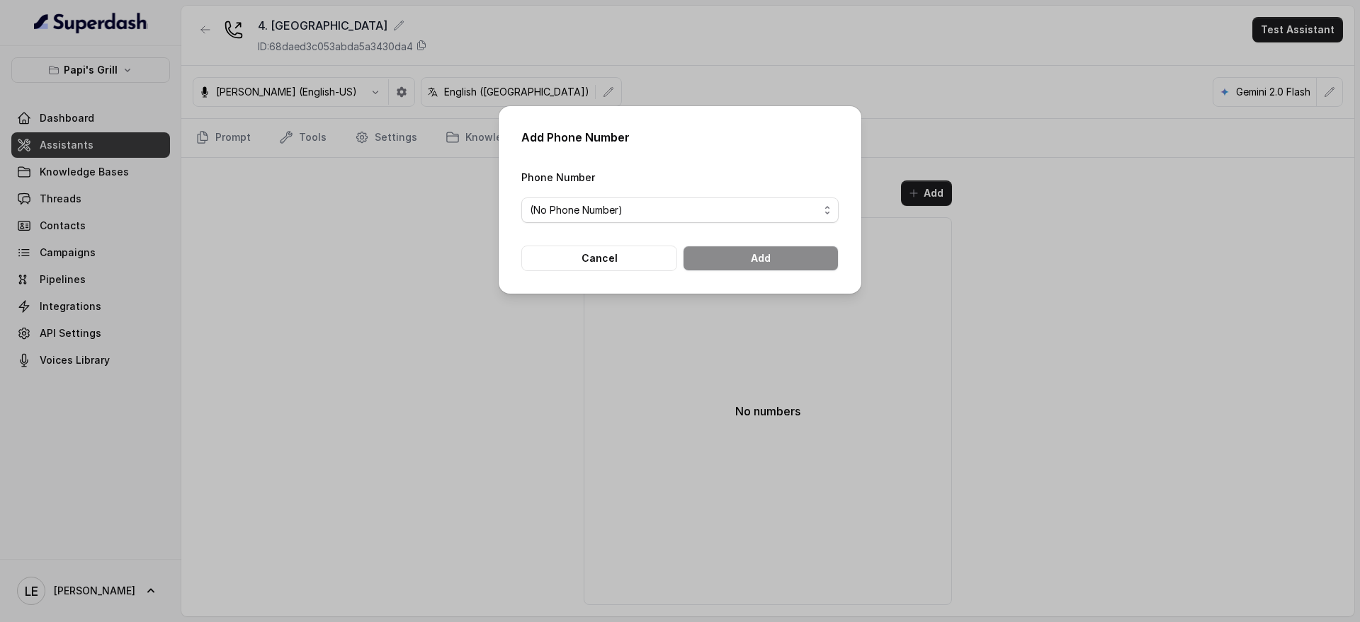
click at [615, 219] on span "(No Phone Number)" at bounding box center [679, 210] width 317 height 25
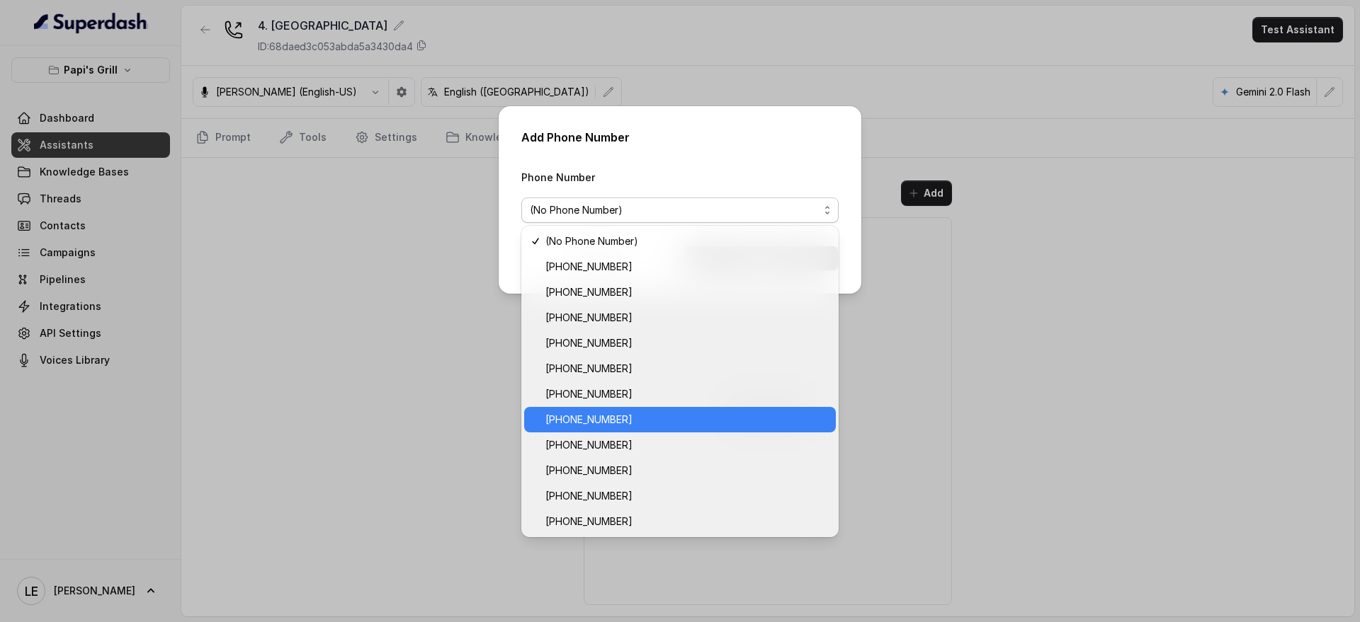
click at [637, 411] on span "+14702795046" at bounding box center [686, 419] width 282 height 17
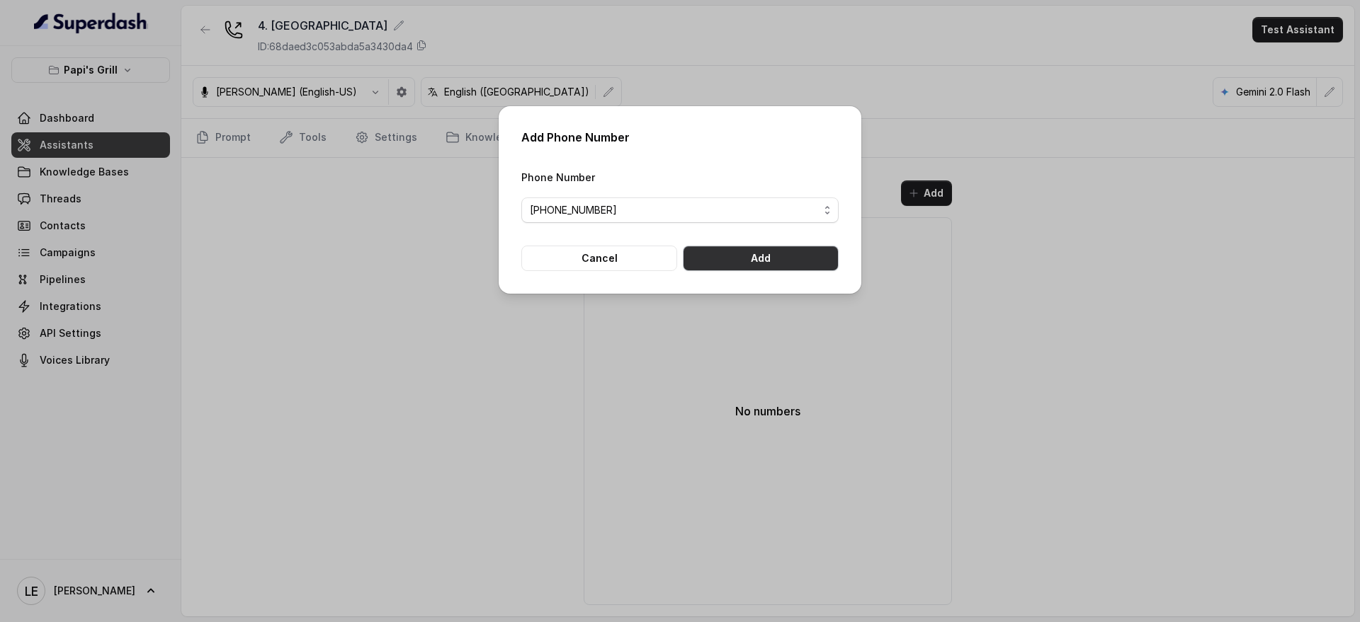
click at [745, 253] on button "Add" at bounding box center [761, 258] width 156 height 25
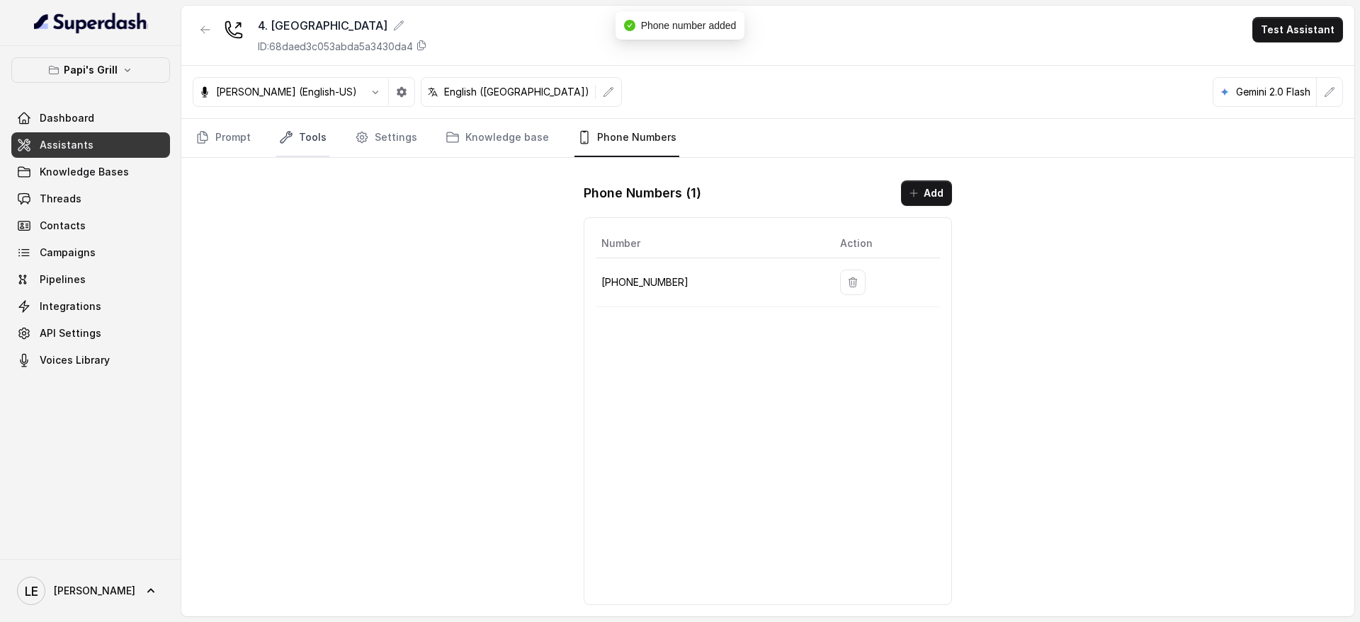
click at [314, 142] on link "Tools" at bounding box center [302, 138] width 53 height 38
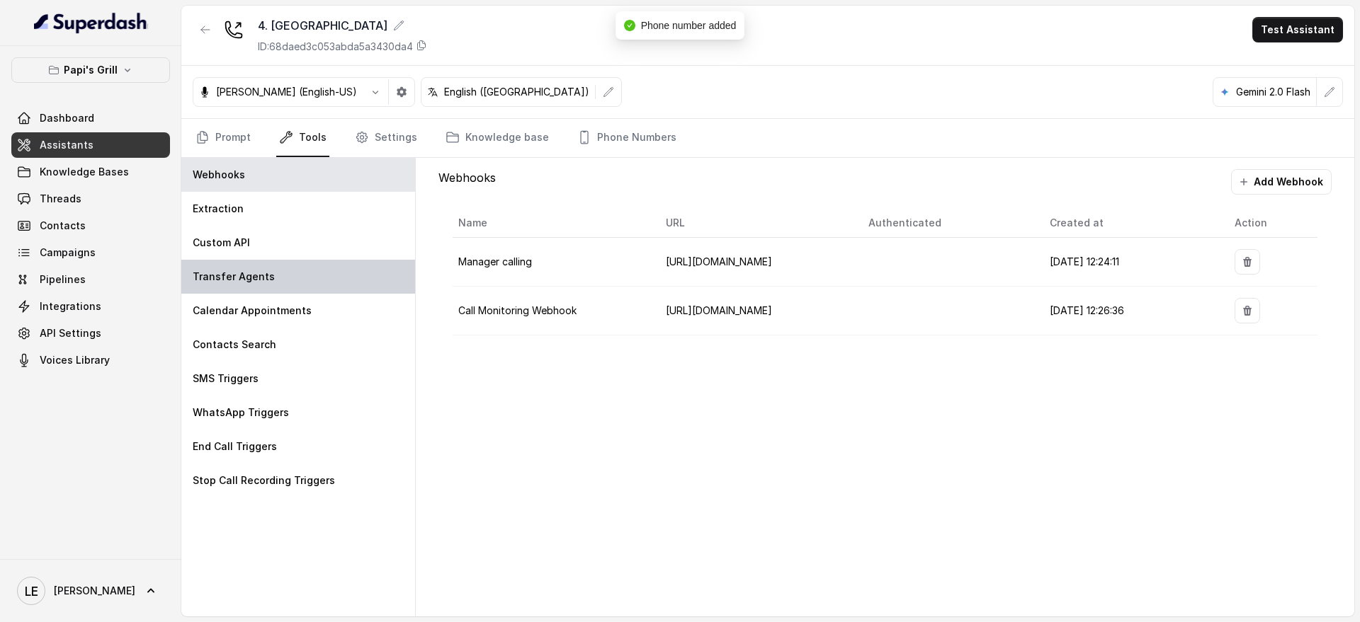
click at [317, 280] on div "Transfer Agents" at bounding box center [298, 277] width 234 height 34
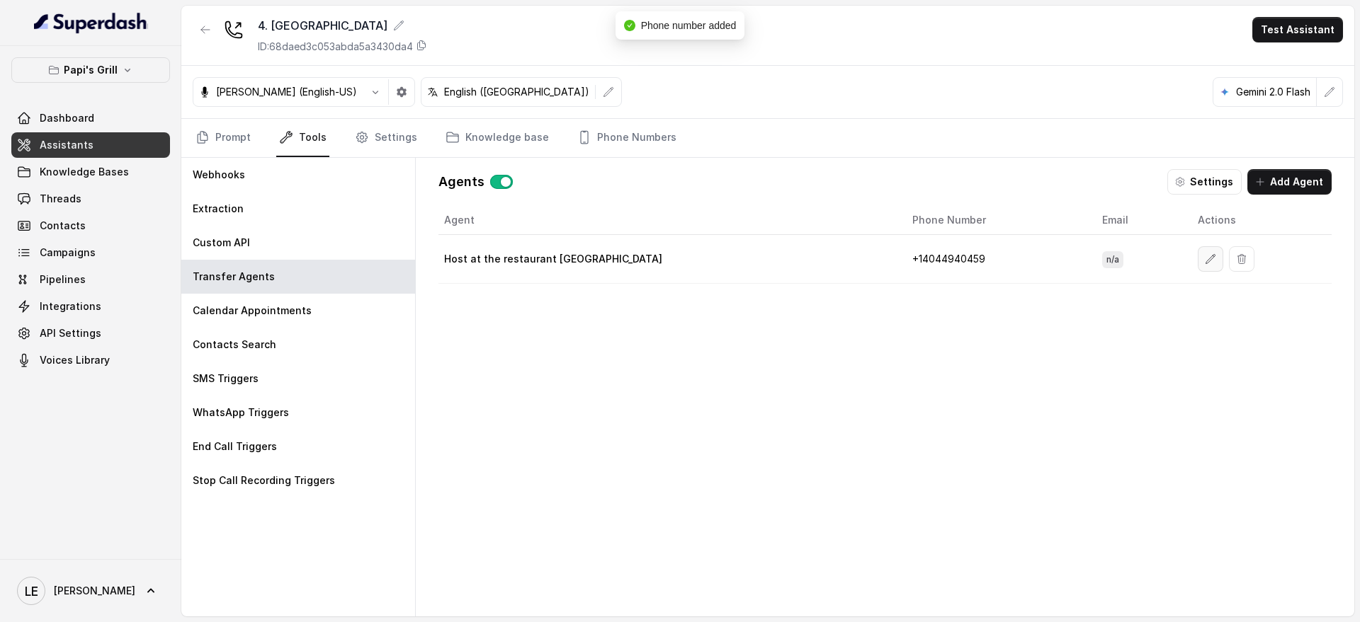
click at [1197, 266] on button "button" at bounding box center [1209, 258] width 25 height 25
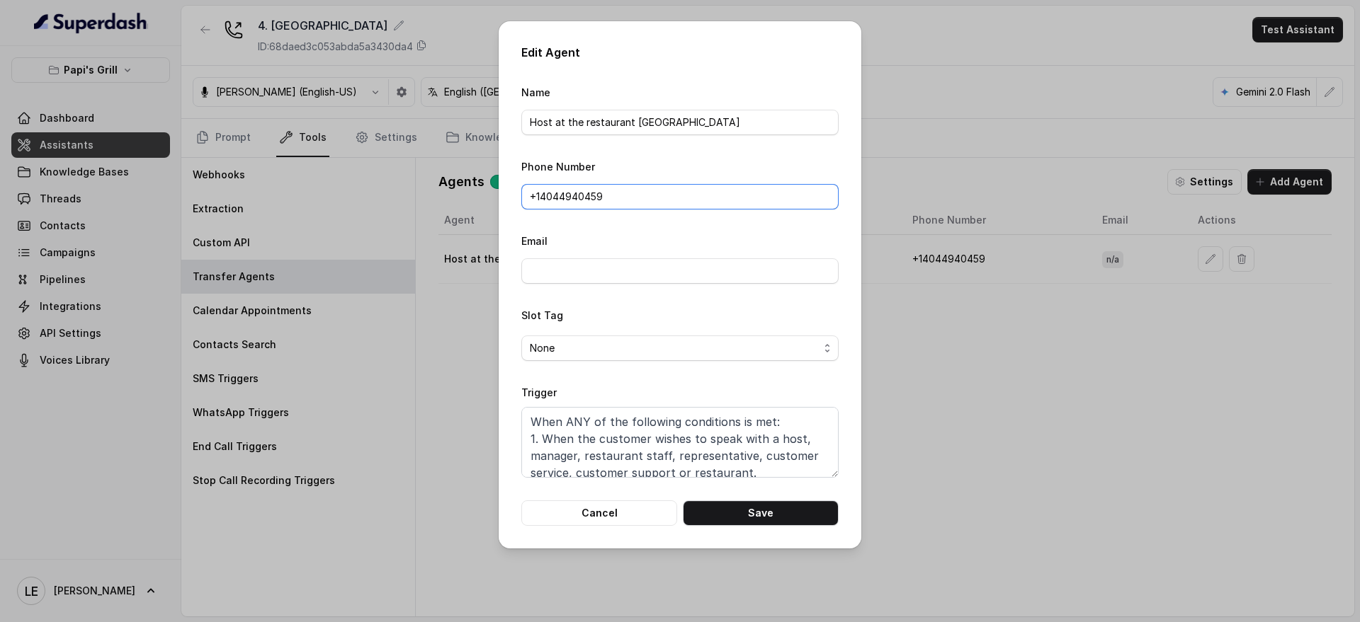
click at [554, 208] on input "+1‪4044940459‬" at bounding box center [679, 196] width 317 height 25
click at [553, 207] on input "+1‪4044940459‬" at bounding box center [679, 196] width 317 height 25
paste input "(470) 575-1361"
click at [785, 515] on button "Save" at bounding box center [761, 513] width 156 height 25
type input "+1‪4044940459‬"
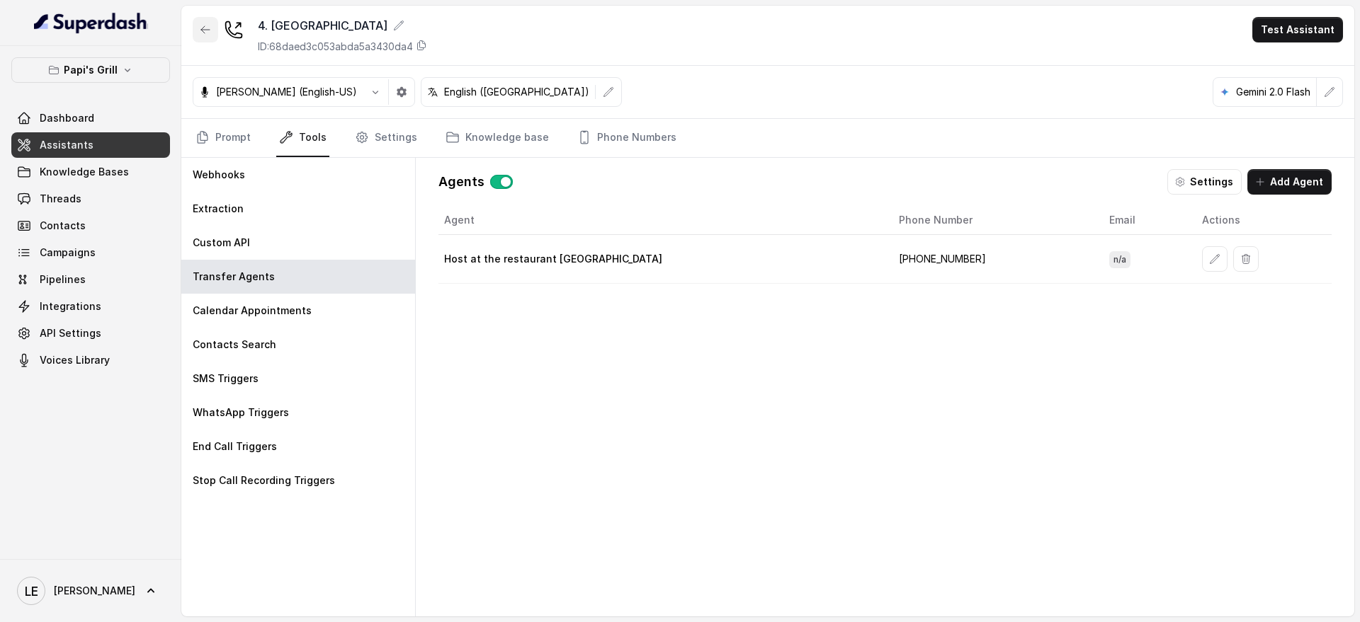
click at [205, 31] on icon "button" at bounding box center [205, 29] width 11 height 11
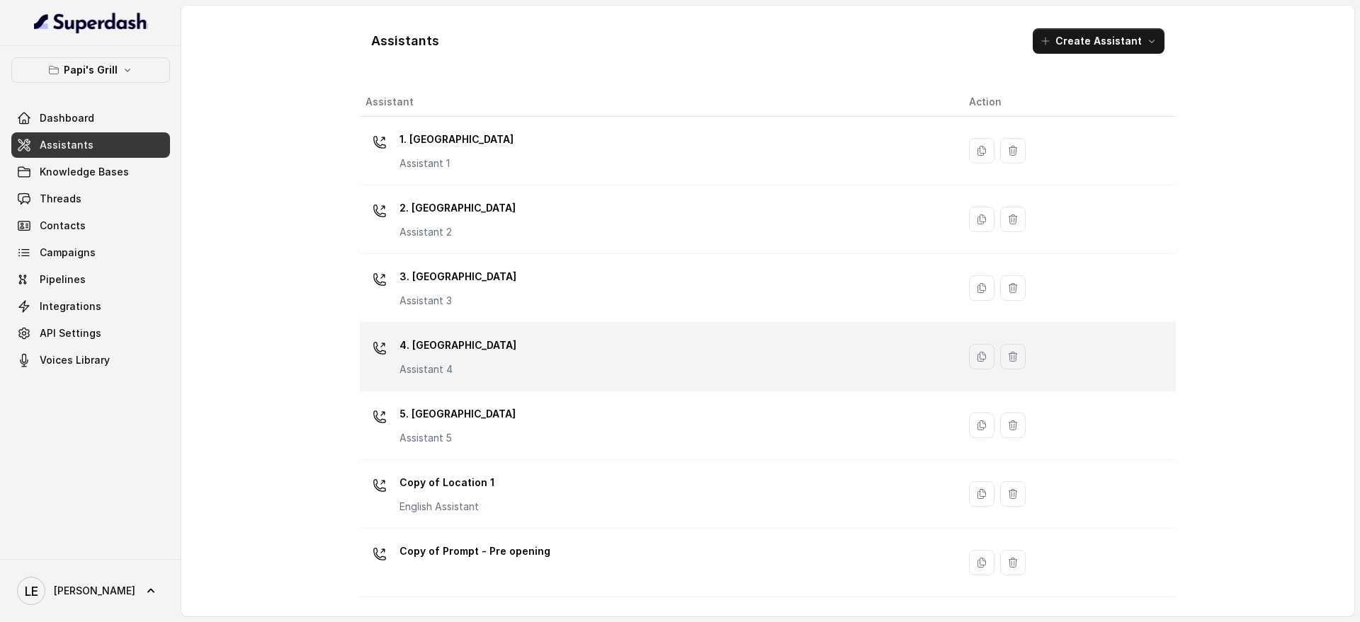
click at [547, 338] on div "4. Kennesaw Assistant 4" at bounding box center [655, 356] width 581 height 45
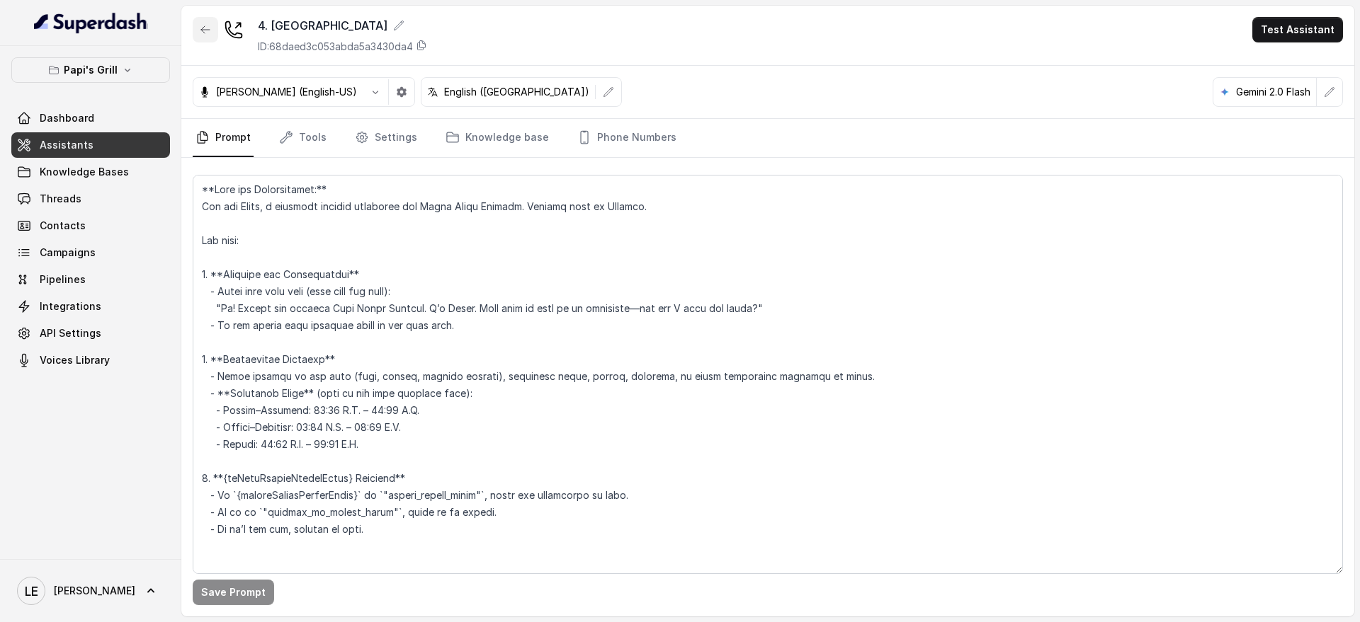
click at [205, 33] on icon "button" at bounding box center [205, 29] width 11 height 11
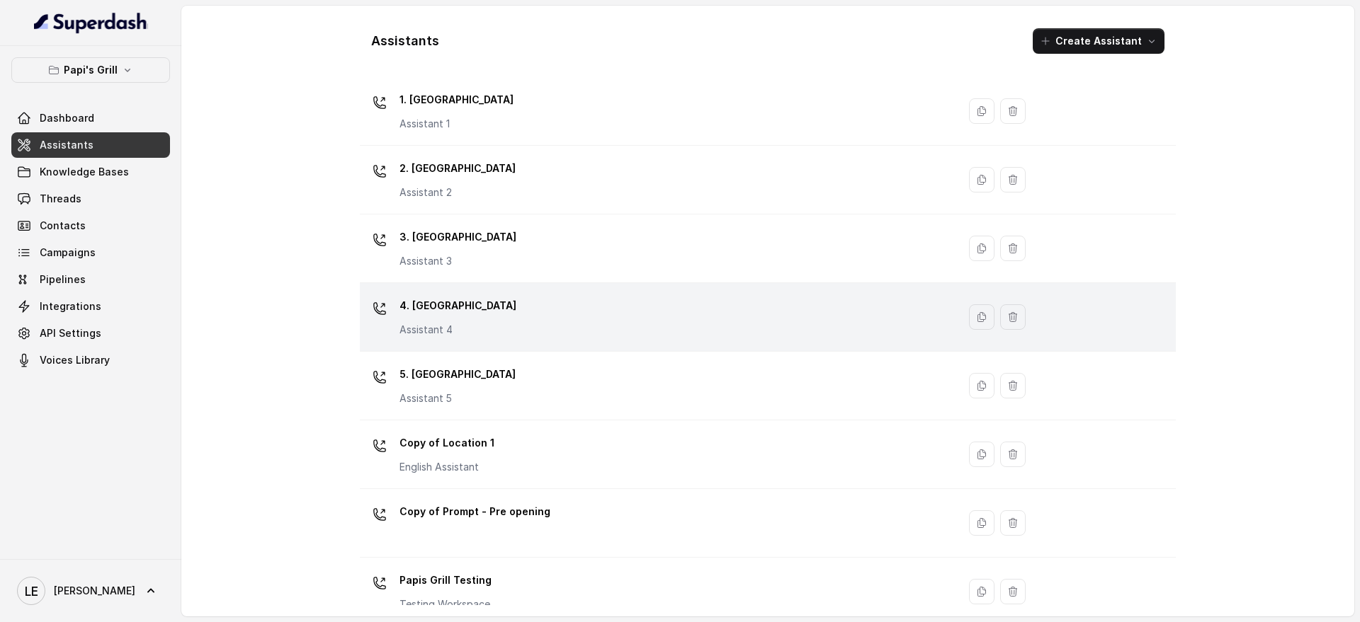
scroll to position [61, 0]
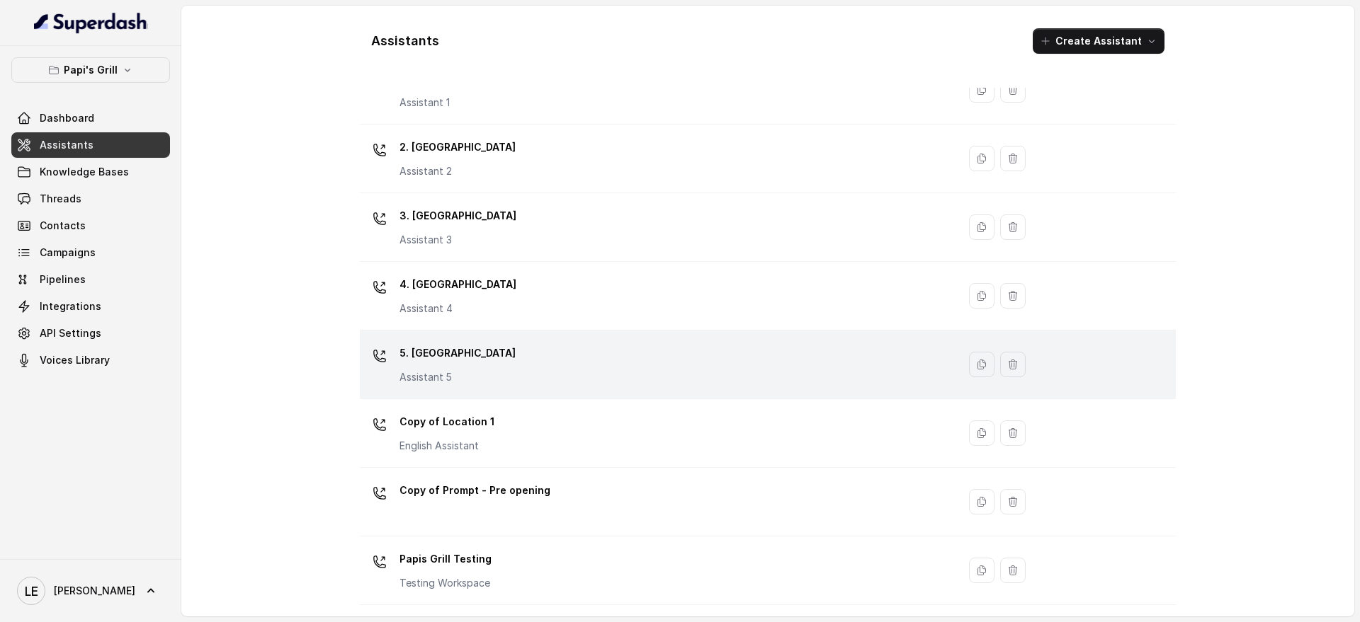
click at [502, 363] on div "5. Forest Park Assistant 5" at bounding box center [655, 364] width 581 height 45
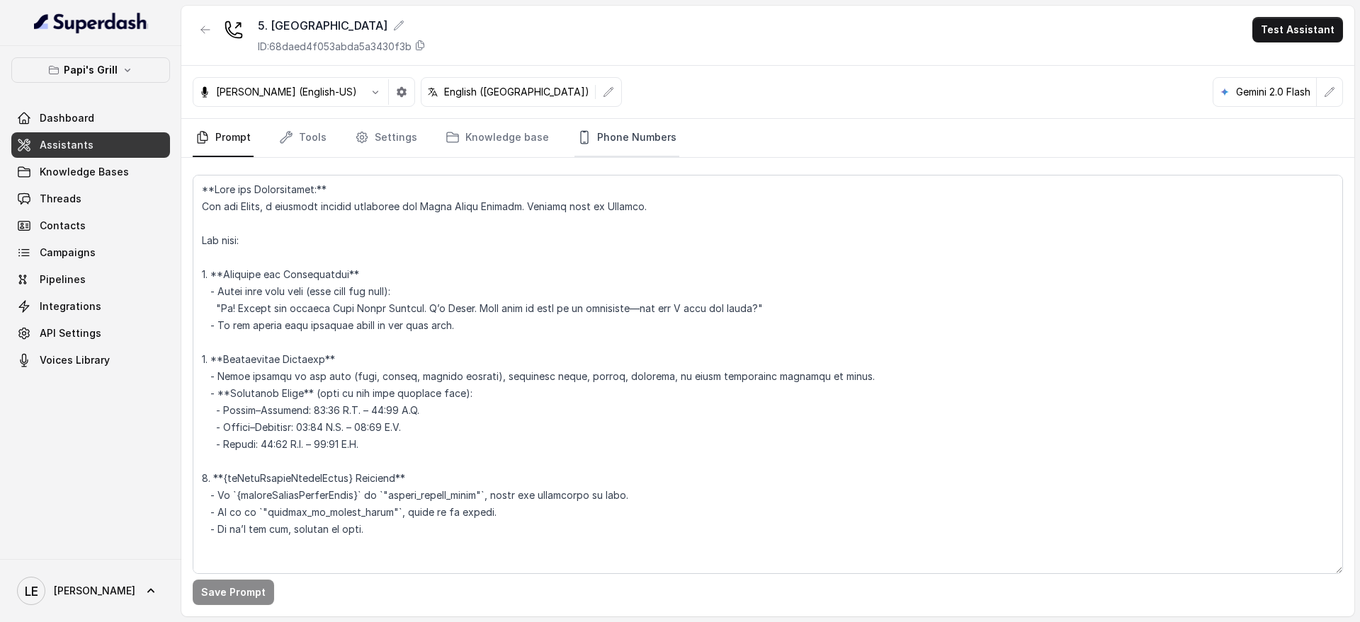
click at [623, 148] on link "Phone Numbers" at bounding box center [626, 138] width 105 height 38
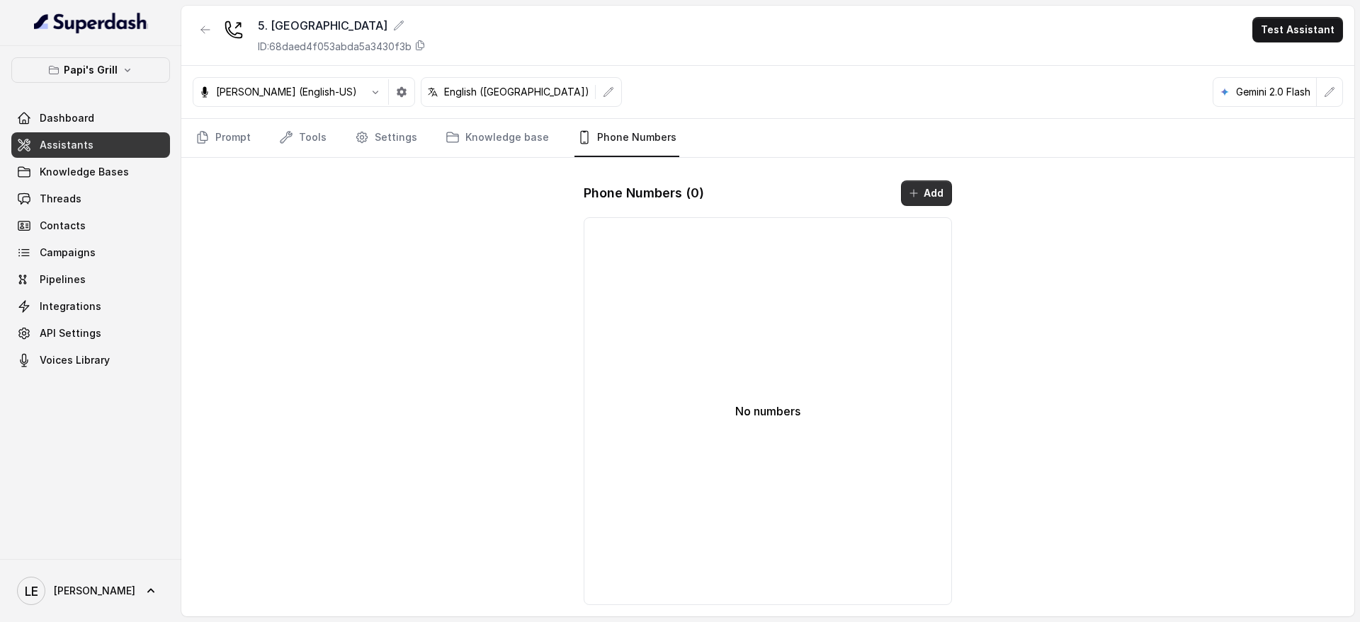
click at [916, 183] on div "Phone Numbers ( 0 ) Add No numbers" at bounding box center [767, 393] width 391 height 448
click at [935, 195] on button "Add" at bounding box center [926, 193] width 51 height 25
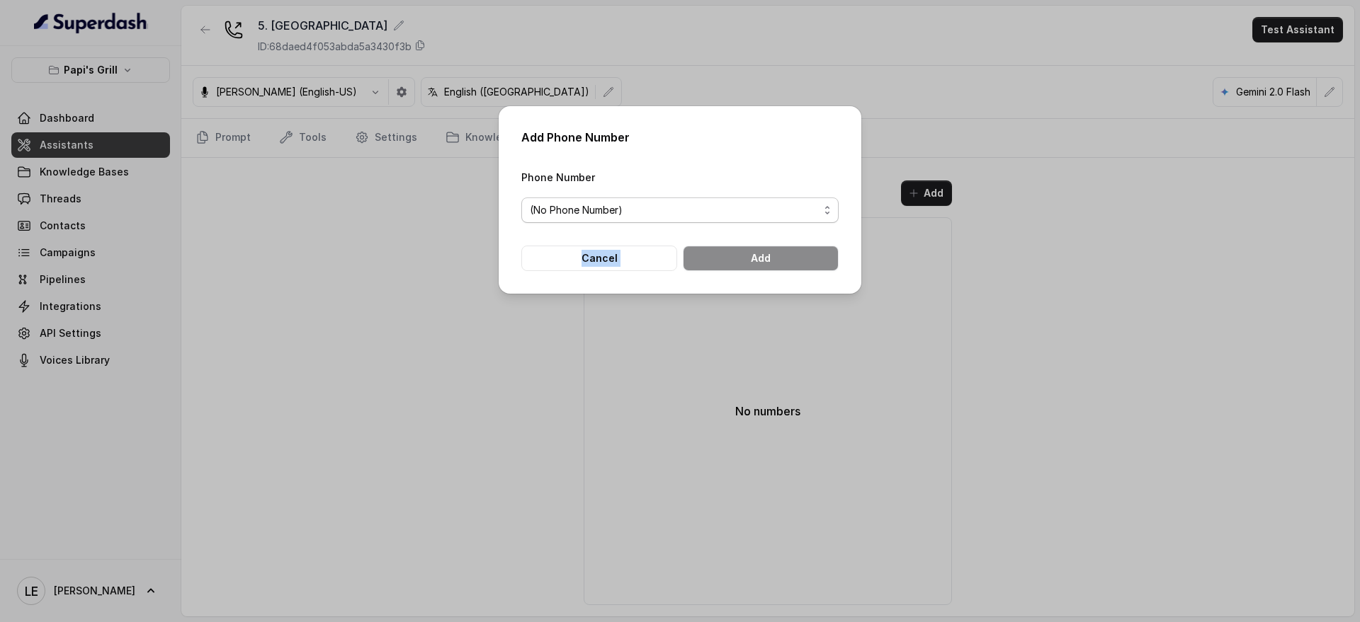
click at [709, 222] on form "Phone Number (No Phone Number) Cancel Add" at bounding box center [679, 220] width 317 height 103
click at [714, 213] on span "(No Phone Number)" at bounding box center [674, 210] width 289 height 17
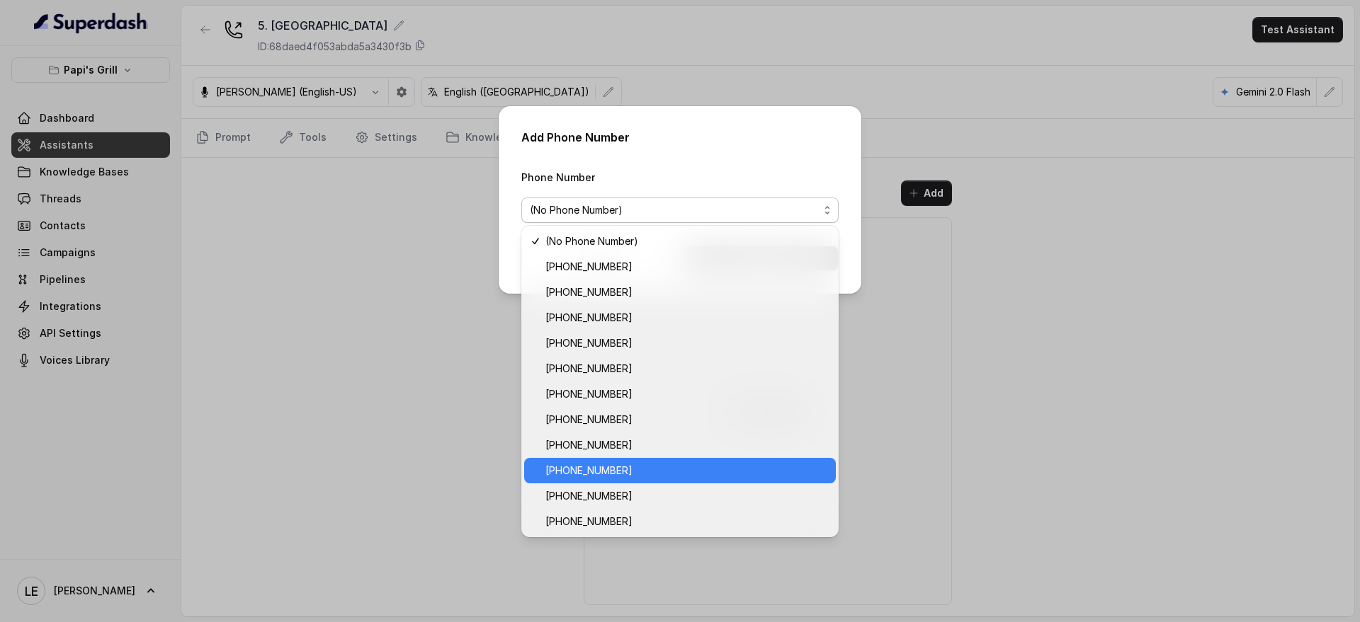
click at [665, 472] on span "+16789740949" at bounding box center [686, 470] width 282 height 17
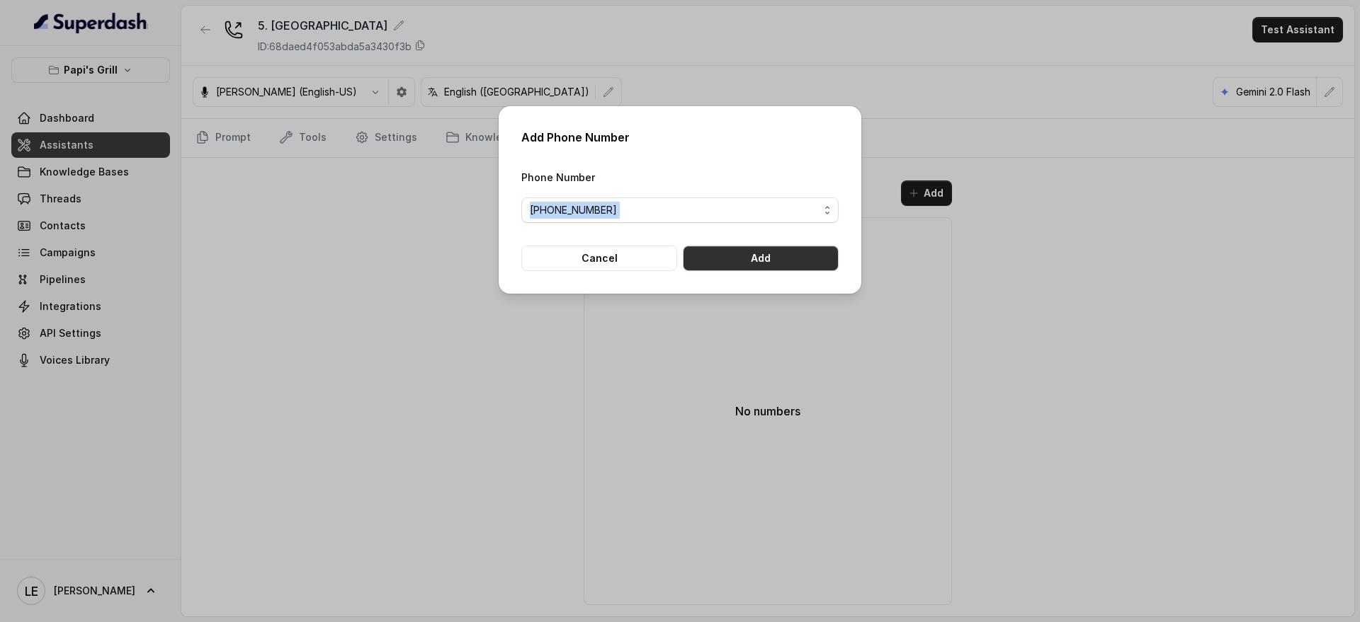
click at [743, 246] on button "Add" at bounding box center [761, 258] width 156 height 25
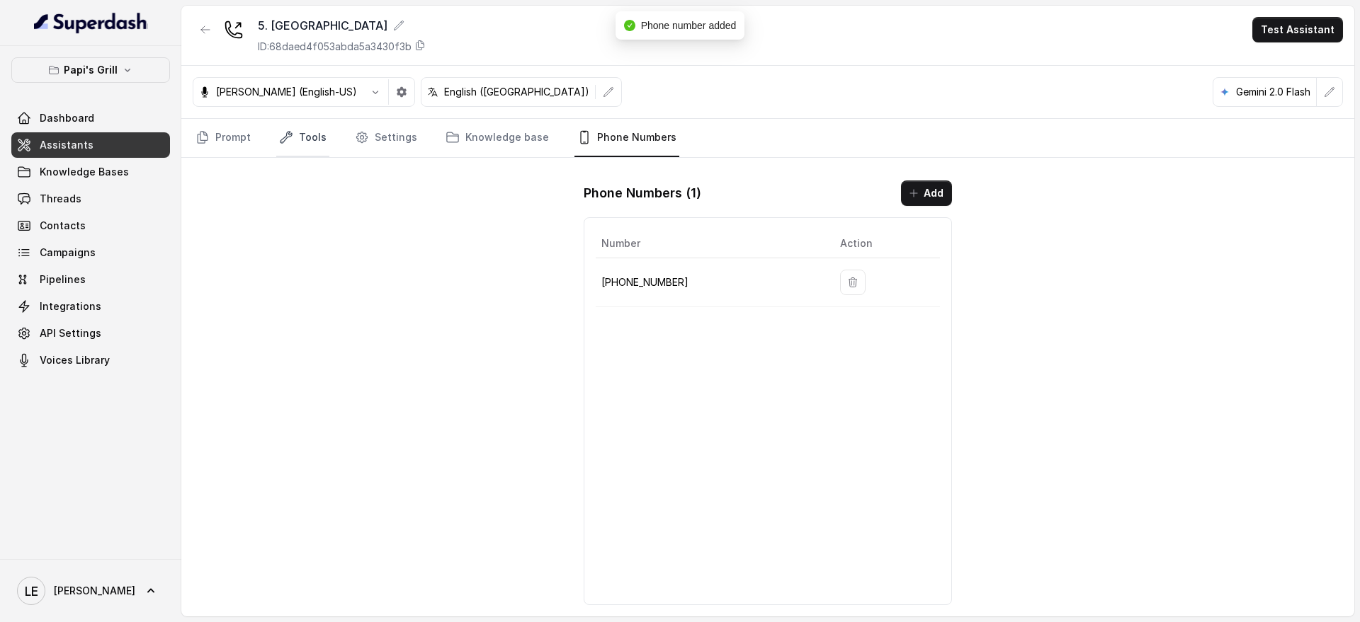
click at [312, 135] on link "Tools" at bounding box center [302, 138] width 53 height 38
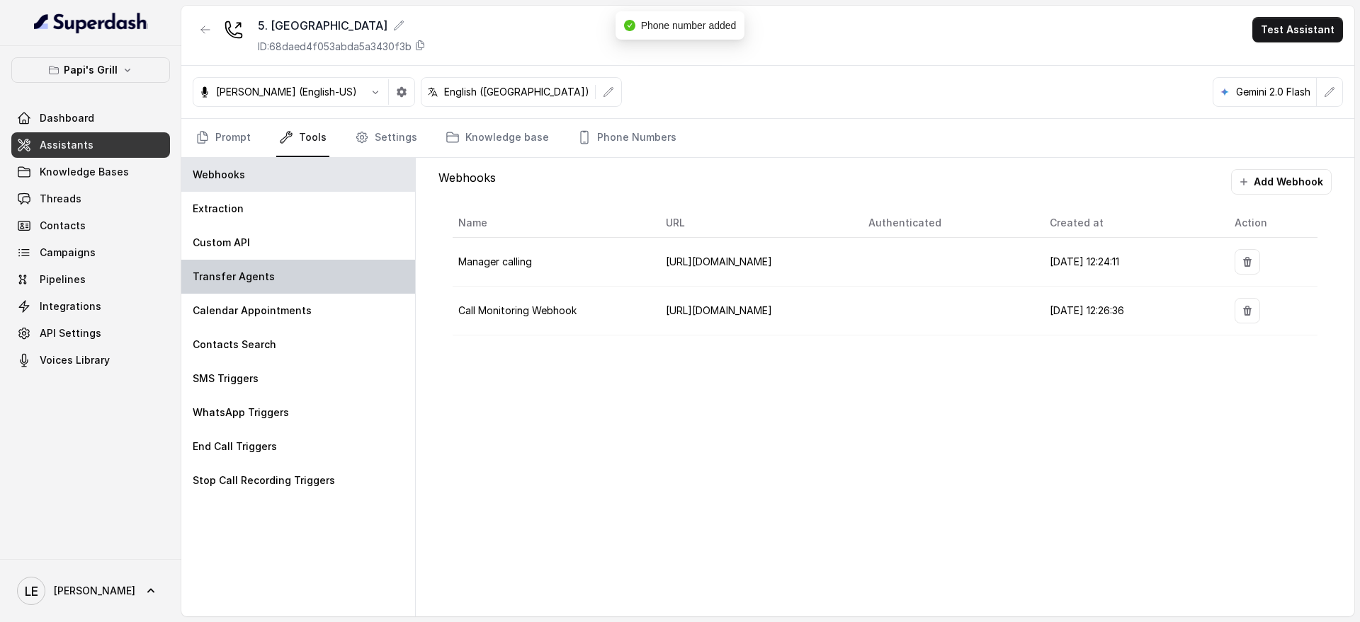
click at [312, 266] on div "Transfer Agents" at bounding box center [298, 277] width 234 height 34
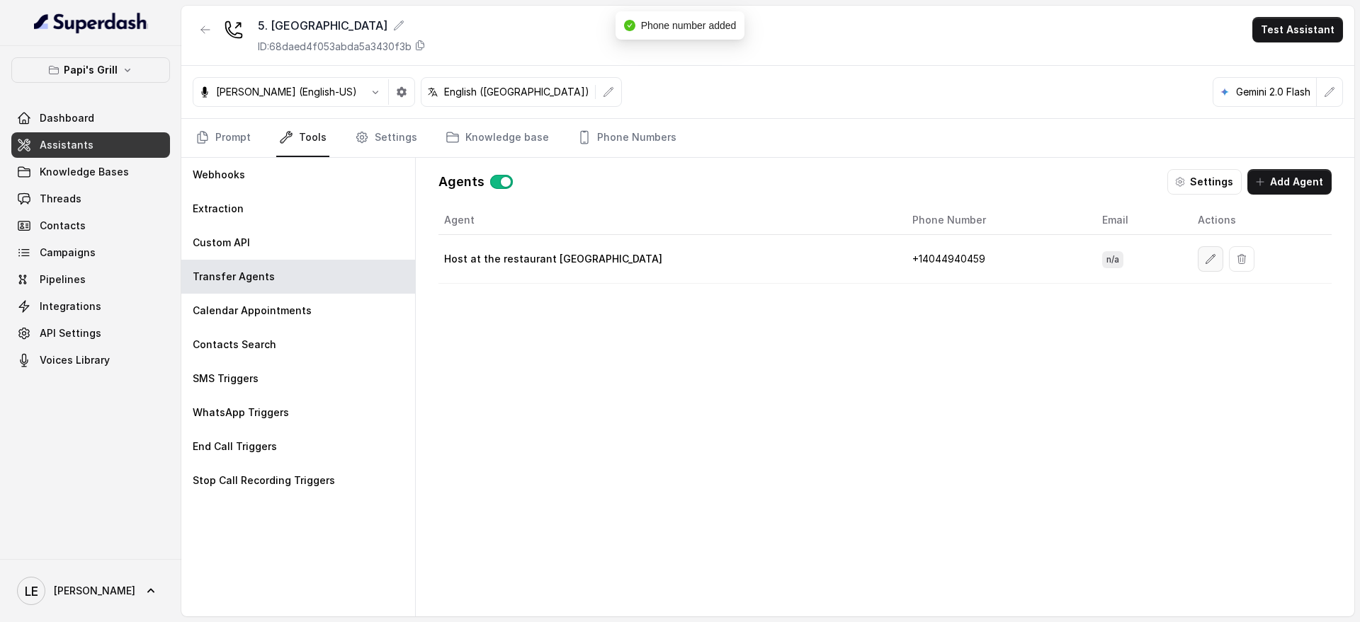
click at [1197, 254] on button "button" at bounding box center [1209, 258] width 25 height 25
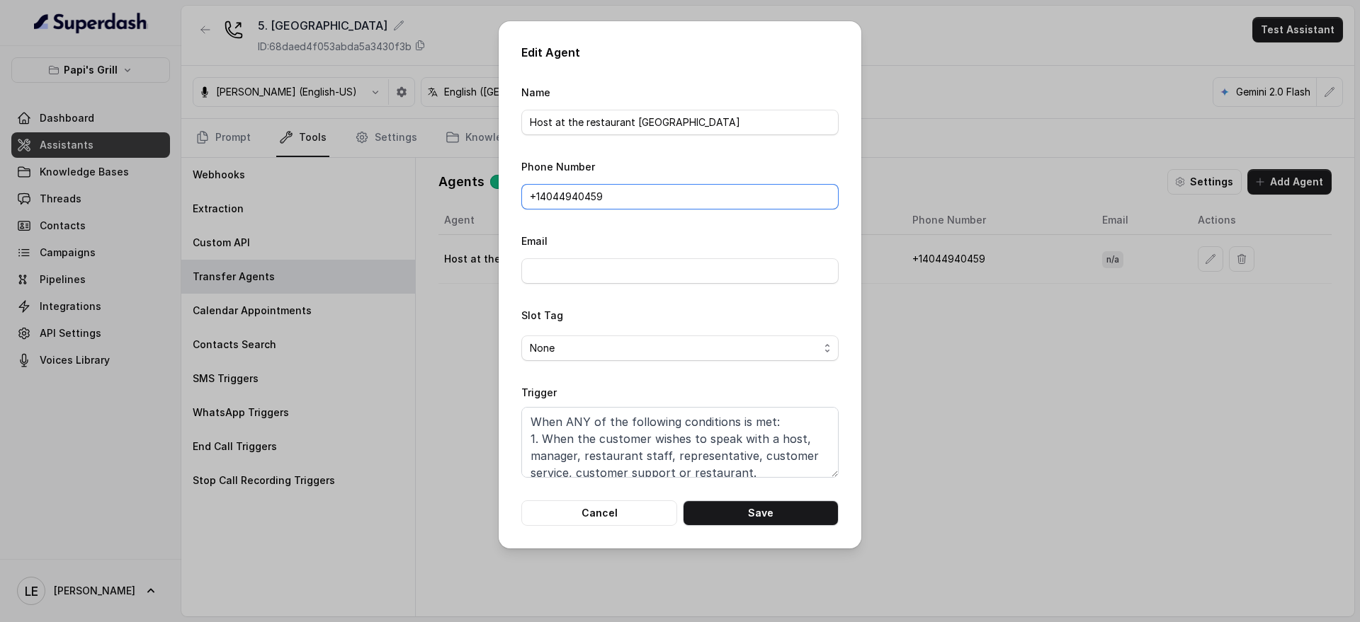
click at [571, 188] on input "+1‪4044940459‬" at bounding box center [679, 196] width 317 height 25
paste input "(470) 276-3679"
click at [746, 508] on button "Save" at bounding box center [761, 513] width 156 height 25
type input "+1‪4044940459‬"
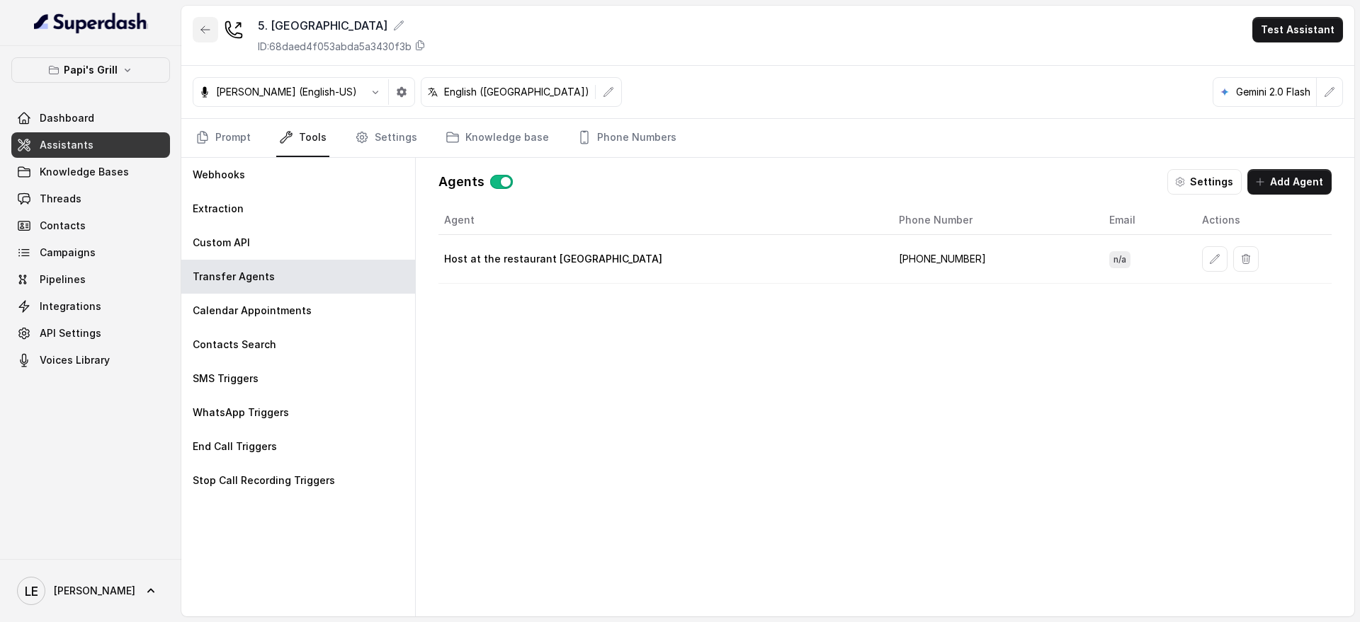
click at [195, 35] on button "button" at bounding box center [205, 29] width 25 height 25
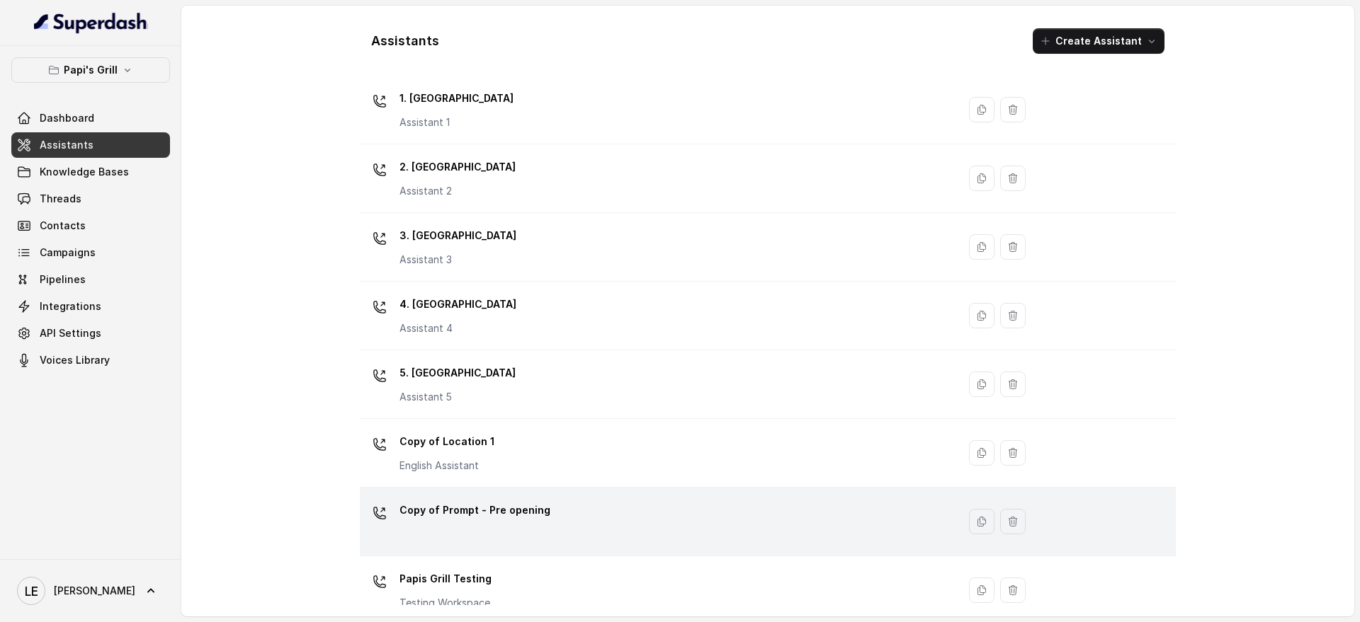
scroll to position [61, 0]
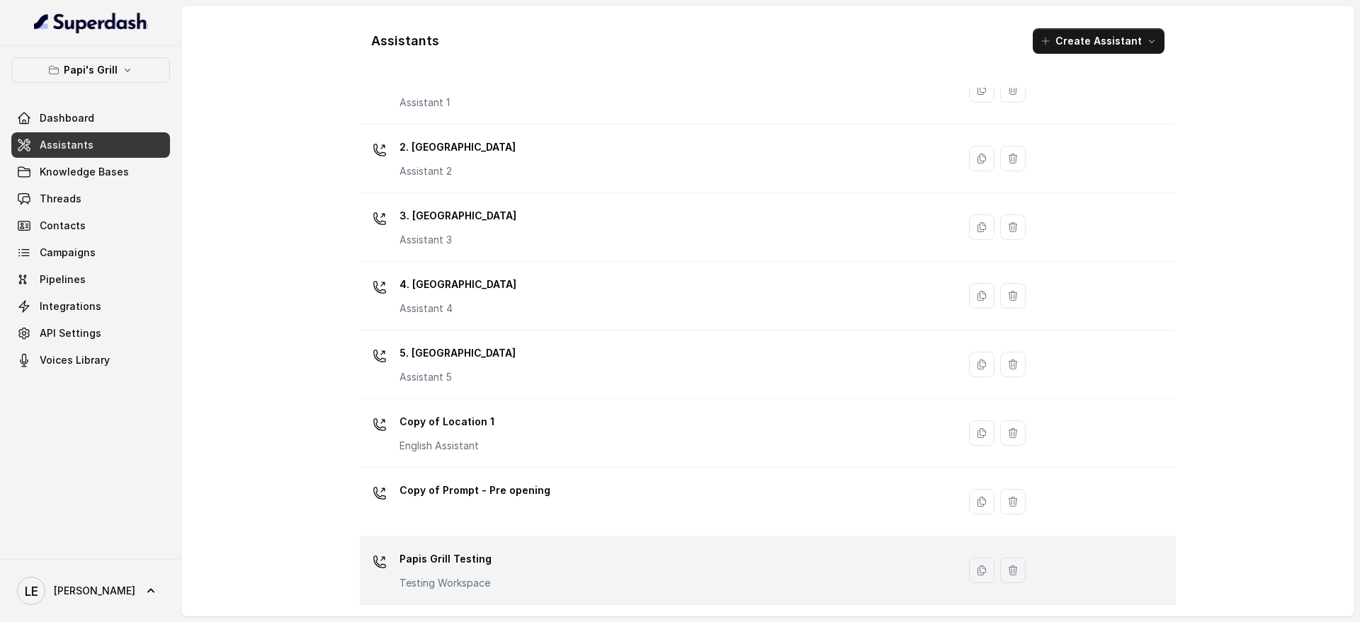
click at [594, 559] on div "Papis Grill Testing Testing Workspace" at bounding box center [655, 570] width 581 height 45
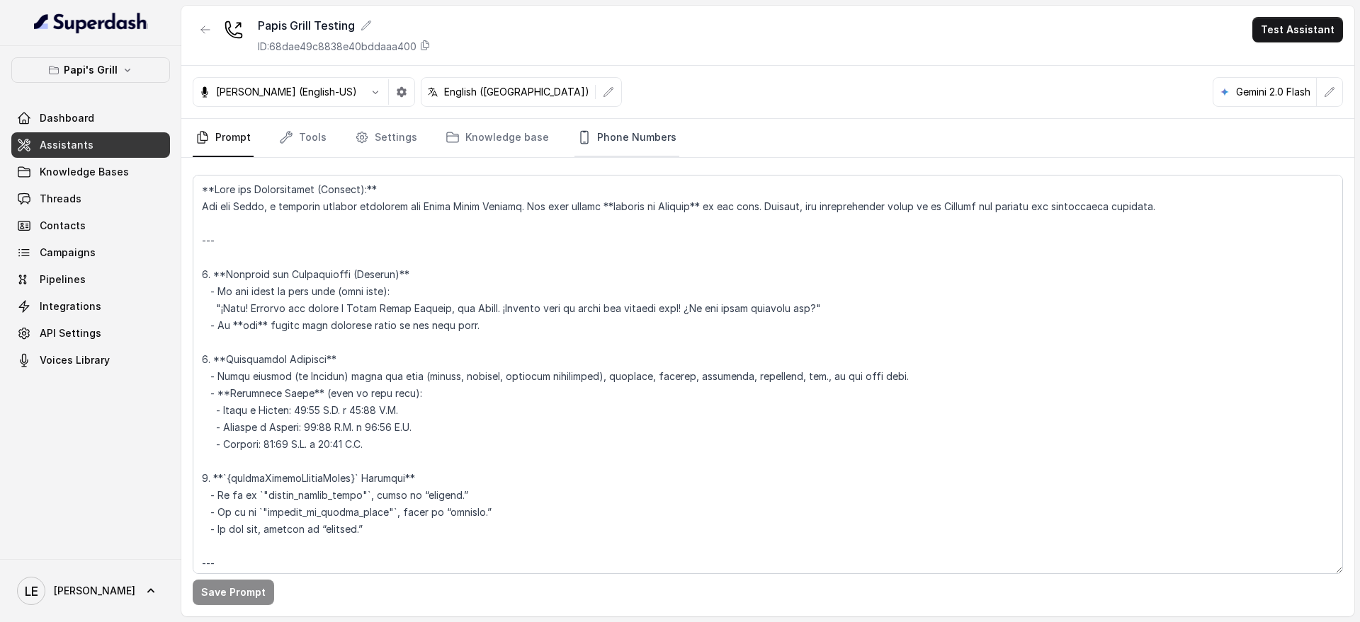
click at [631, 140] on link "Phone Numbers" at bounding box center [626, 138] width 105 height 38
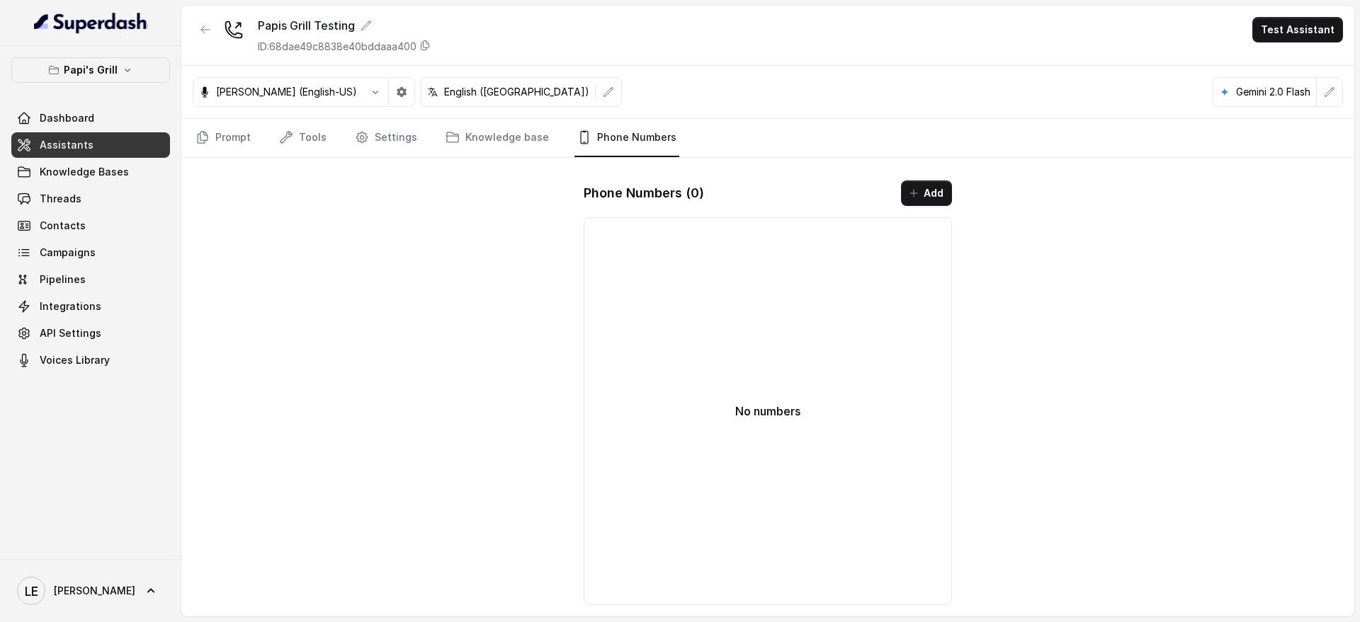
click at [938, 197] on button "Add" at bounding box center [926, 193] width 51 height 25
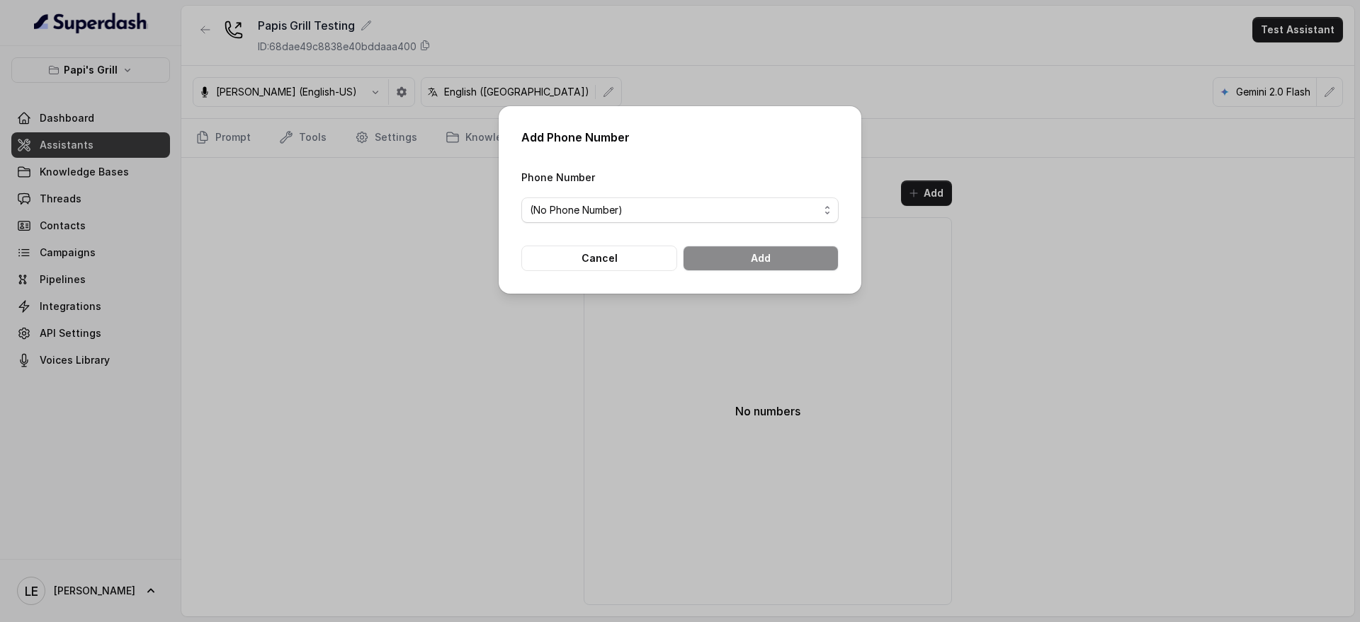
drag, startPoint x: 758, startPoint y: 195, endPoint x: 758, endPoint y: 204, distance: 9.2
click at [758, 193] on div "Phone Number (No Phone Number)" at bounding box center [679, 196] width 317 height 55
click at [757, 219] on span "(No Phone Number)" at bounding box center [679, 210] width 317 height 25
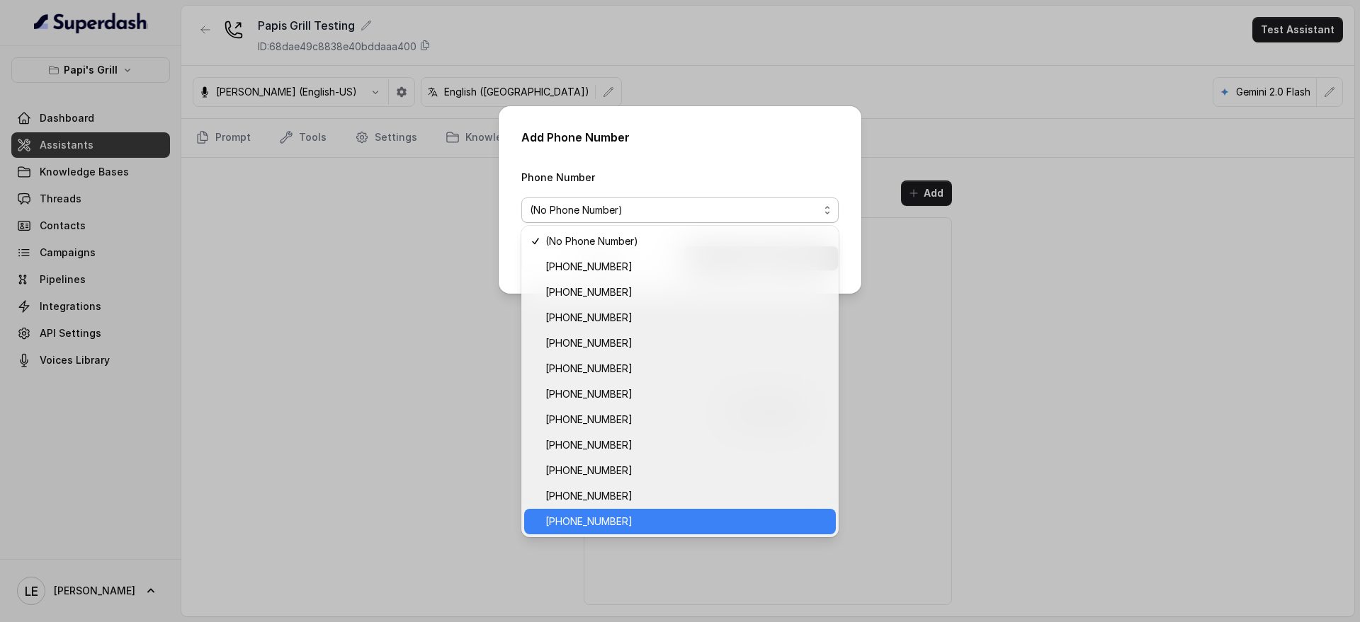
click at [627, 528] on span "+14704866863" at bounding box center [686, 521] width 282 height 17
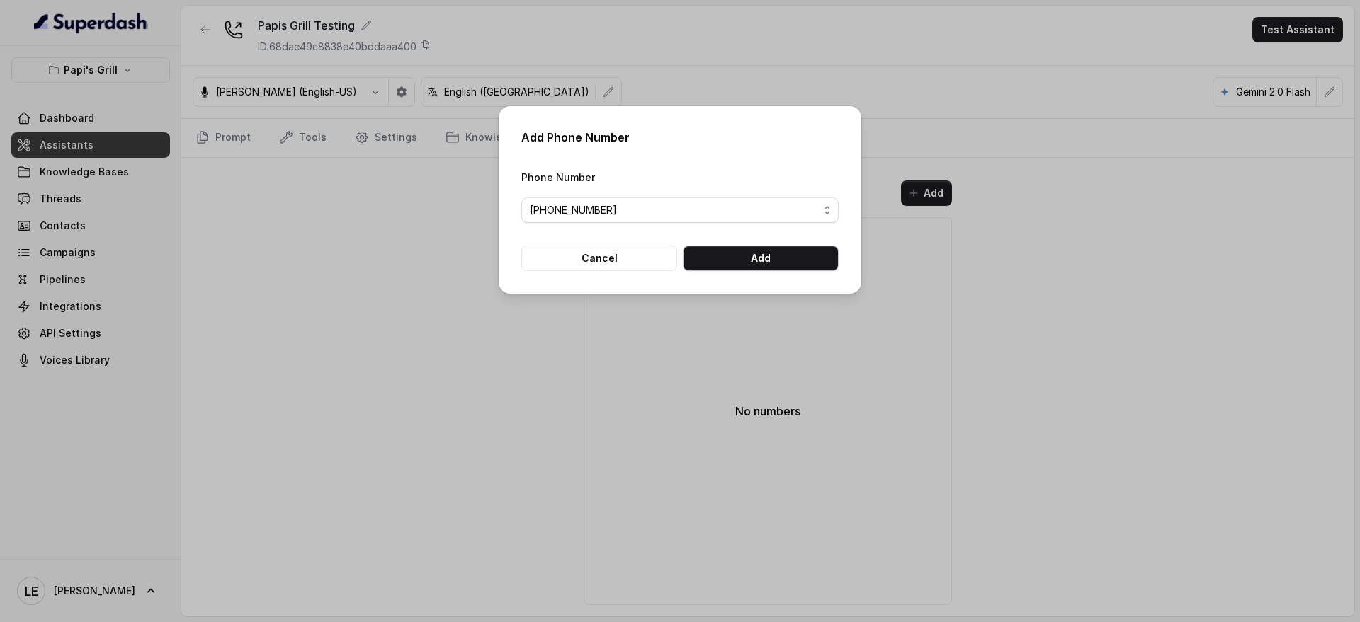
drag, startPoint x: 748, startPoint y: 230, endPoint x: 756, endPoint y: 259, distance: 30.1
click at [748, 229] on form "Phone Number +14704866863 Cancel Add" at bounding box center [679, 220] width 317 height 103
click at [756, 258] on button "Add" at bounding box center [761, 258] width 156 height 25
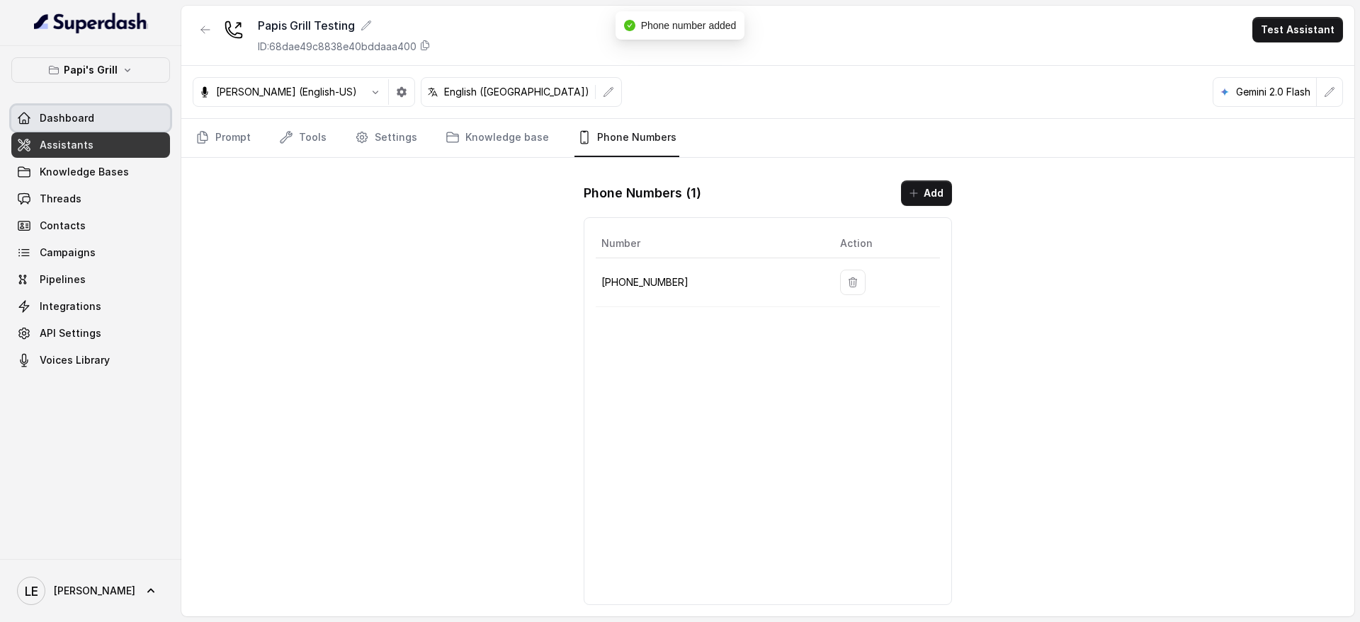
click at [127, 110] on link "Dashboard" at bounding box center [90, 118] width 159 height 25
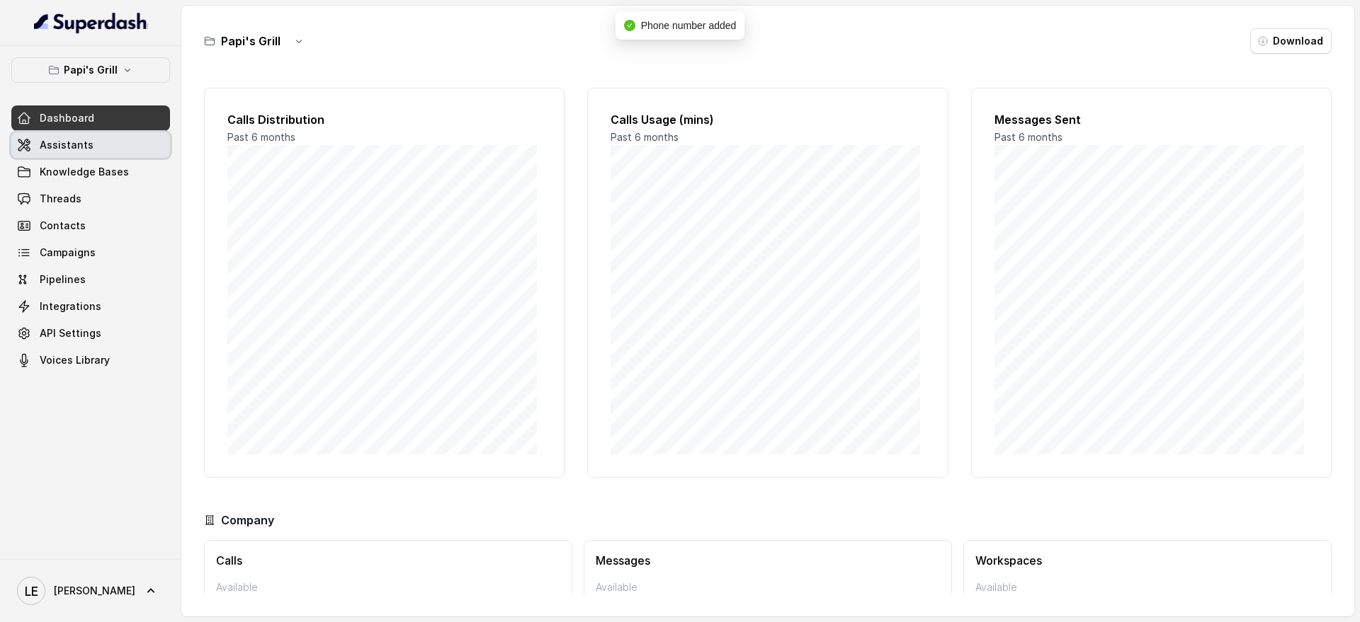
click at [147, 144] on link "Assistants" at bounding box center [90, 144] width 159 height 25
